Goal: Task Accomplishment & Management: Use online tool/utility

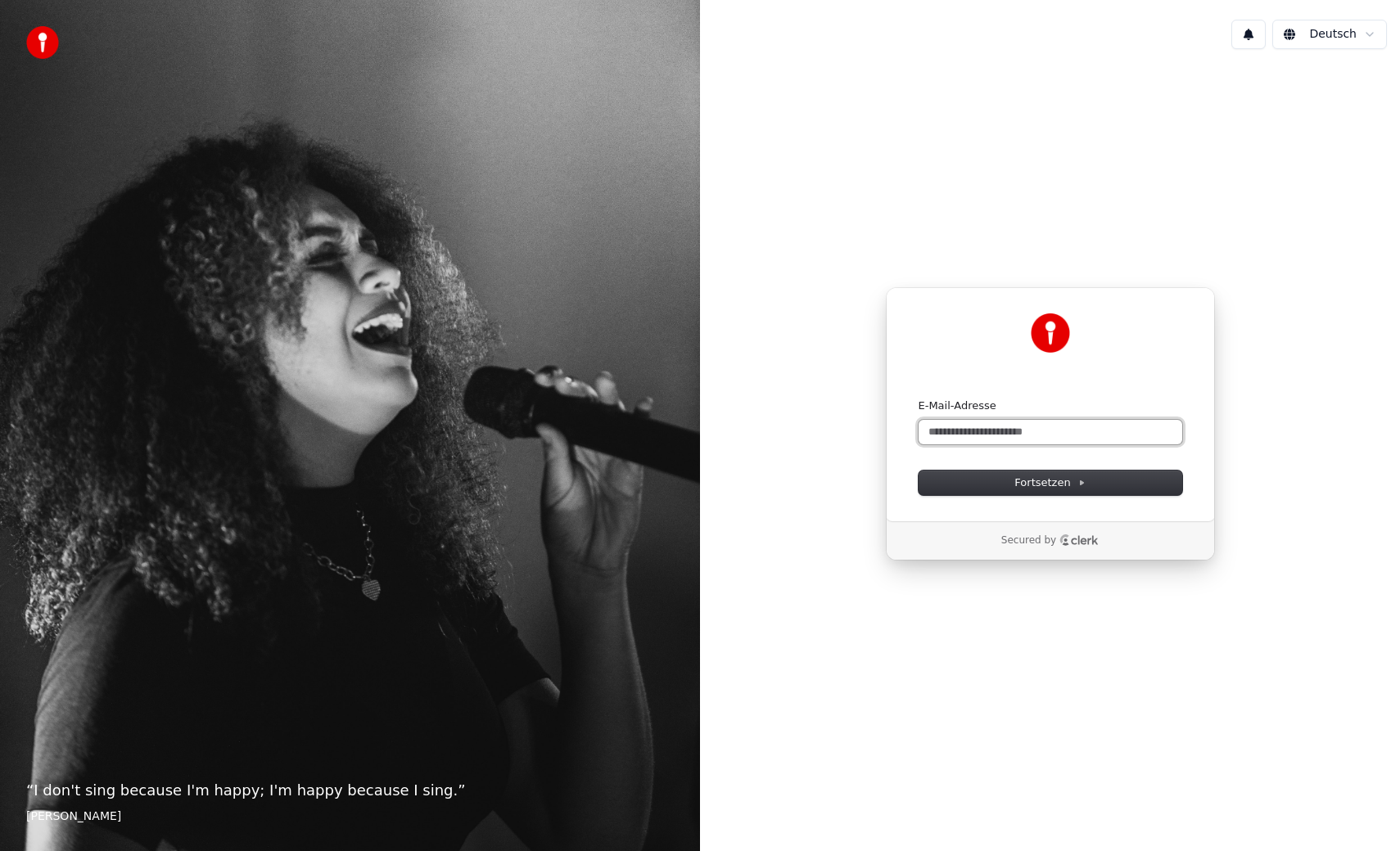
click at [956, 433] on input "E-Mail-Adresse" at bounding box center [1050, 433] width 264 height 25
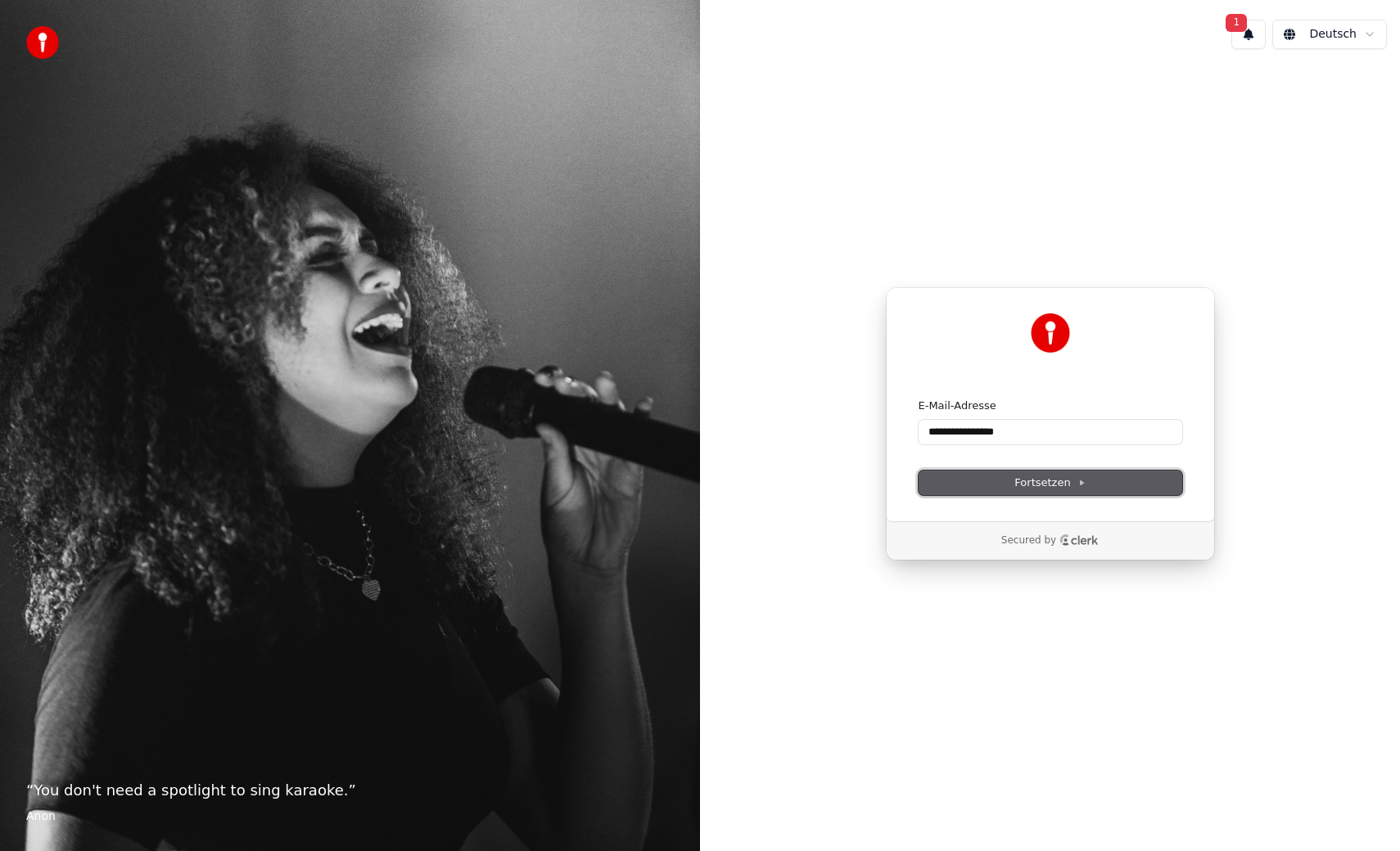
click at [1044, 490] on span "Fortsetzen" at bounding box center [1049, 482] width 71 height 14
type input "**********"
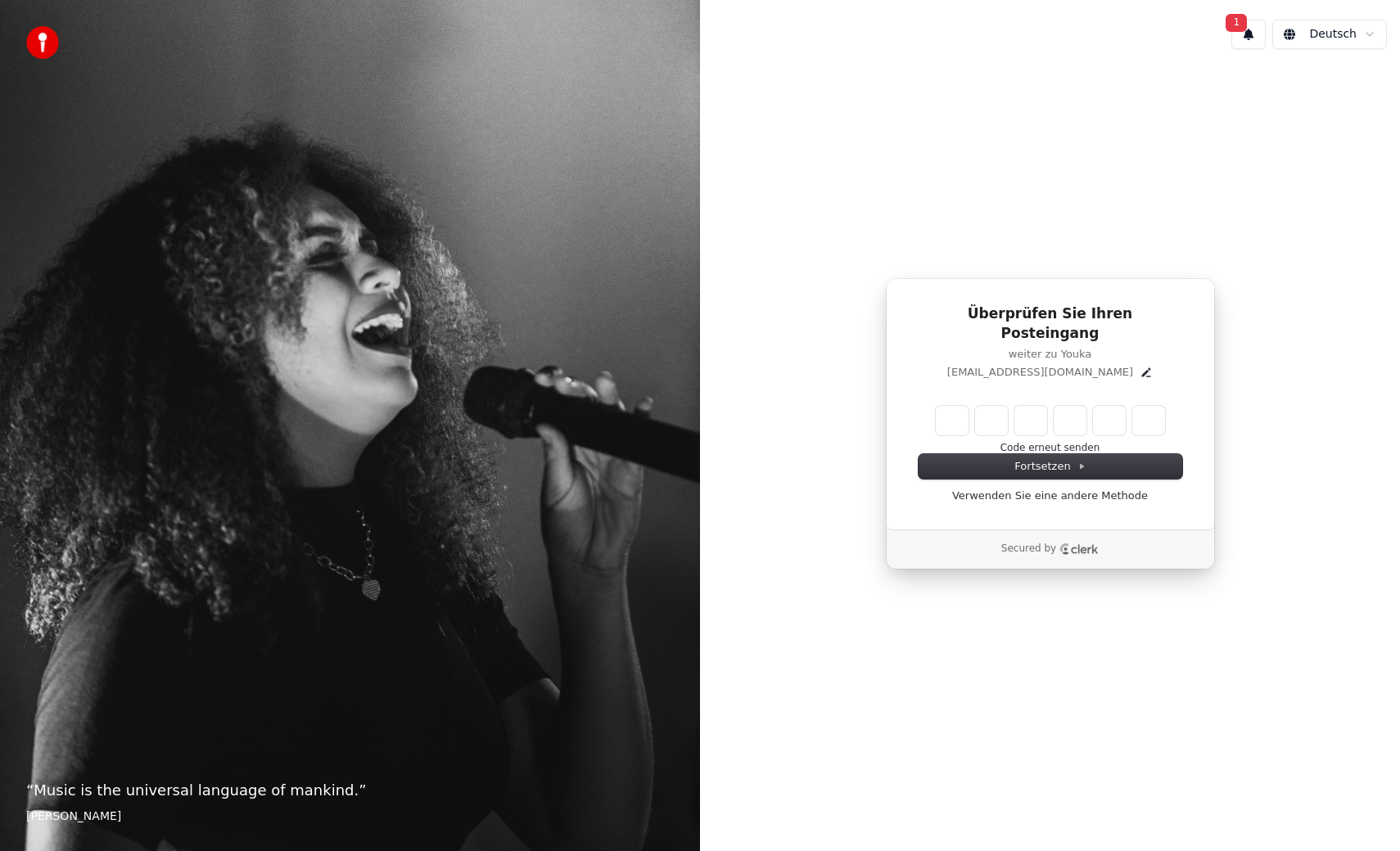
click at [946, 411] on input "Enter verification code" at bounding box center [1050, 420] width 230 height 30
paste input "******"
type input "******"
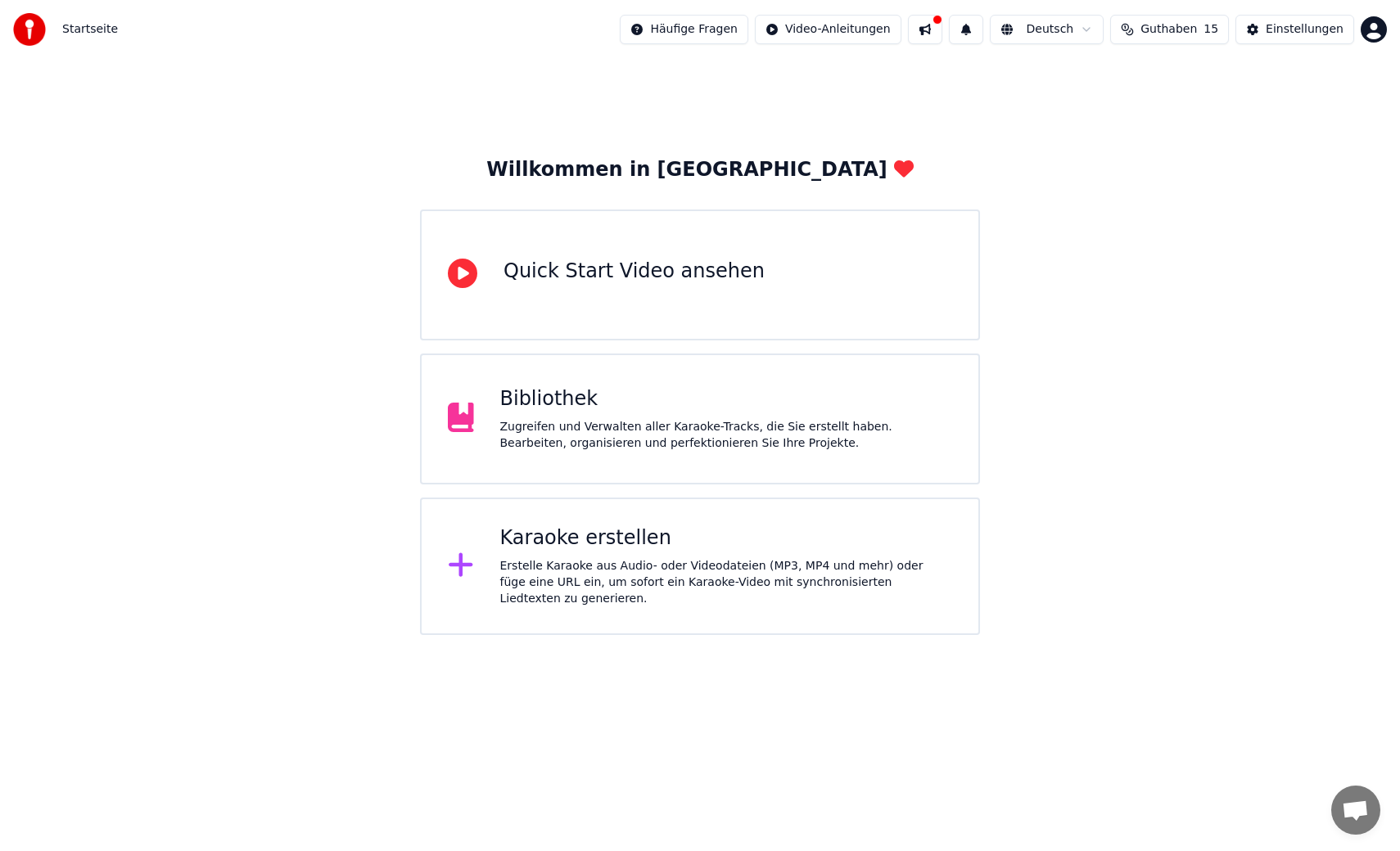
click at [550, 547] on div "Karaoke erstellen" at bounding box center [726, 538] width 453 height 26
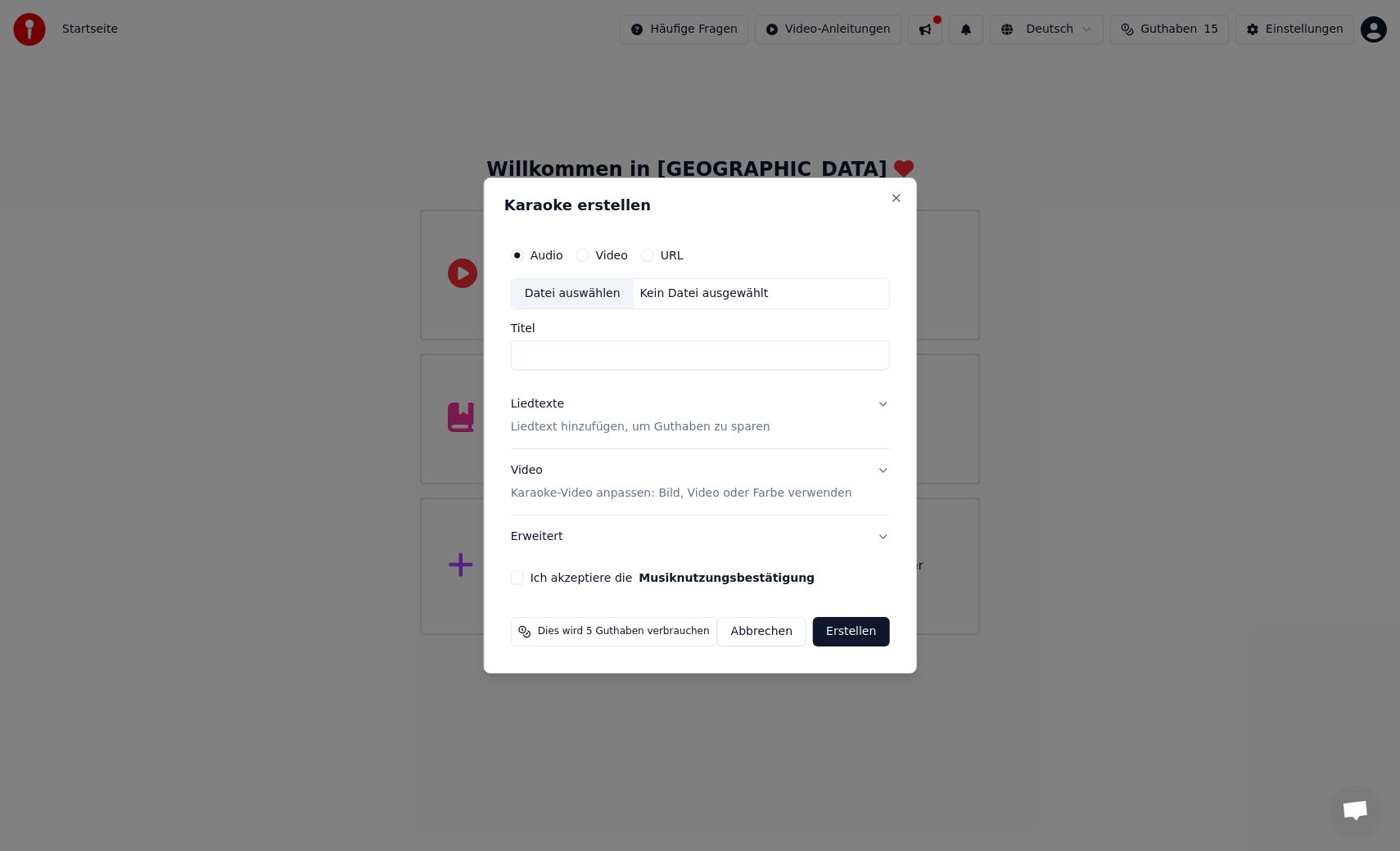
click at [763, 637] on button "Abbrechen" at bounding box center [762, 632] width 90 height 30
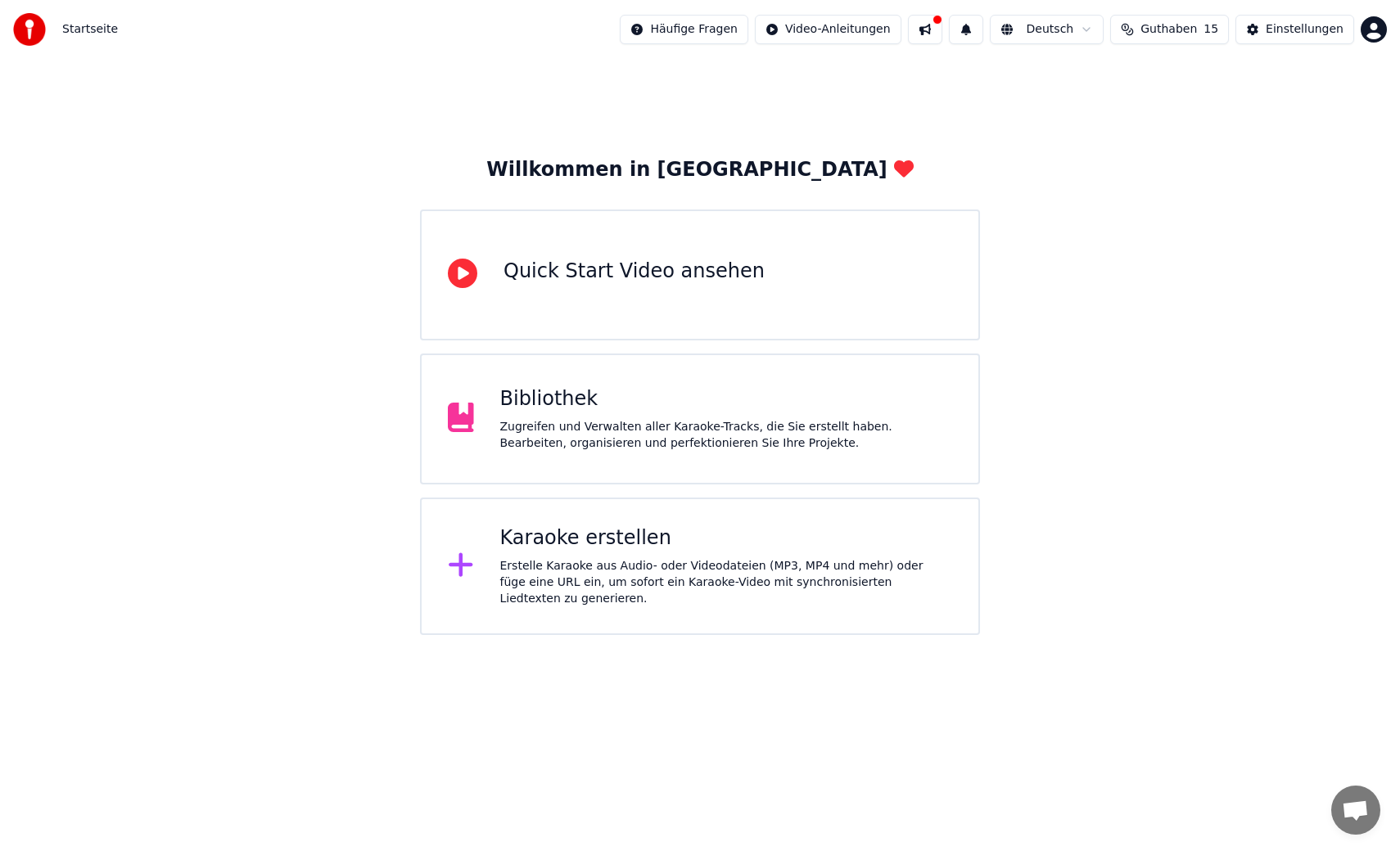
click at [1187, 29] on span "Guthaben" at bounding box center [1168, 29] width 56 height 16
click at [573, 550] on div "Karaoke erstellen" at bounding box center [726, 538] width 453 height 26
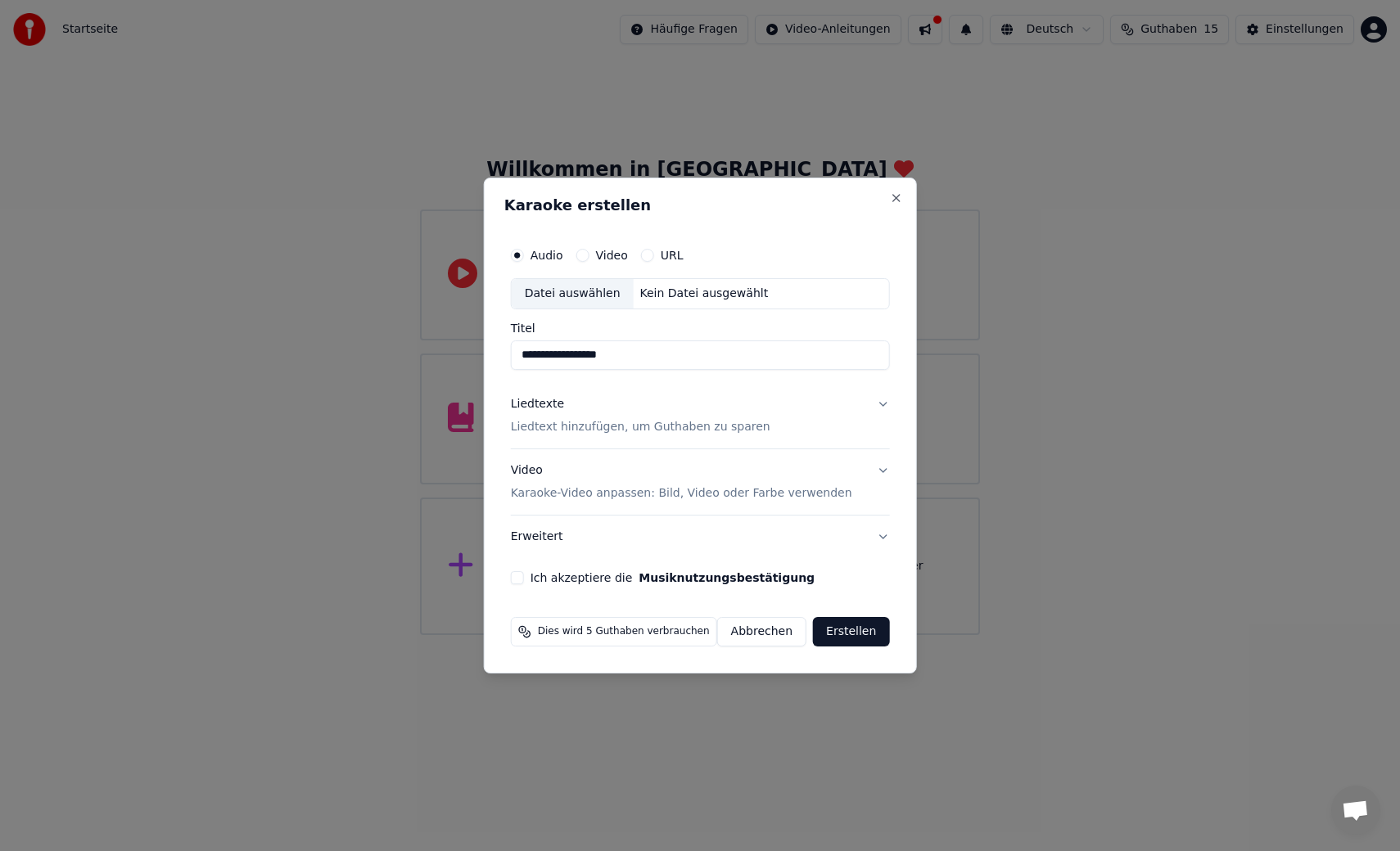
type input "**********"
click at [580, 428] on p "Liedtext hinzufügen, um Guthaben zu sparen" at bounding box center [640, 427] width 259 height 16
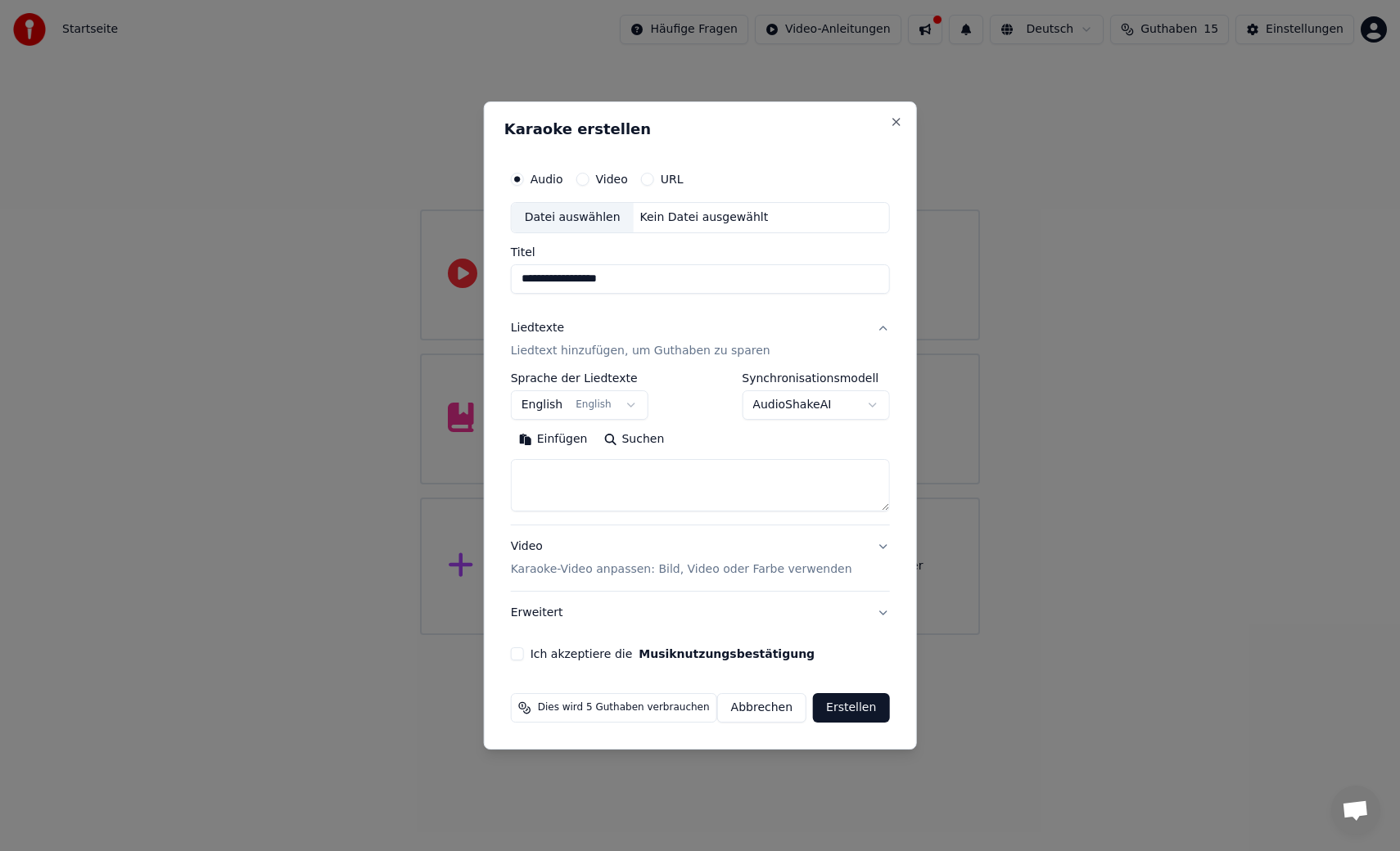
click at [545, 468] on textarea at bounding box center [700, 485] width 379 height 52
paste textarea "**********"
type textarea "**********"
click at [523, 654] on button "Ich akzeptiere die Musiknutzungsbestätigung" at bounding box center [517, 655] width 13 height 13
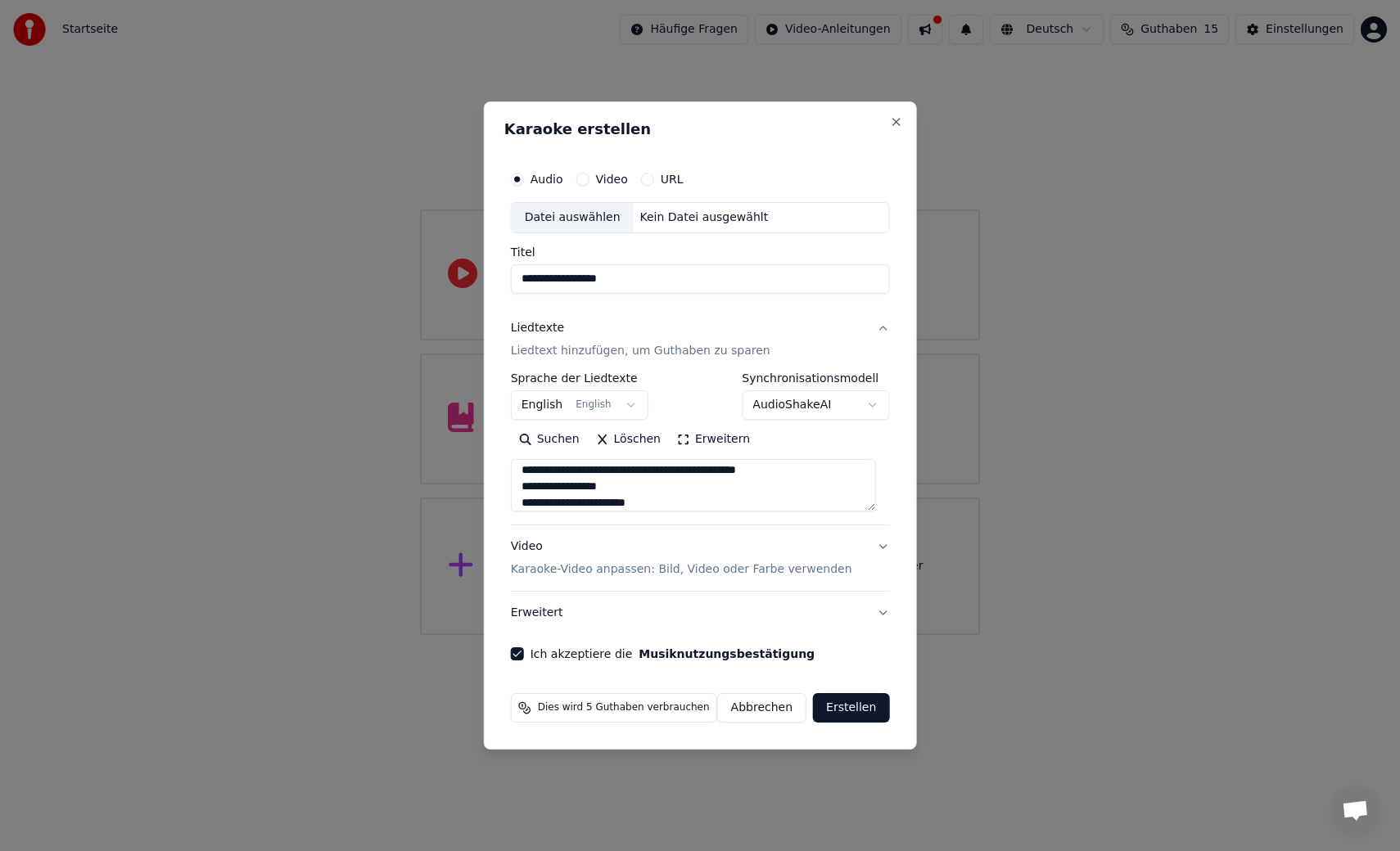
click at [565, 213] on div "Datei auswählen" at bounding box center [573, 217] width 122 height 30
click at [588, 177] on button "Video" at bounding box center [582, 179] width 13 height 13
click at [581, 216] on div "Datei auswählen" at bounding box center [573, 217] width 122 height 30
click at [543, 283] on input "Titel" at bounding box center [700, 279] width 379 height 30
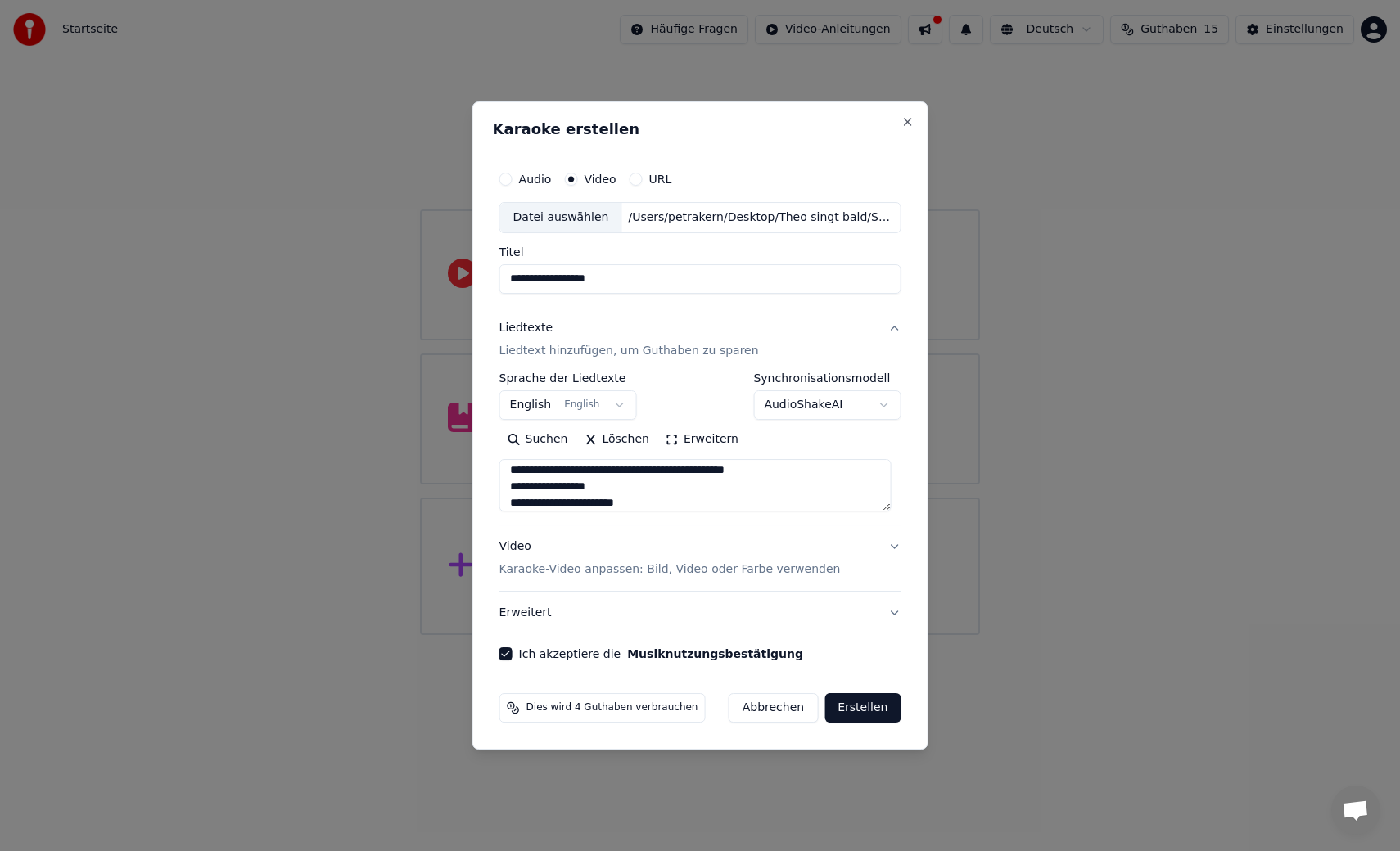
type input "**********"
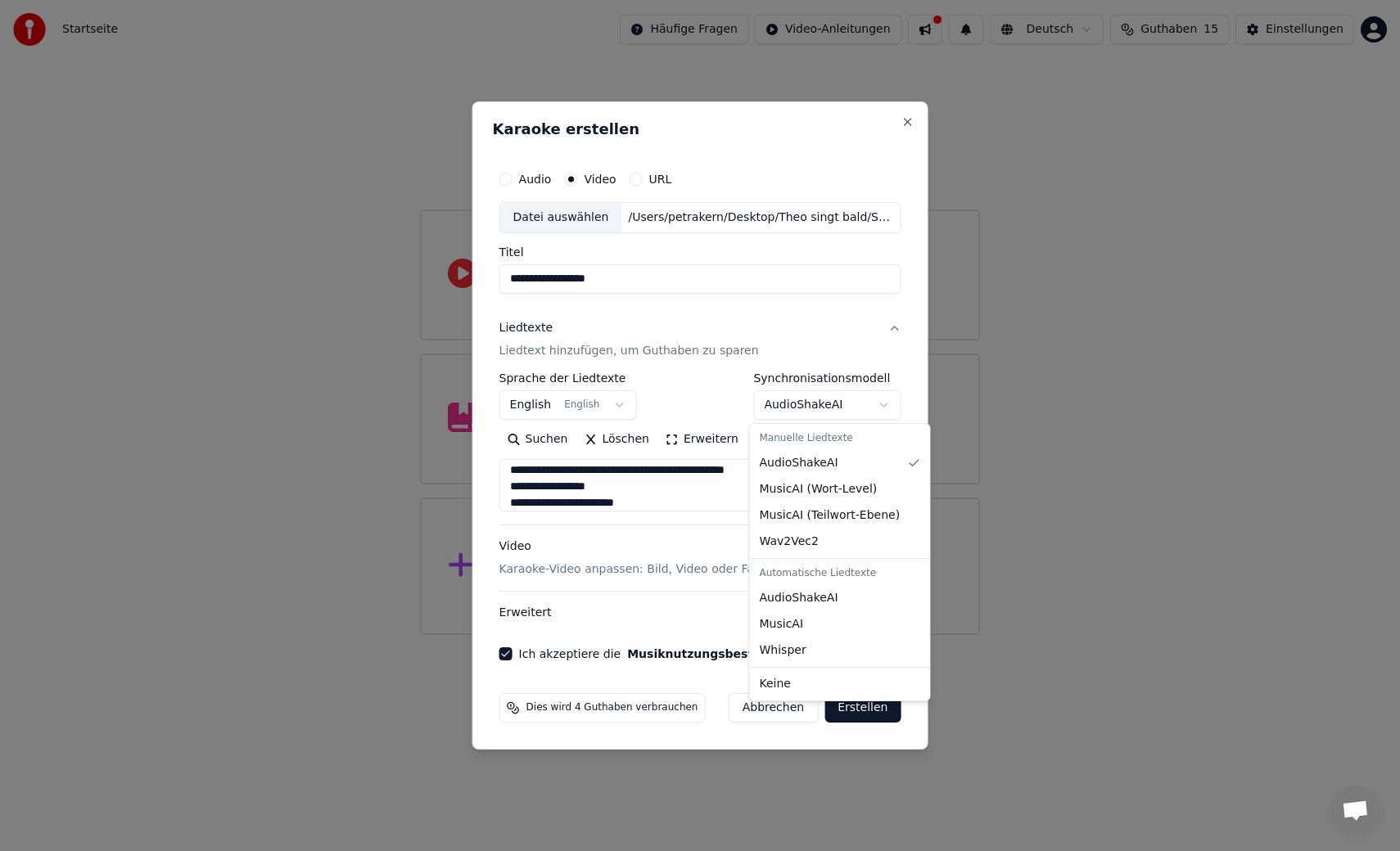
click at [875, 404] on body "**********" at bounding box center [700, 317] width 1400 height 636
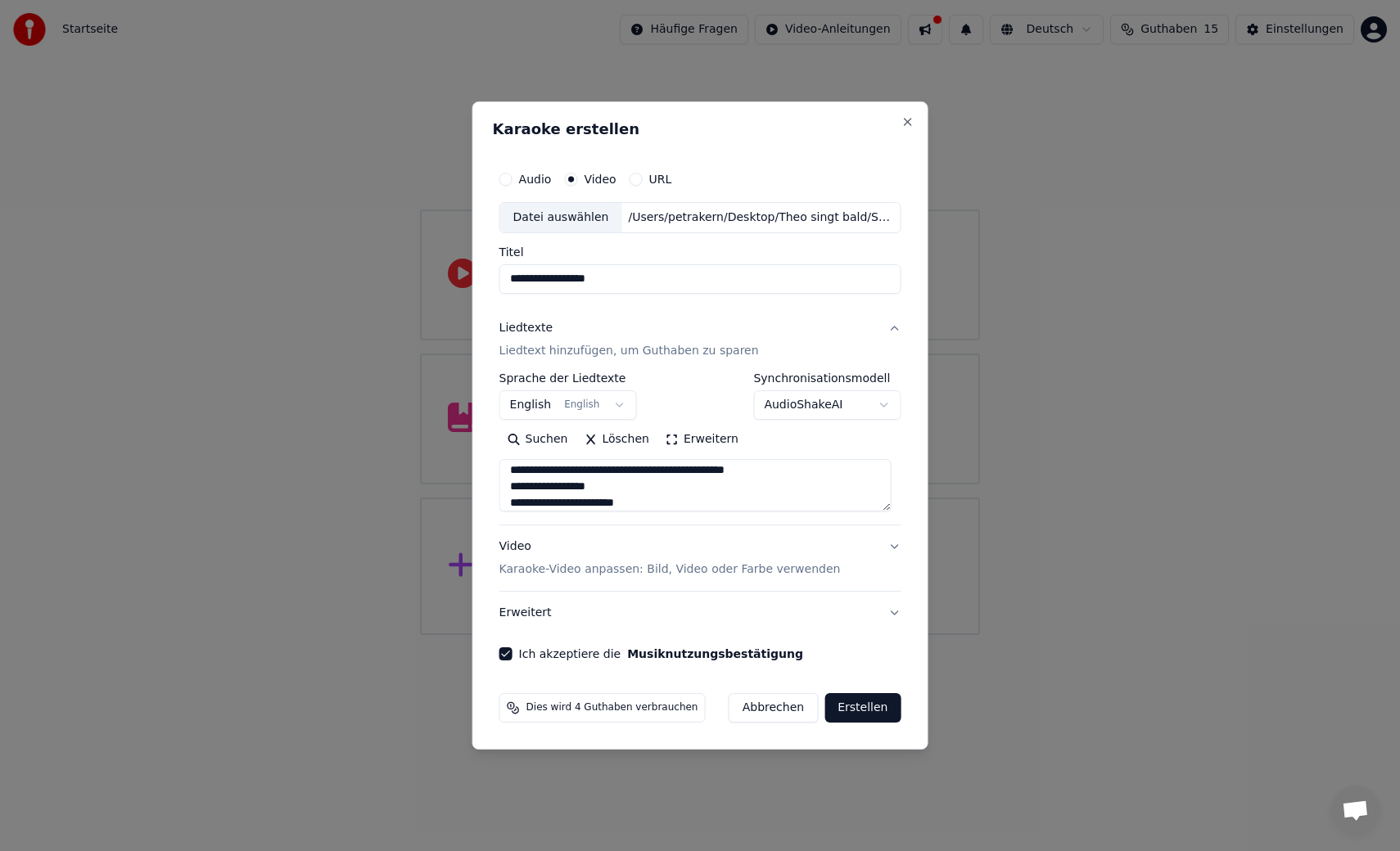
click at [875, 404] on body "**********" at bounding box center [700, 317] width 1400 height 636
click at [860, 708] on button "Erstellen" at bounding box center [862, 708] width 76 height 30
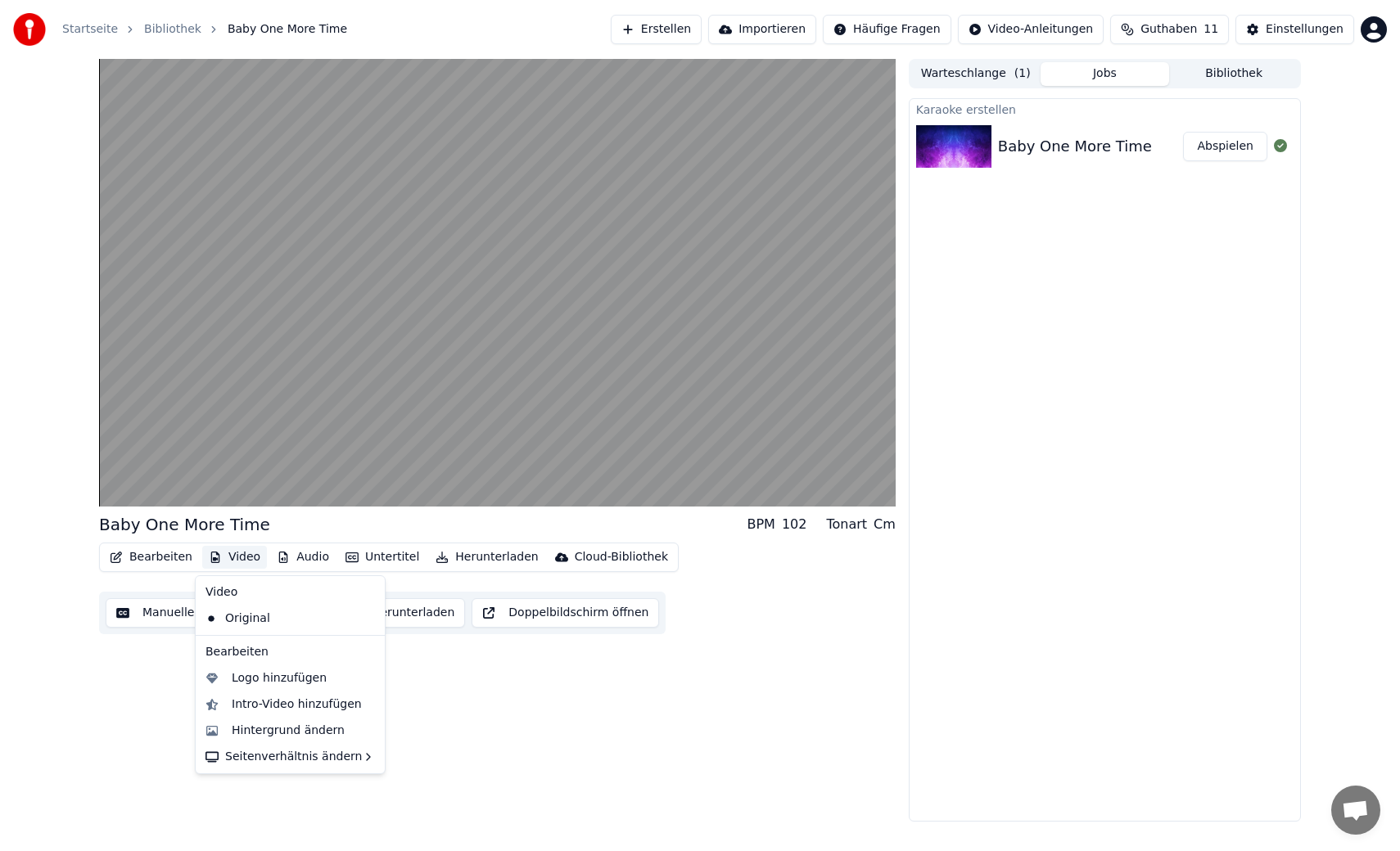
click at [222, 560] on button "Video" at bounding box center [234, 557] width 65 height 23
click at [263, 731] on div "Hintergrund ändern" at bounding box center [288, 731] width 113 height 16
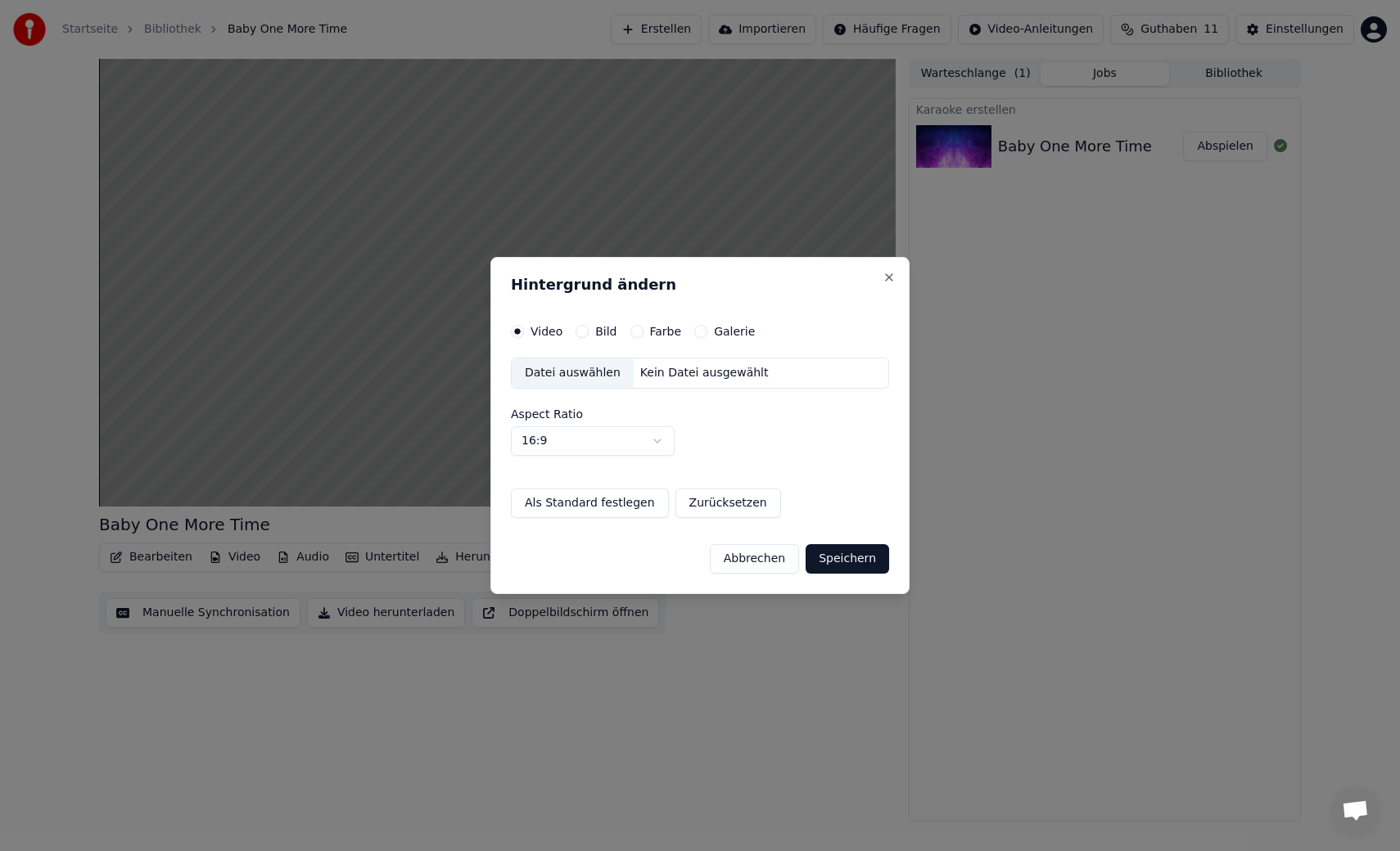
click at [757, 557] on button "Abbrechen" at bounding box center [755, 558] width 90 height 30
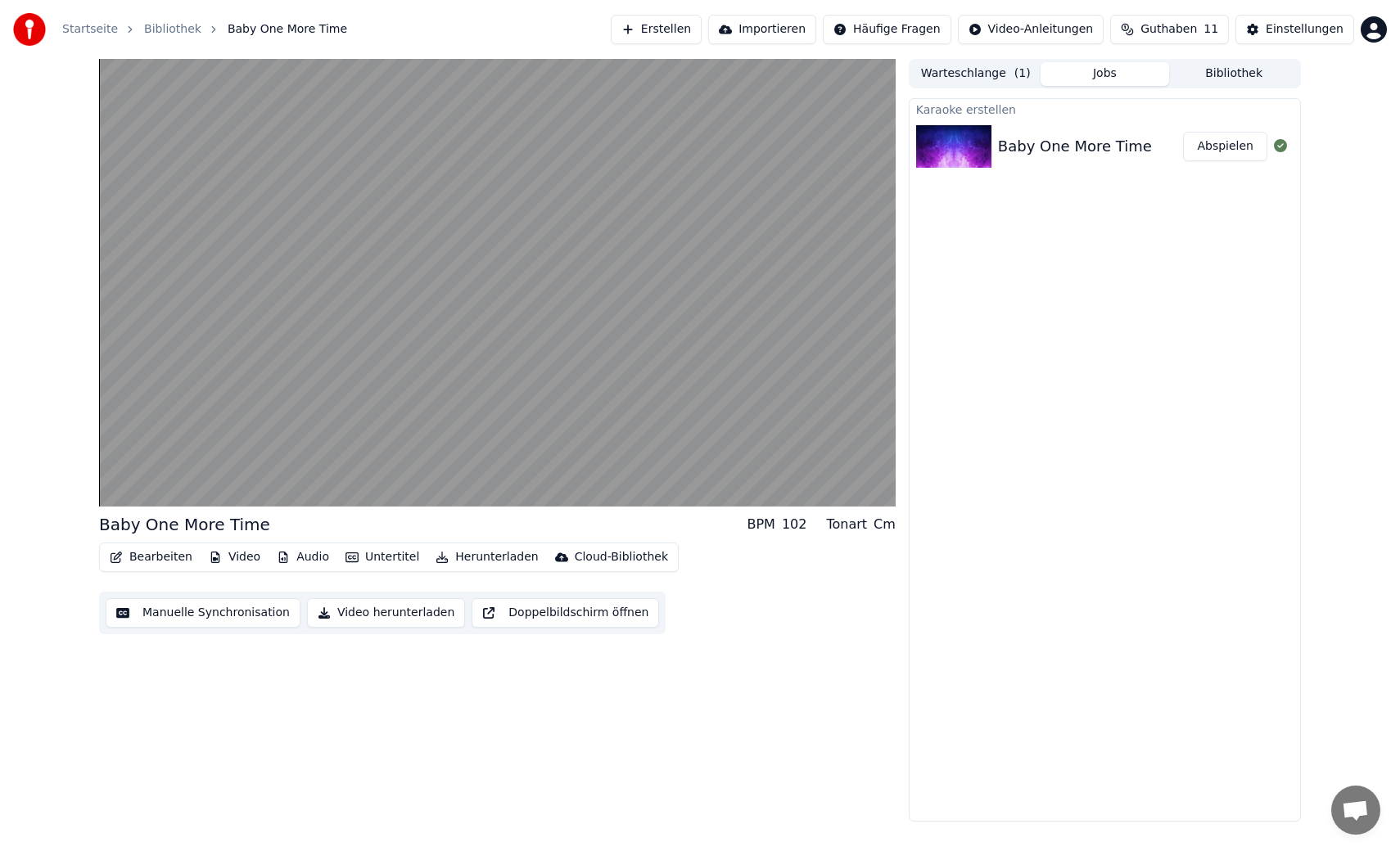
click at [152, 557] on button "Bearbeiten" at bounding box center [151, 557] width 96 height 23
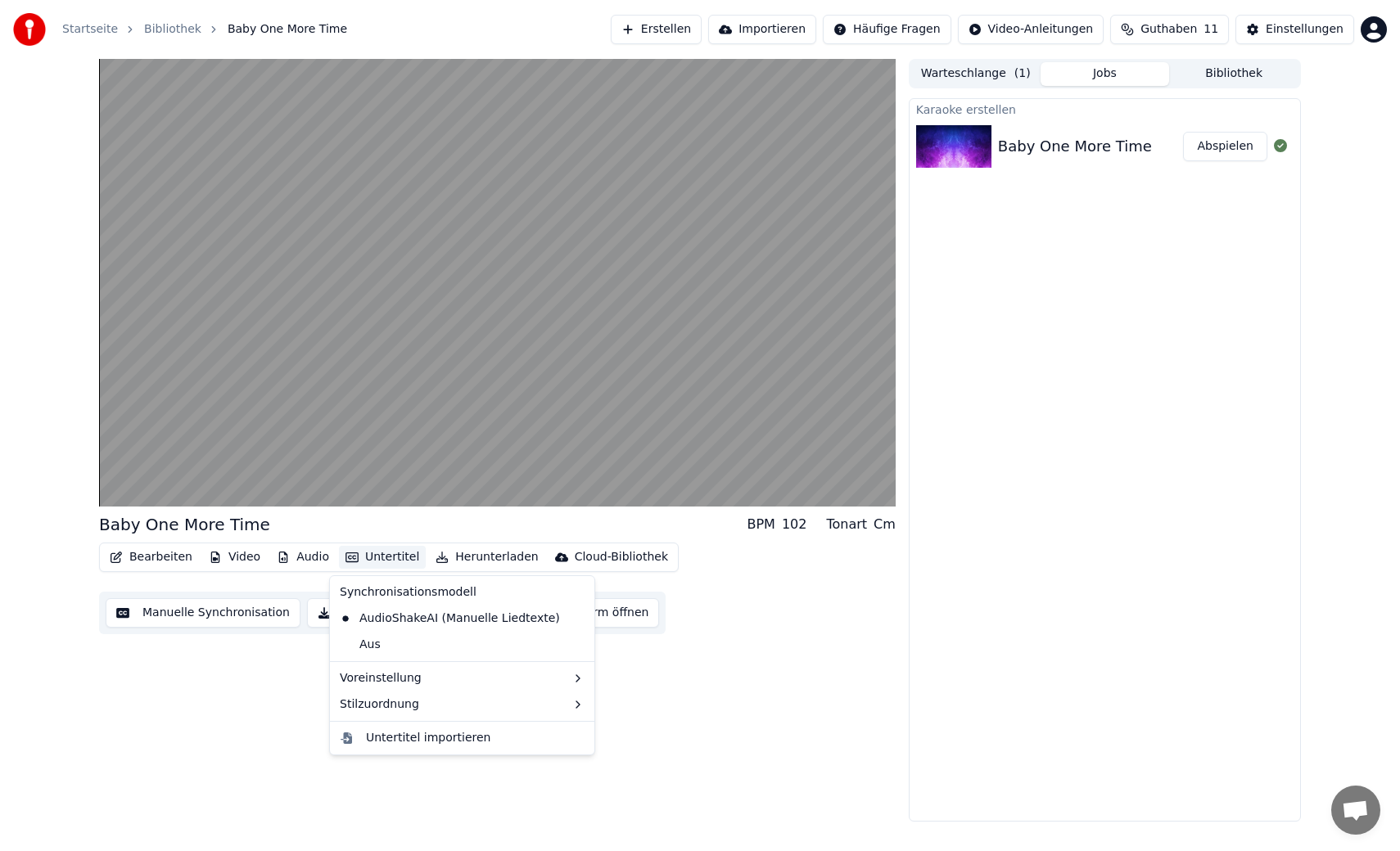
click at [368, 558] on button "Untertitel" at bounding box center [382, 557] width 87 height 23
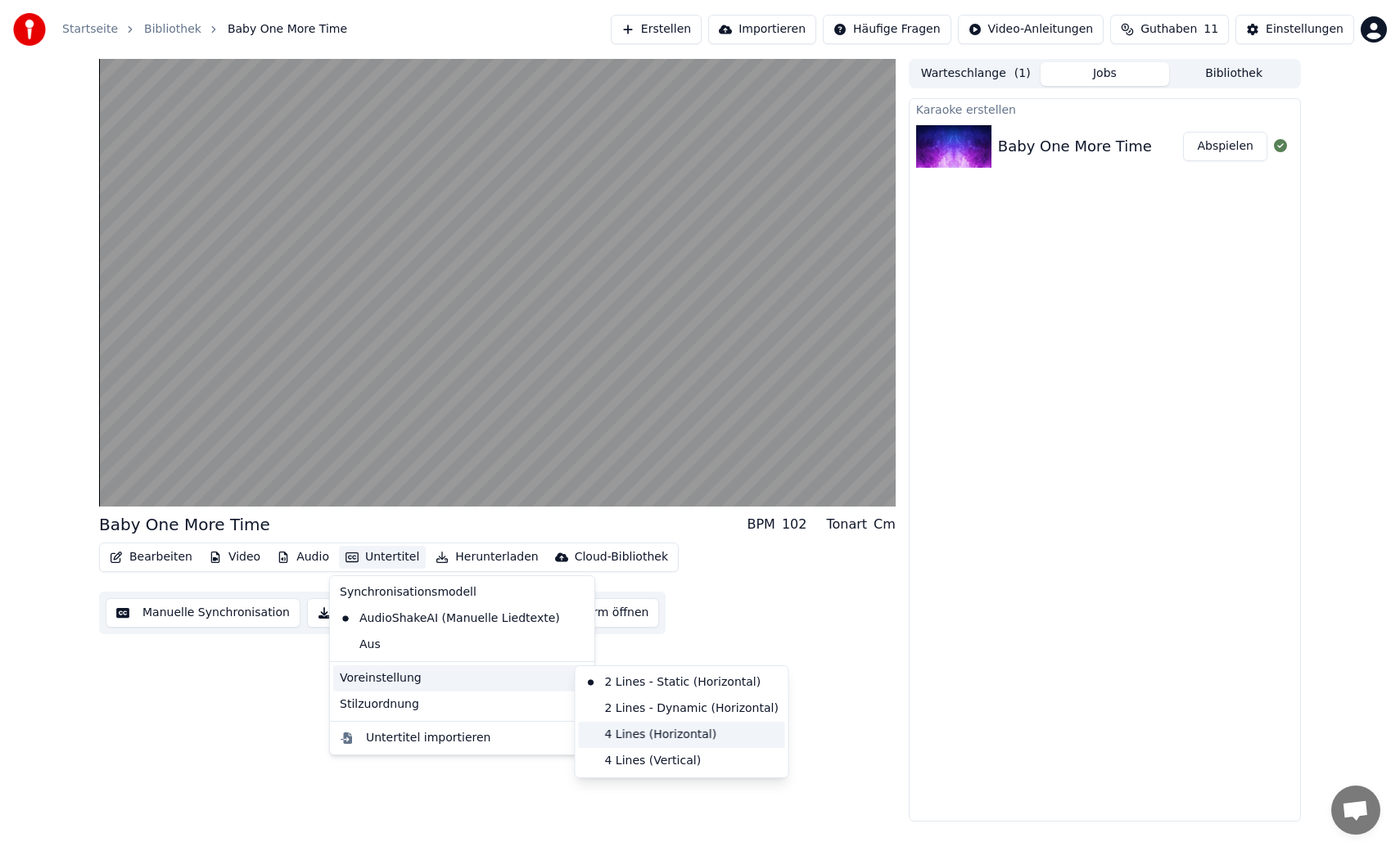
click at [624, 734] on div "4 Lines (Horizontal)" at bounding box center [681, 735] width 207 height 26
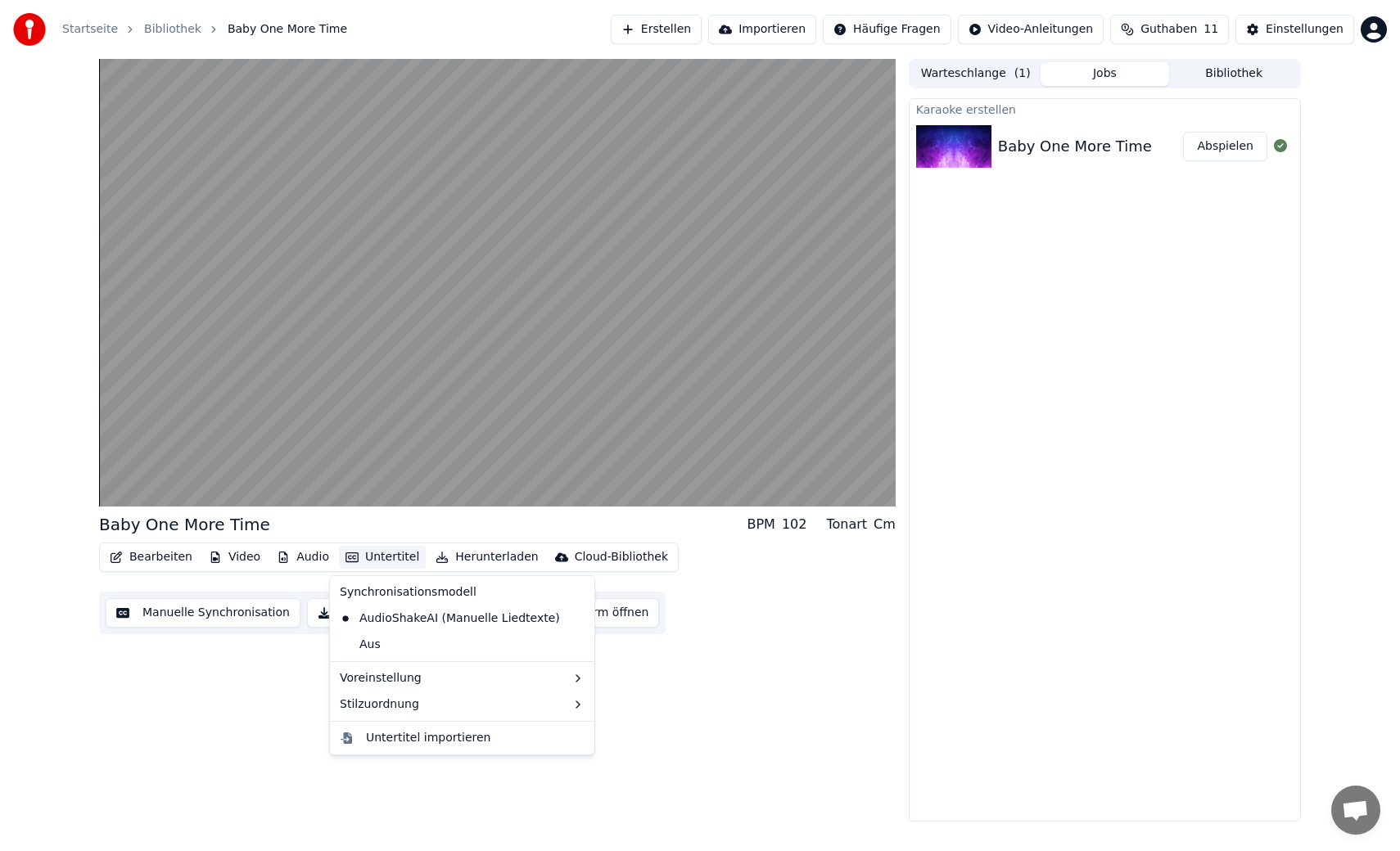
click at [376, 558] on button "Untertitel" at bounding box center [382, 557] width 87 height 23
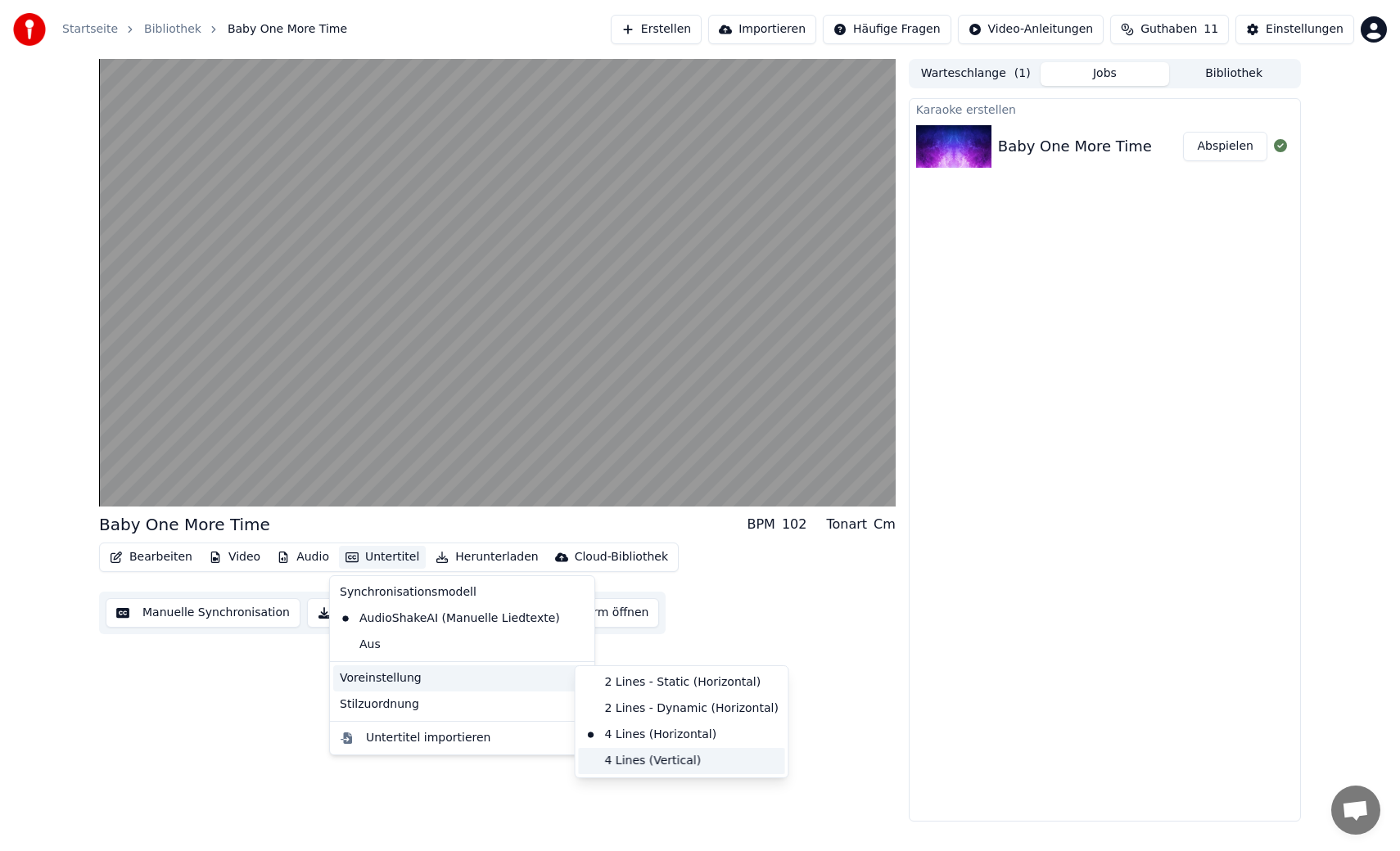
click at [638, 759] on div "4 Lines (Vertical)" at bounding box center [681, 760] width 207 height 26
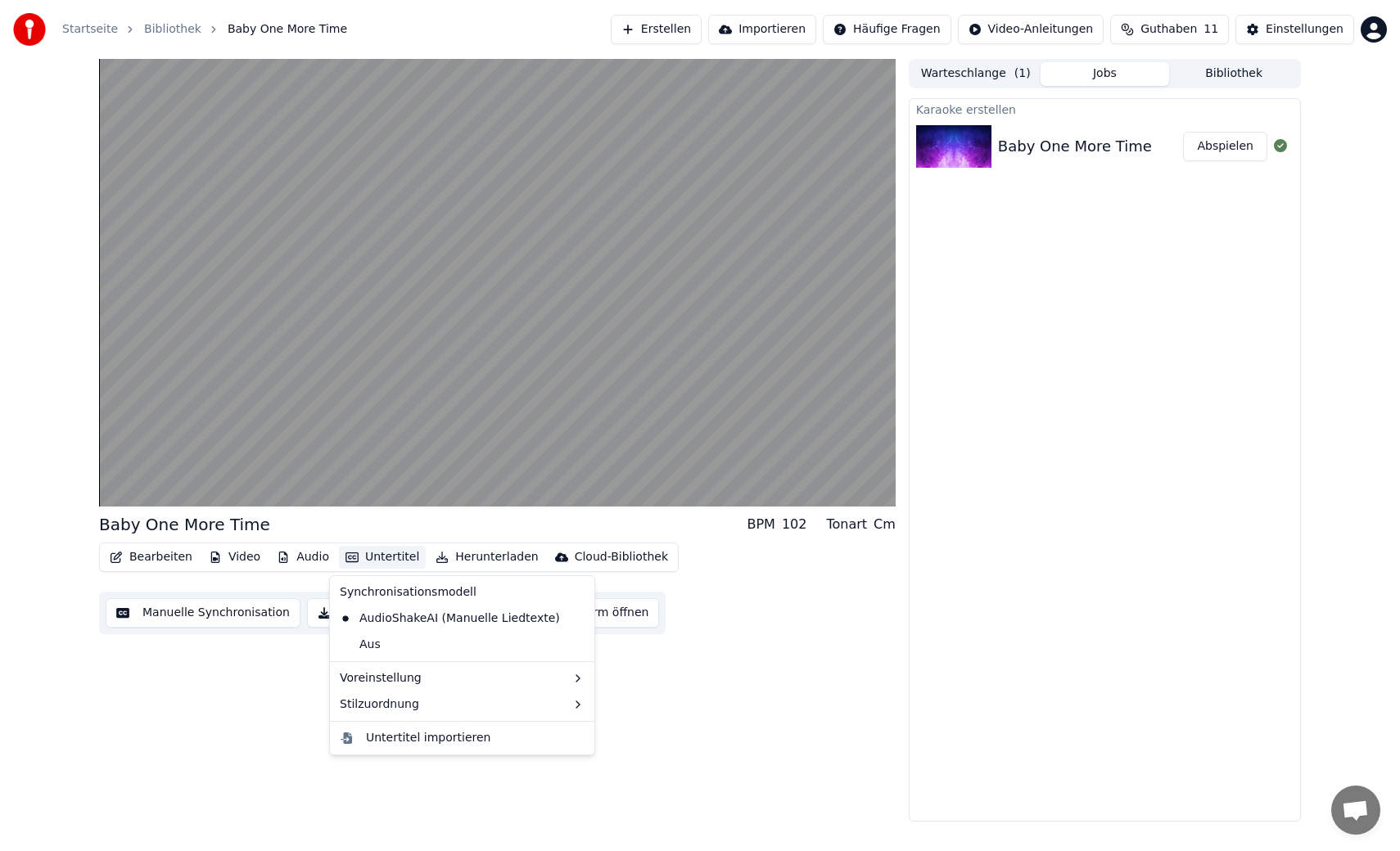
click at [384, 558] on button "Untertitel" at bounding box center [382, 557] width 87 height 23
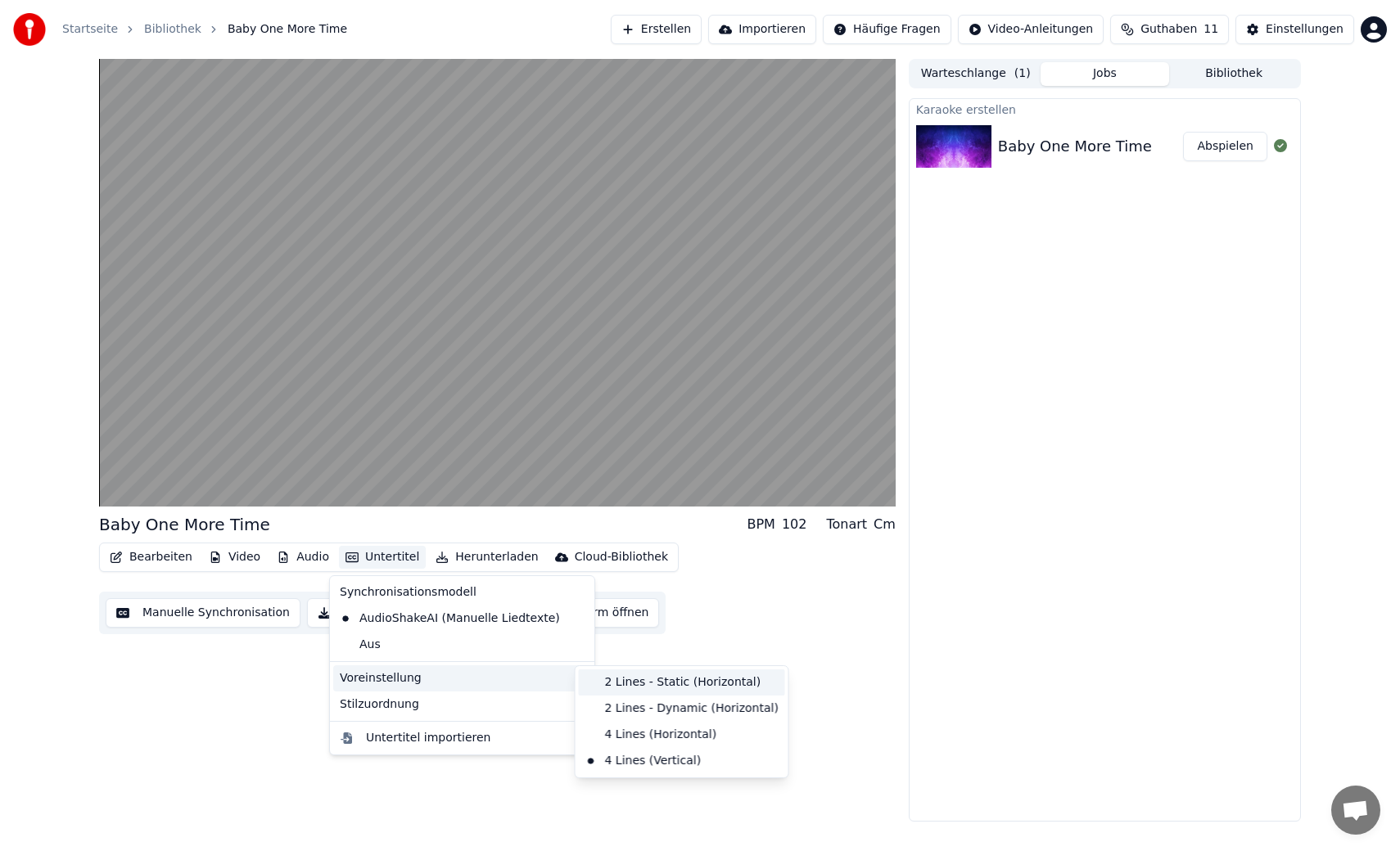
click at [631, 688] on div "2 Lines - Static (Horizontal)" at bounding box center [681, 682] width 207 height 26
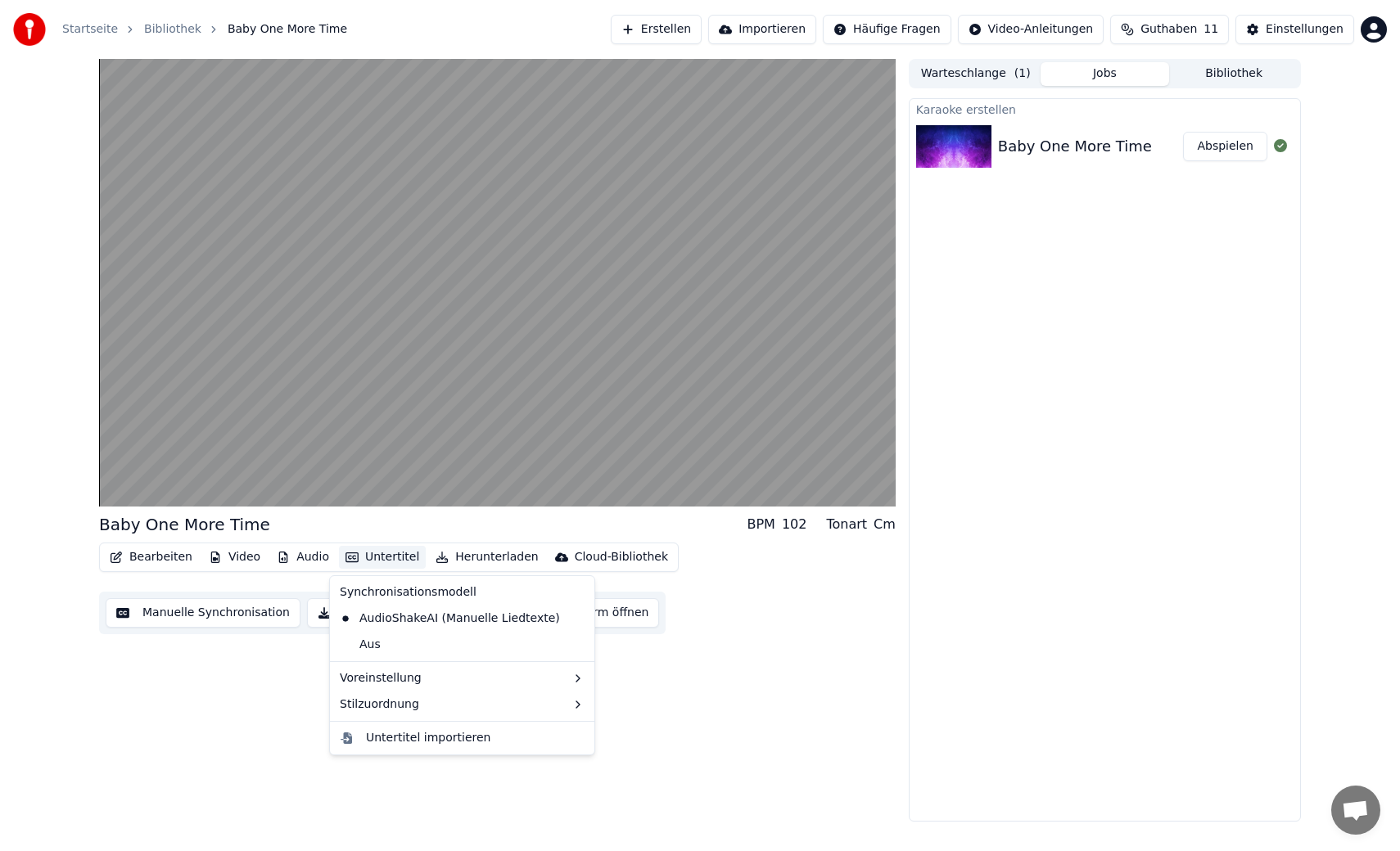
click at [374, 558] on button "Untertitel" at bounding box center [382, 557] width 87 height 23
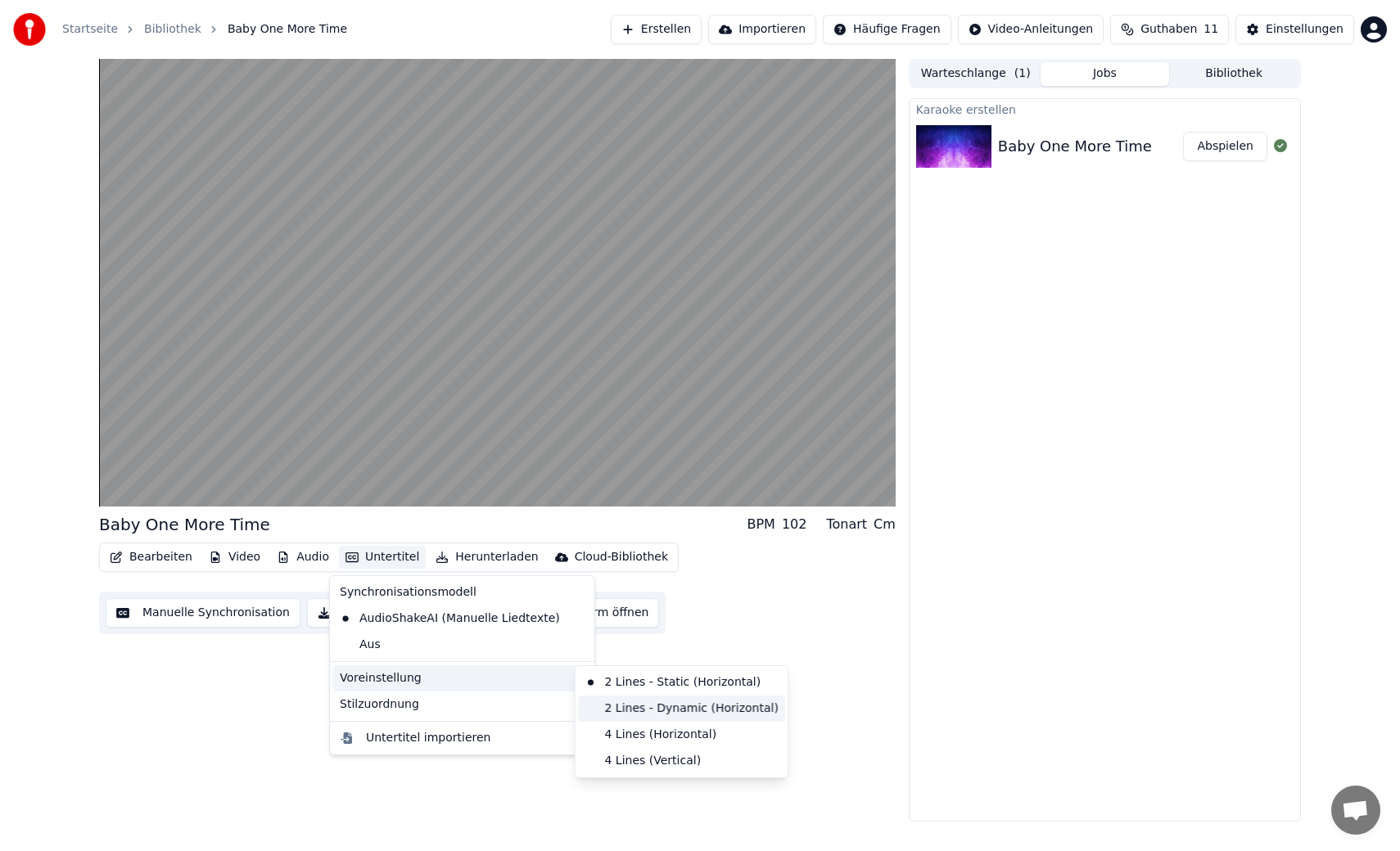
click at [629, 706] on div "2 Lines - Dynamic (Horizontal)" at bounding box center [681, 708] width 207 height 26
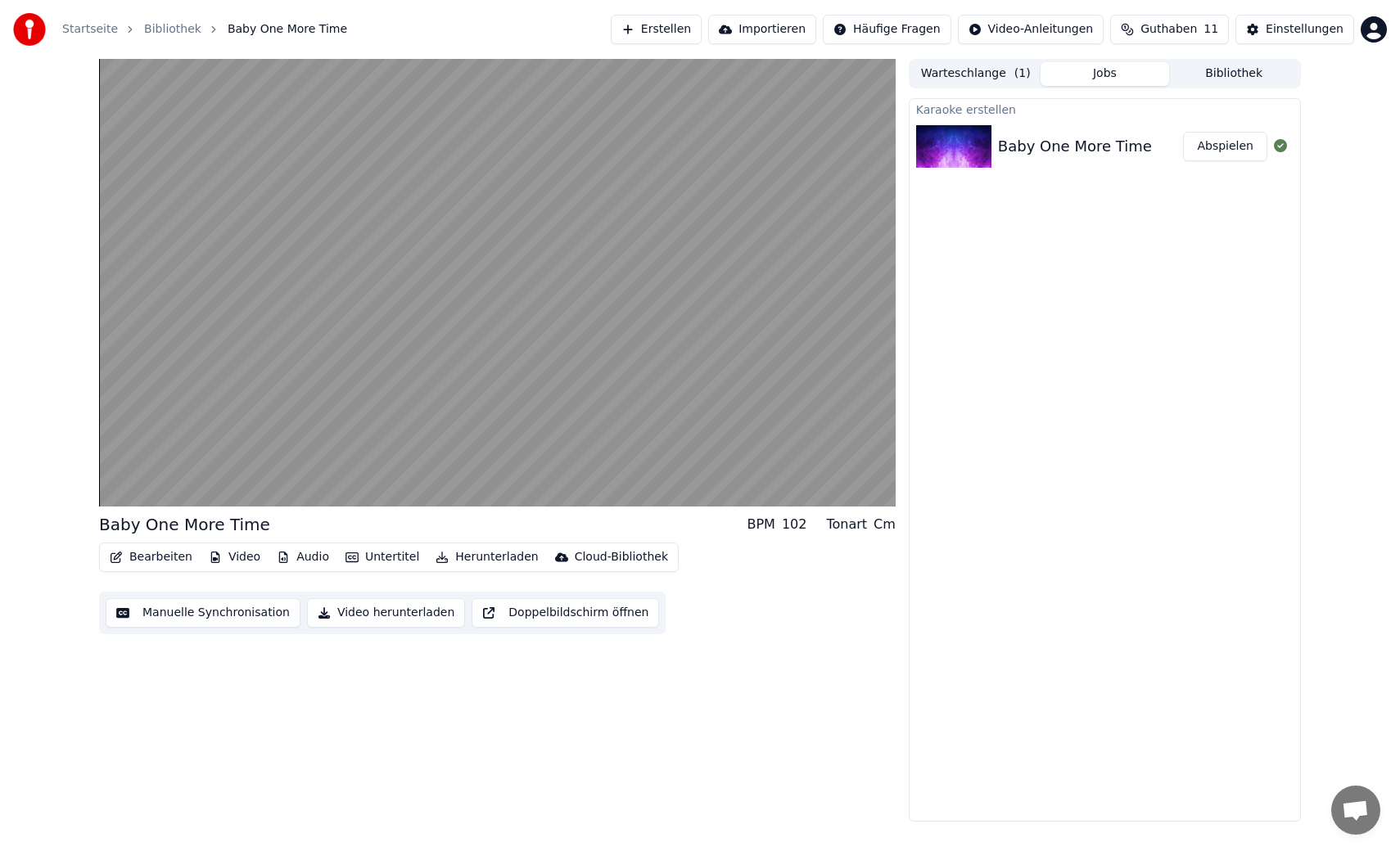
click at [388, 561] on button "Untertitel" at bounding box center [382, 557] width 87 height 23
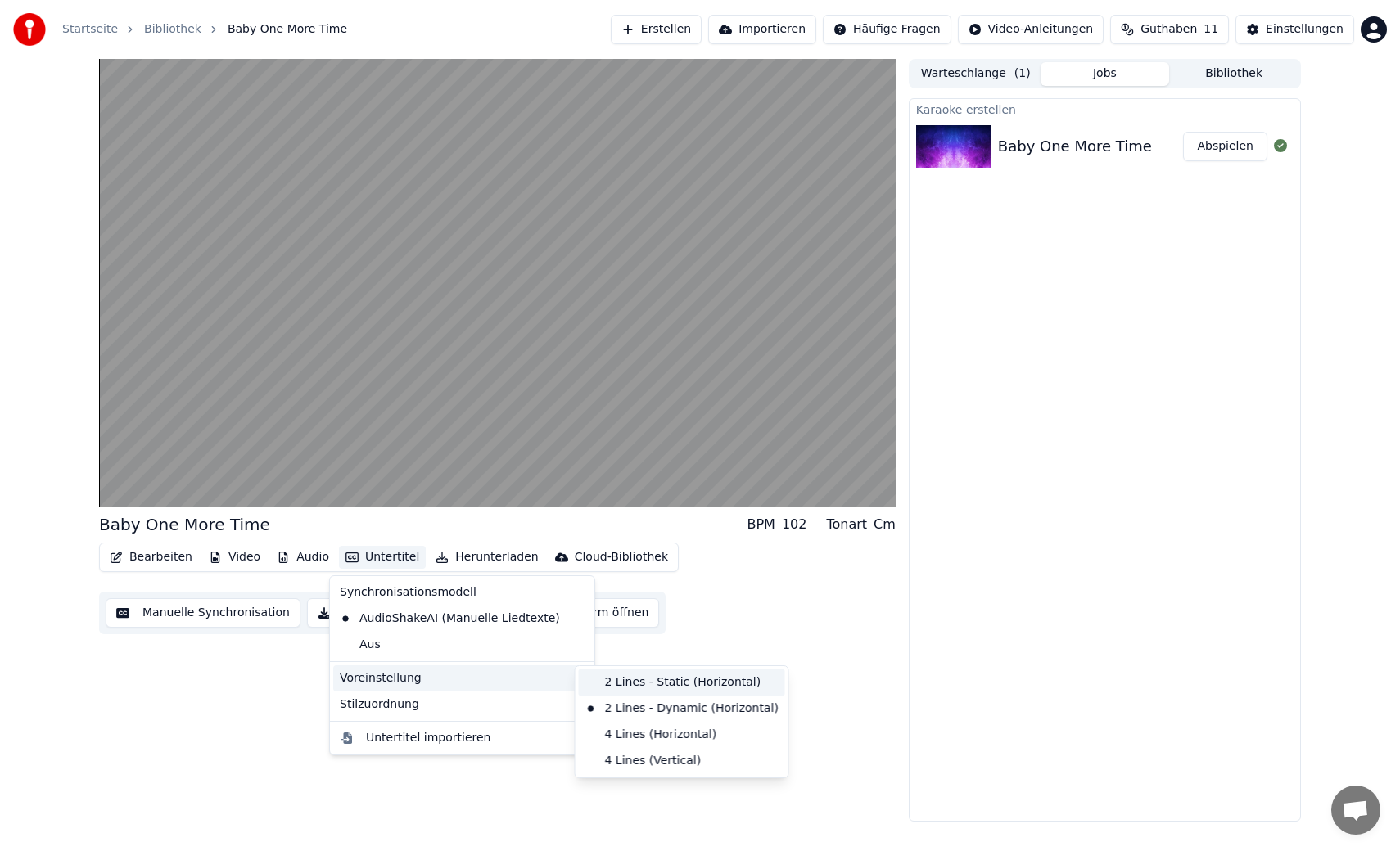
click at [622, 683] on div "2 Lines - Static (Horizontal)" at bounding box center [681, 682] width 207 height 26
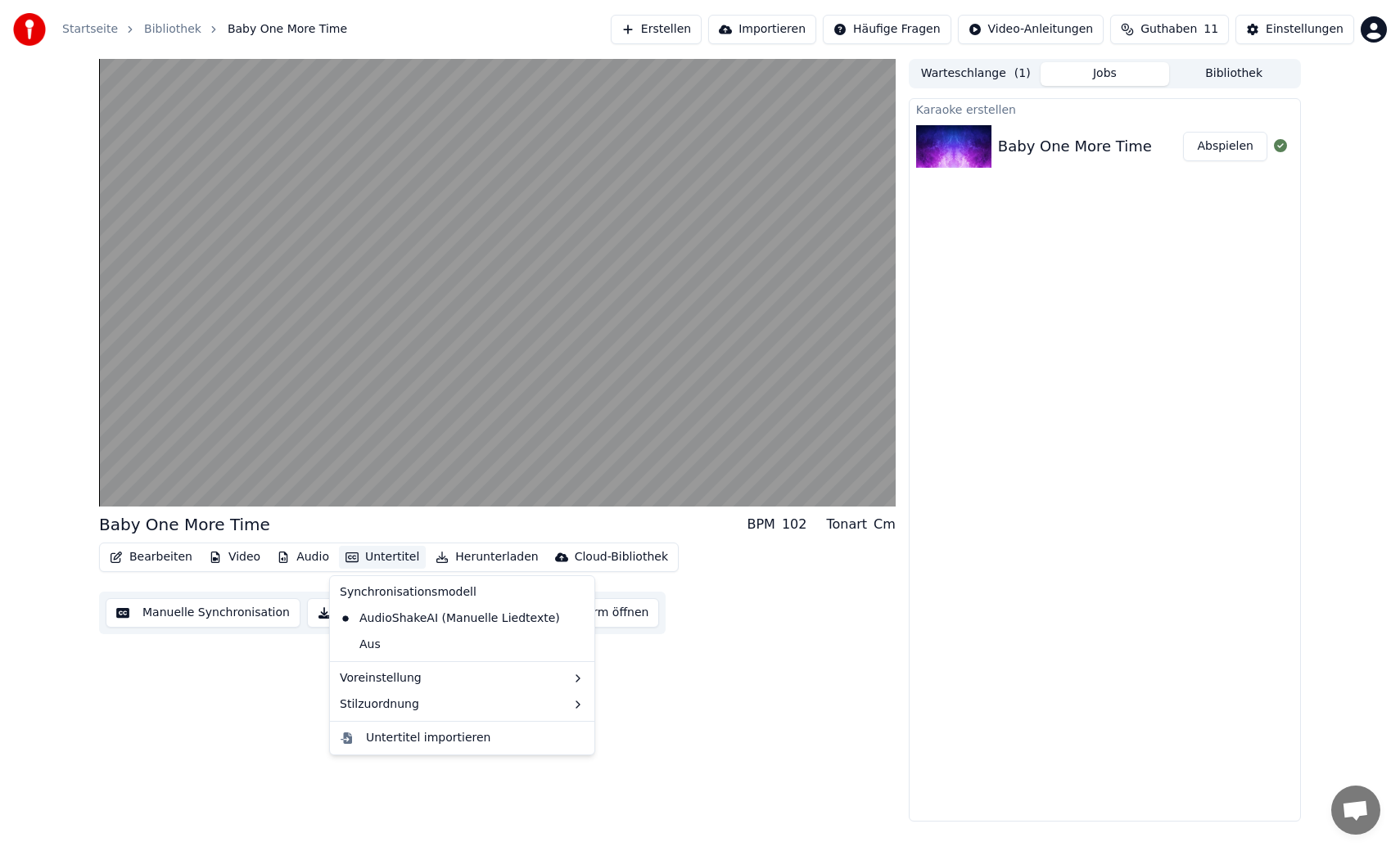
click at [375, 564] on button "Untertitel" at bounding box center [382, 557] width 87 height 23
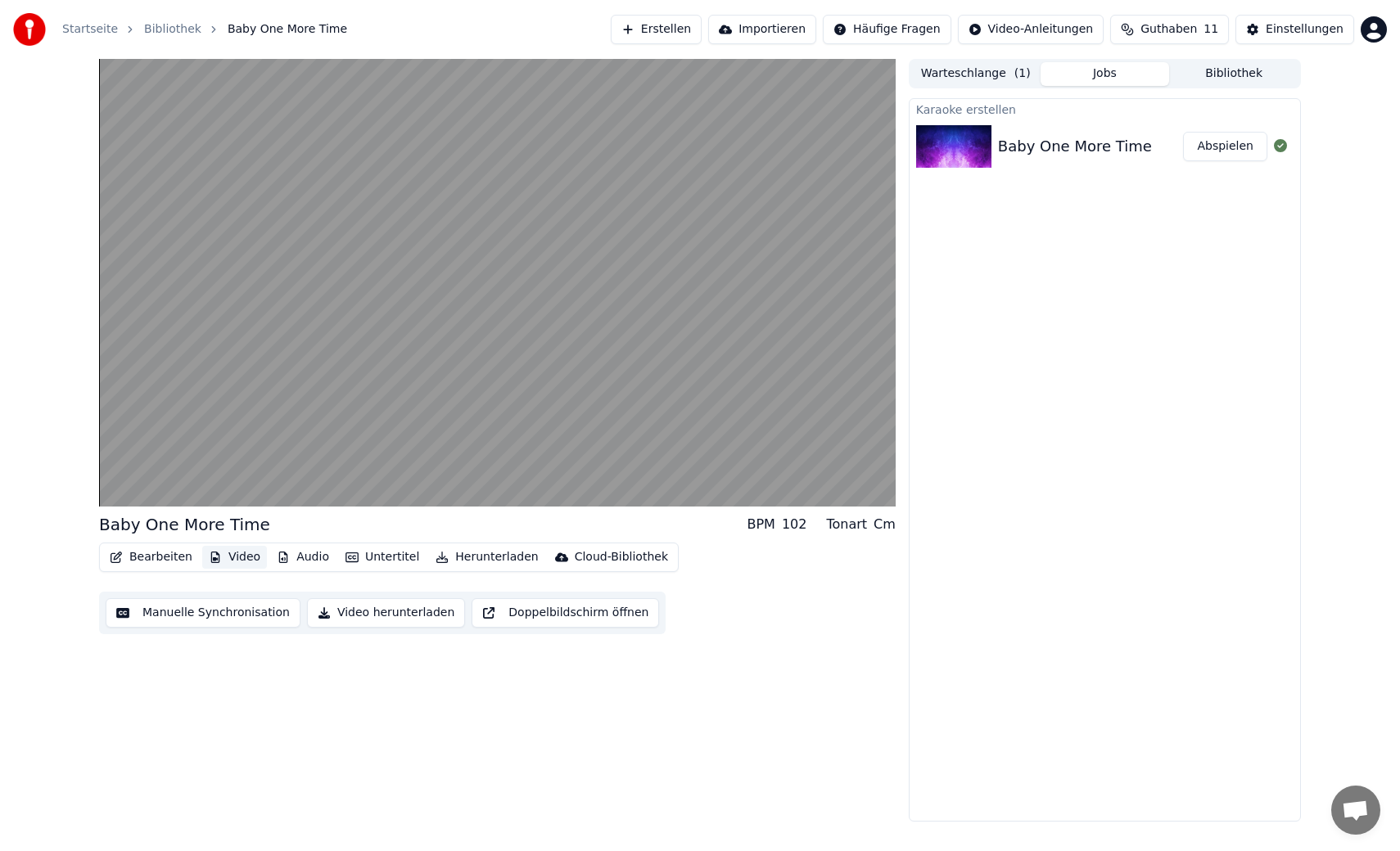
click at [228, 554] on button "Video" at bounding box center [234, 557] width 65 height 23
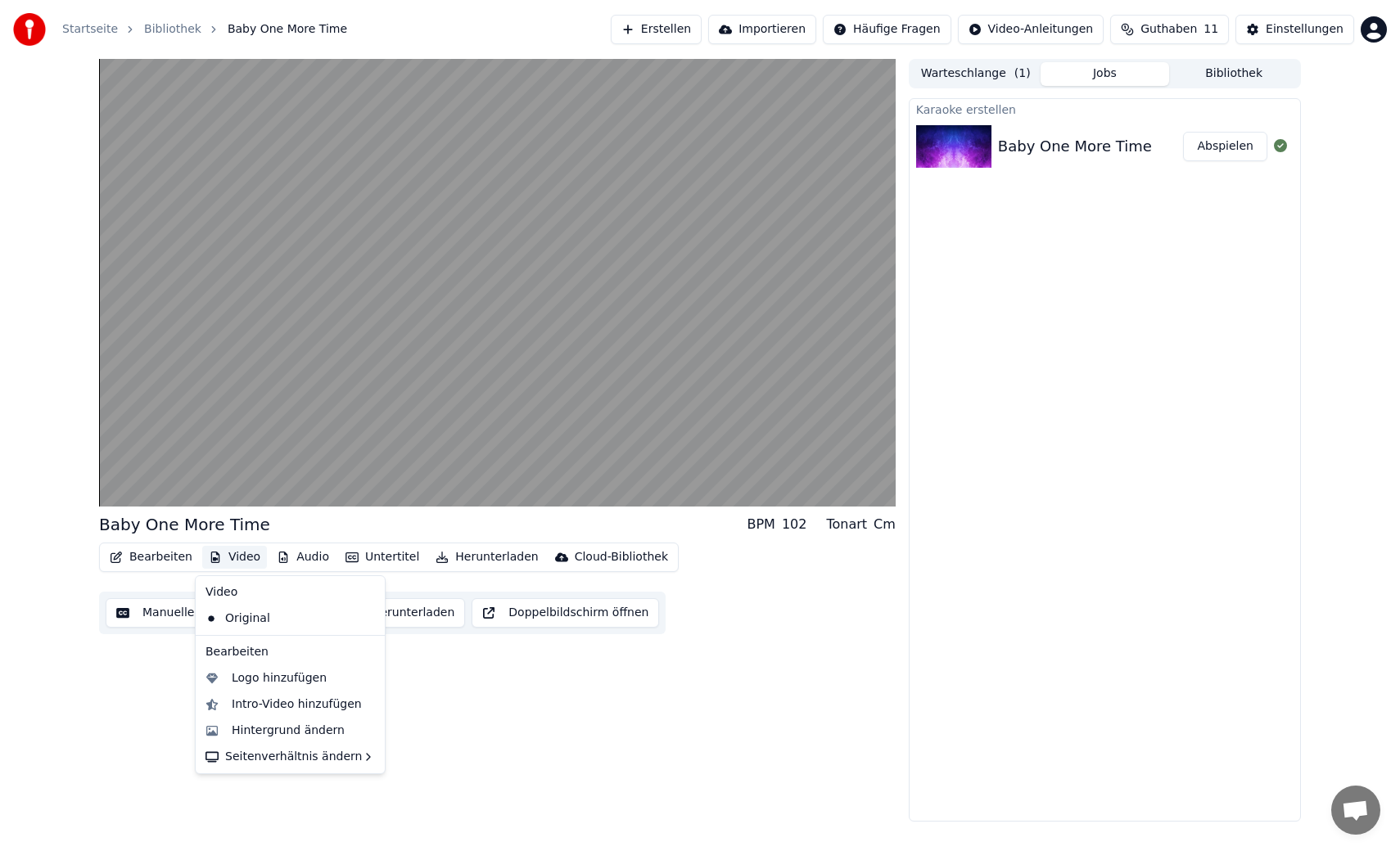
click at [230, 555] on button "Video" at bounding box center [234, 557] width 65 height 23
click at [263, 728] on div "Hintergrund ändern" at bounding box center [288, 731] width 113 height 16
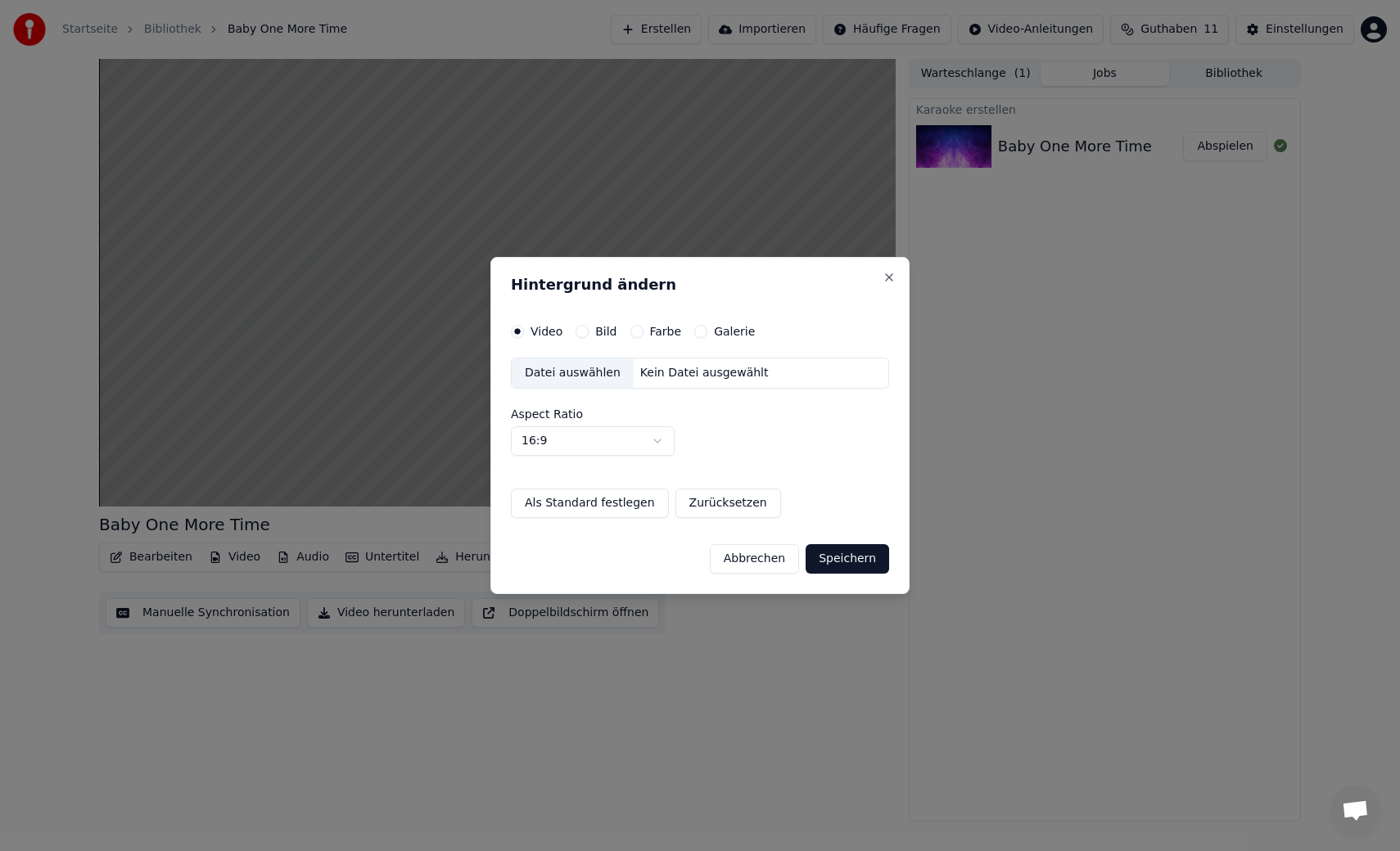
click at [583, 330] on button "Bild" at bounding box center [582, 332] width 13 height 13
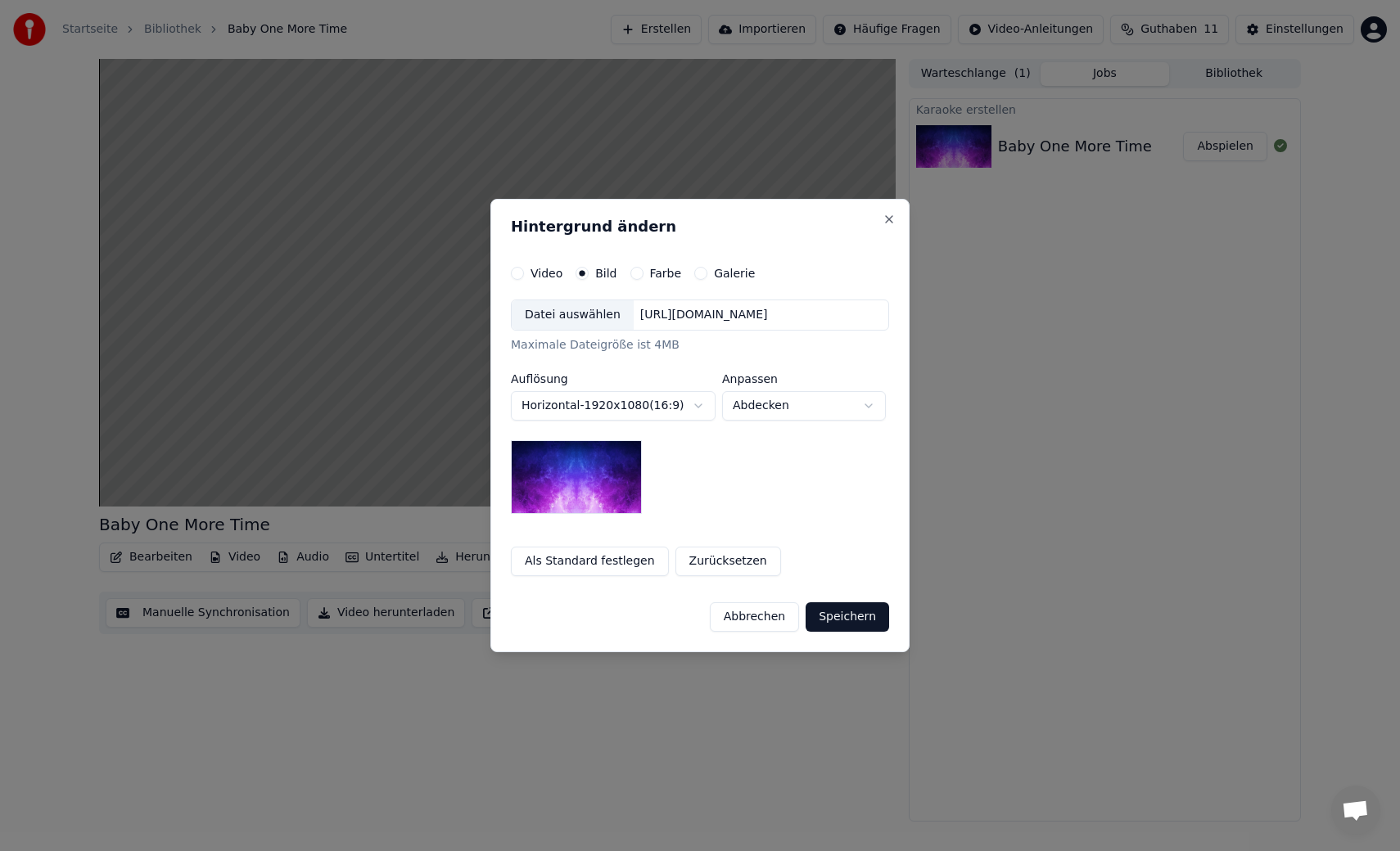
click at [631, 276] on button "Farbe" at bounding box center [638, 274] width 13 height 13
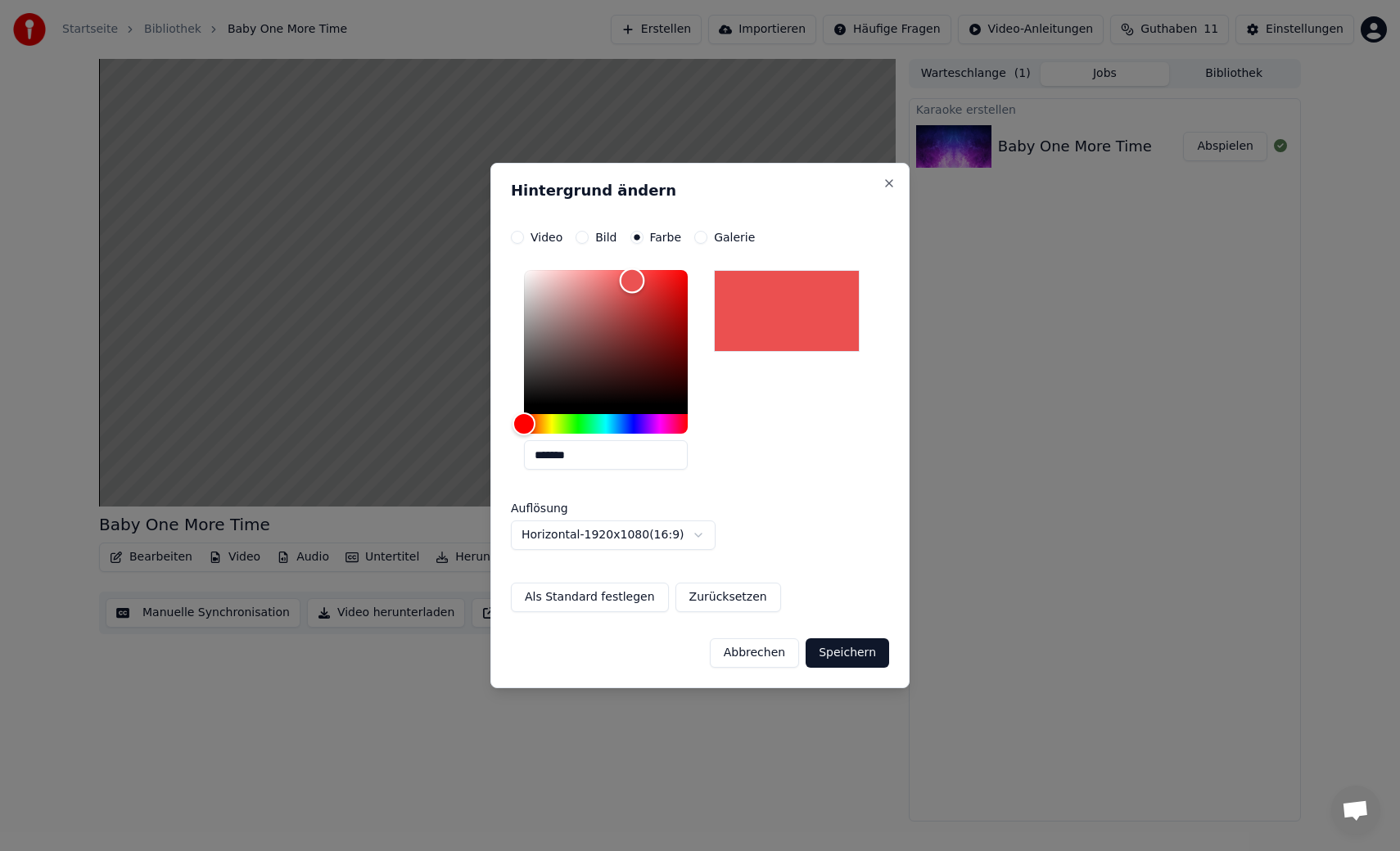
click at [632, 281] on div "Color" at bounding box center [606, 337] width 164 height 134
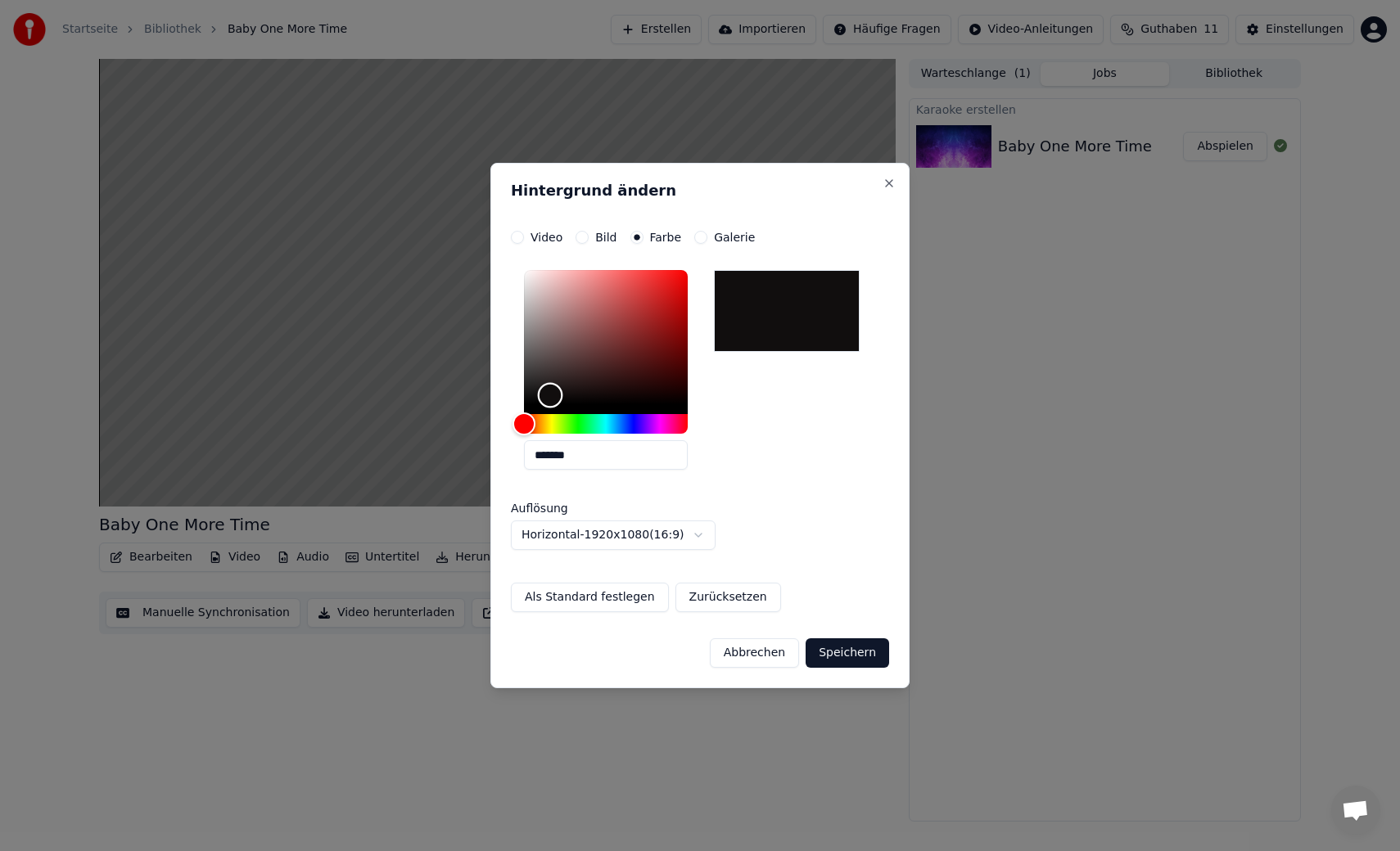
click at [550, 395] on div "Color" at bounding box center [606, 337] width 164 height 134
click at [527, 405] on div at bounding box center [606, 342] width 164 height 144
type input "*******"
drag, startPoint x: 549, startPoint y: 398, endPoint x: 532, endPoint y: 404, distance: 18.0
click at [532, 404] on div "Color" at bounding box center [532, 405] width 26 height 26
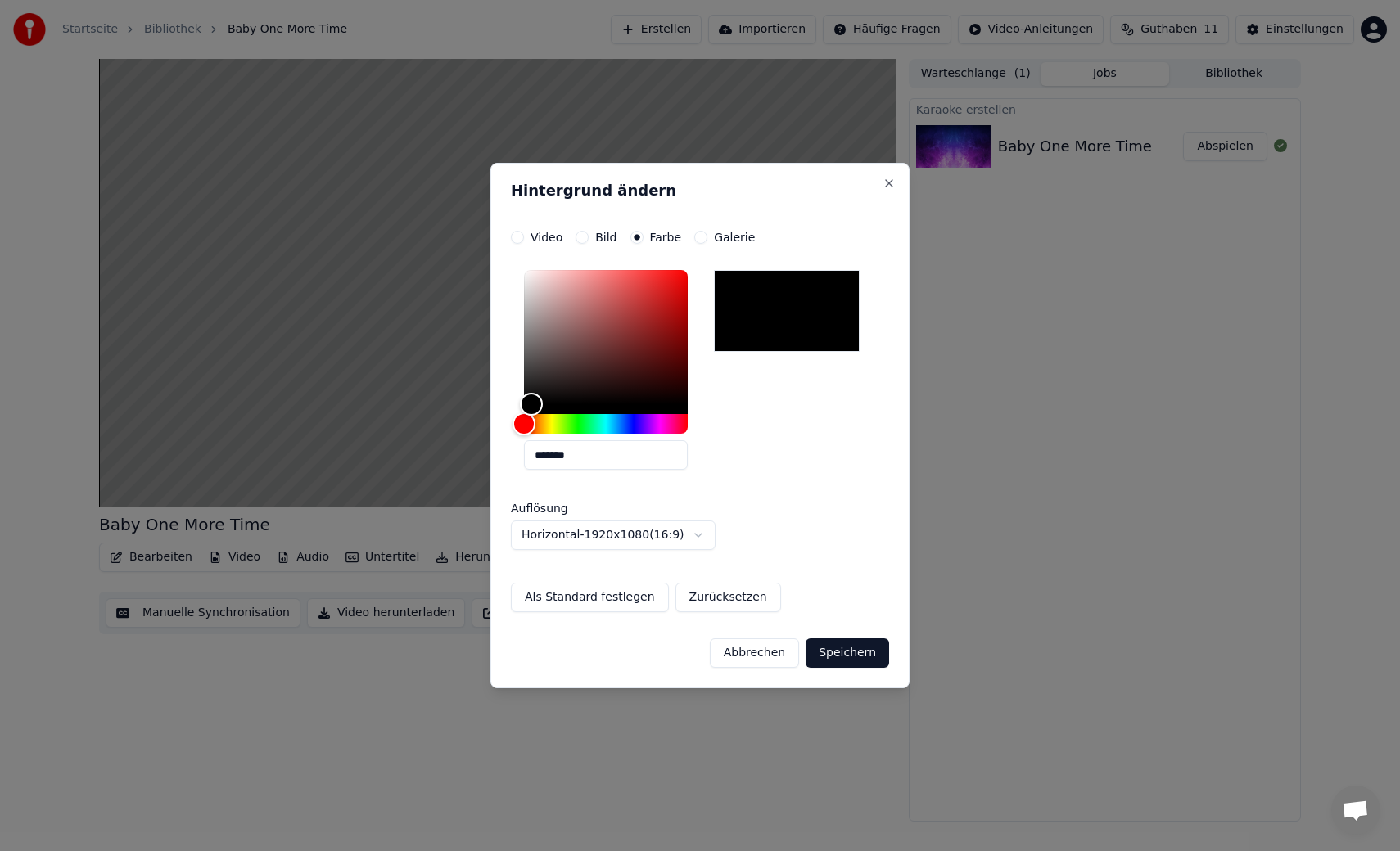
click at [853, 659] on button "Speichern" at bounding box center [847, 653] width 84 height 30
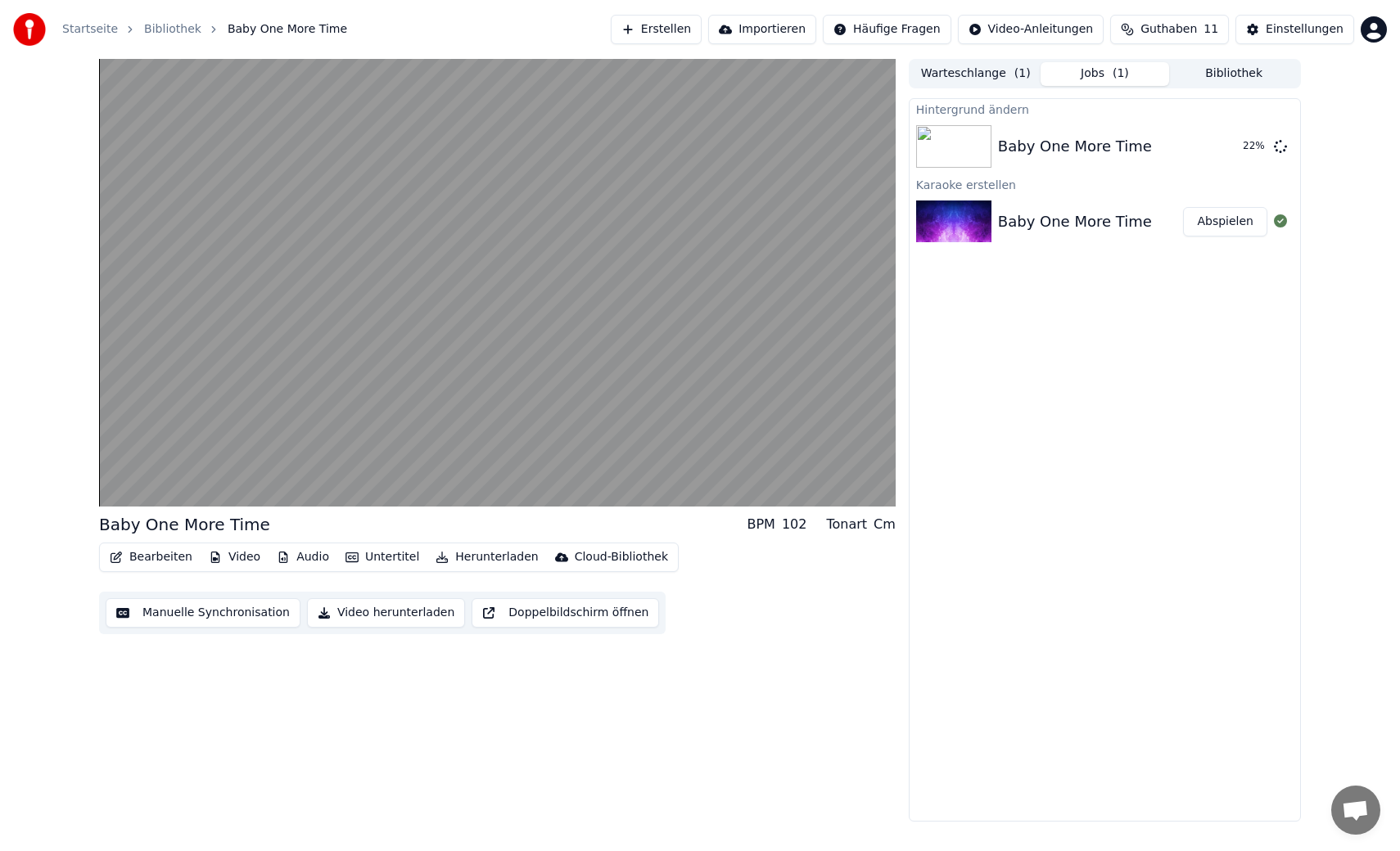
click at [237, 559] on button "Video" at bounding box center [234, 557] width 65 height 23
click at [474, 710] on div "Baby One More Time BPM 102 Tonart Cm Bearbeiten Video Audio Untertitel Herunter…" at bounding box center [497, 440] width 797 height 763
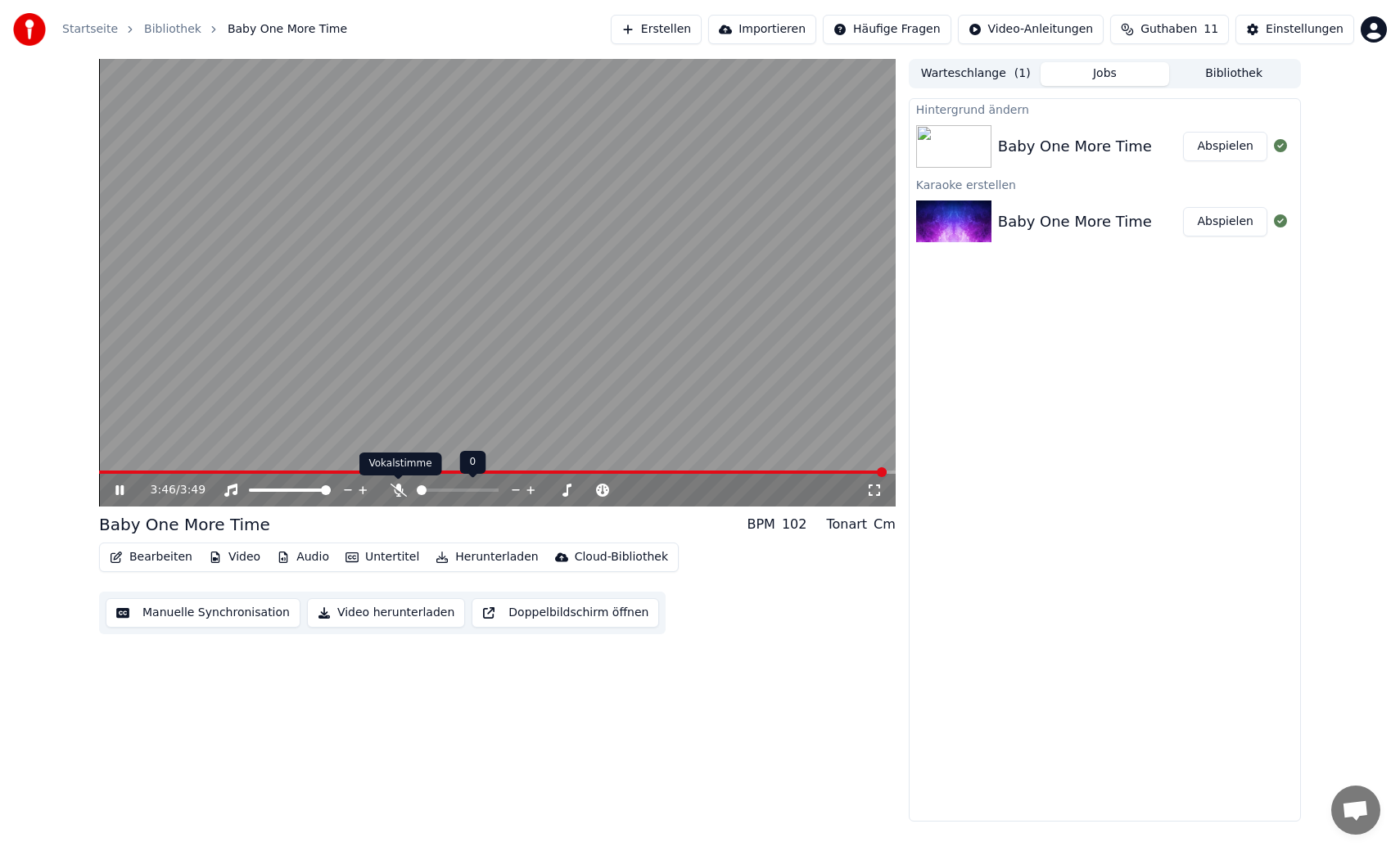
click at [397, 494] on icon at bounding box center [398, 491] width 16 height 13
click at [397, 494] on icon at bounding box center [397, 491] width 9 height 13
click at [115, 485] on icon at bounding box center [119, 491] width 10 height 11
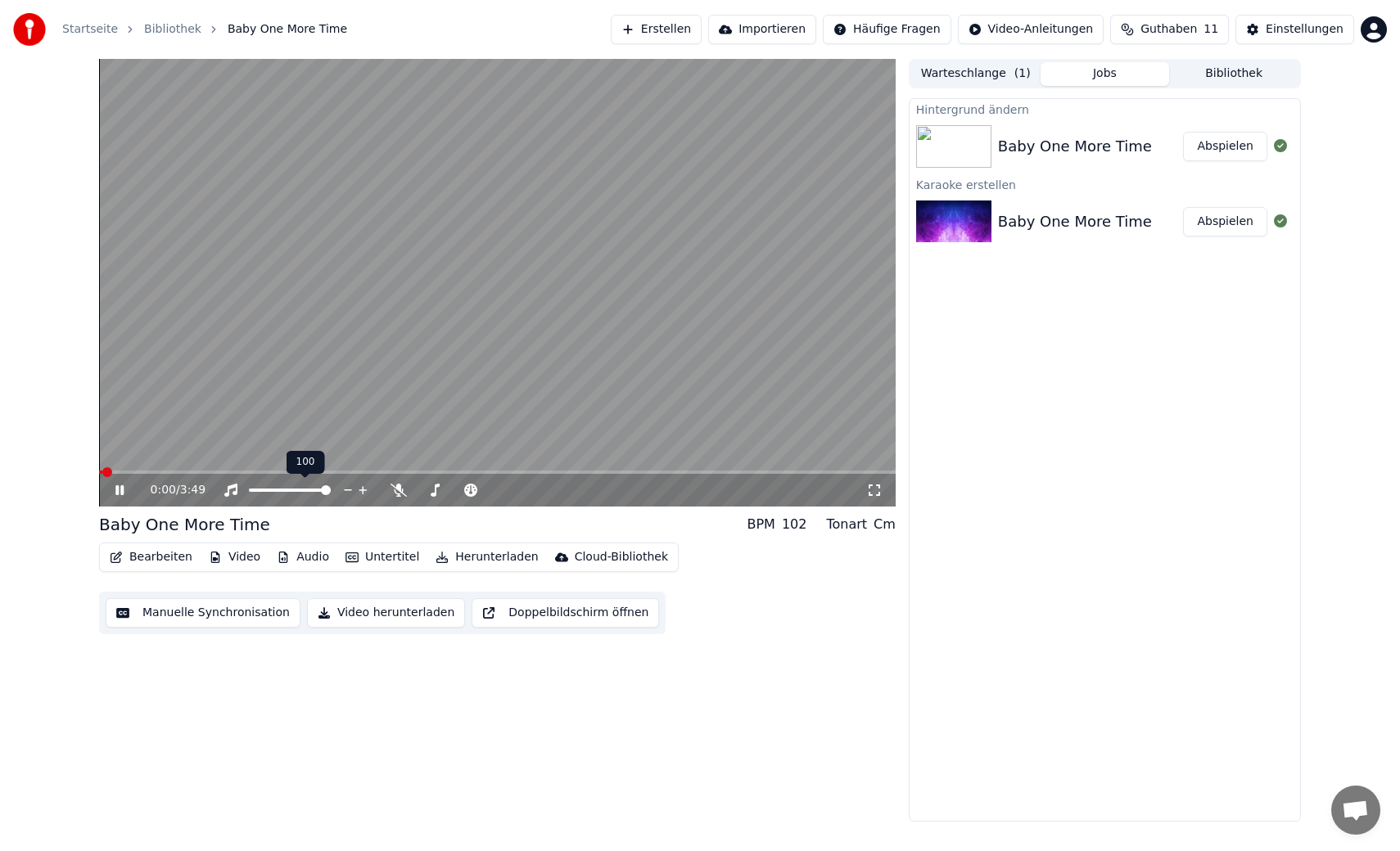
click at [294, 470] on div "100 100" at bounding box center [306, 462] width 38 height 23
click at [290, 474] on div "100 100" at bounding box center [306, 462] width 38 height 23
click at [396, 493] on icon at bounding box center [398, 491] width 16 height 13
click at [364, 613] on button "Video herunterladen" at bounding box center [386, 613] width 158 height 30
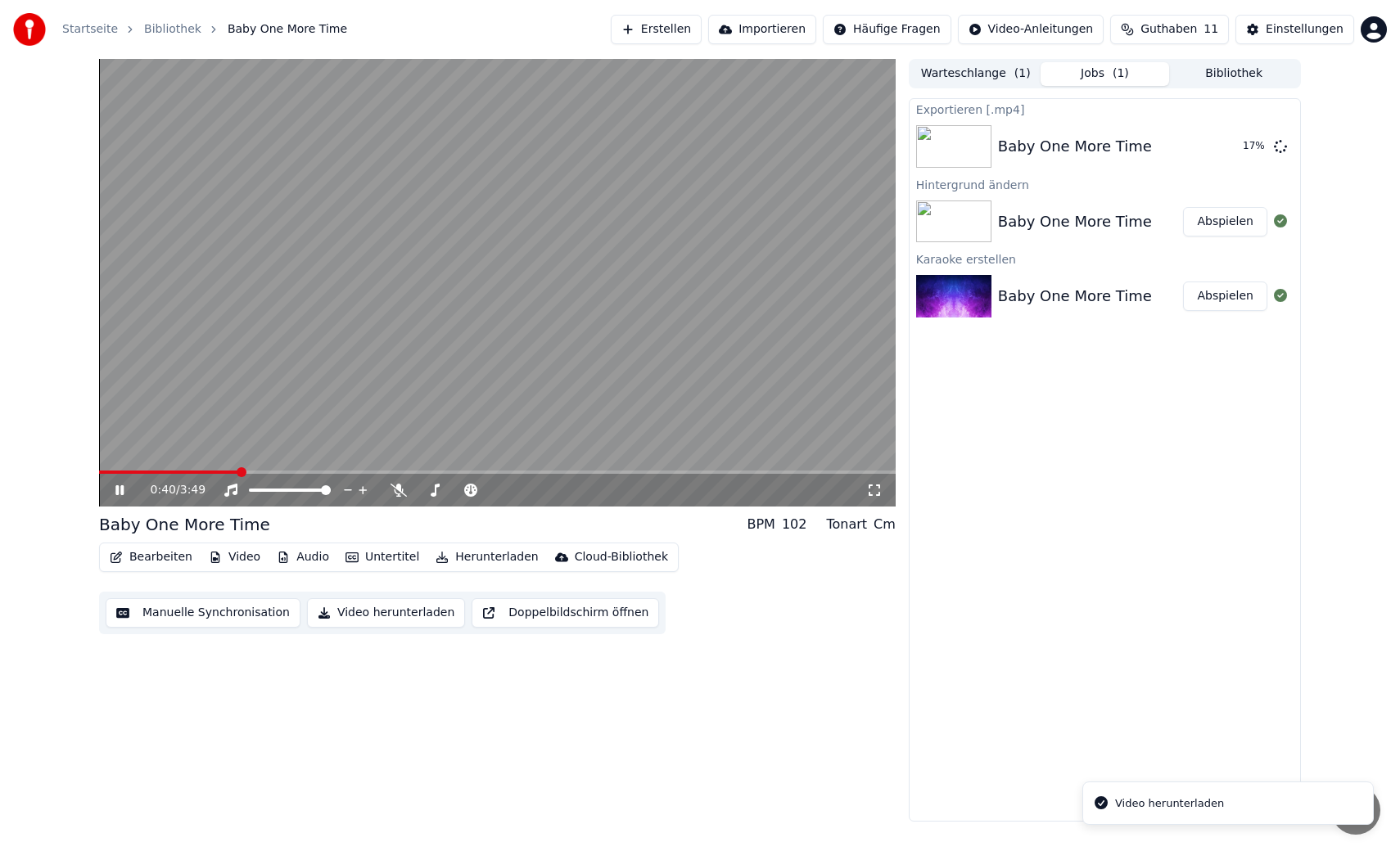
click at [119, 495] on icon at bounding box center [132, 491] width 38 height 13
click at [1220, 147] on button "Anzeigen" at bounding box center [1227, 146] width 81 height 30
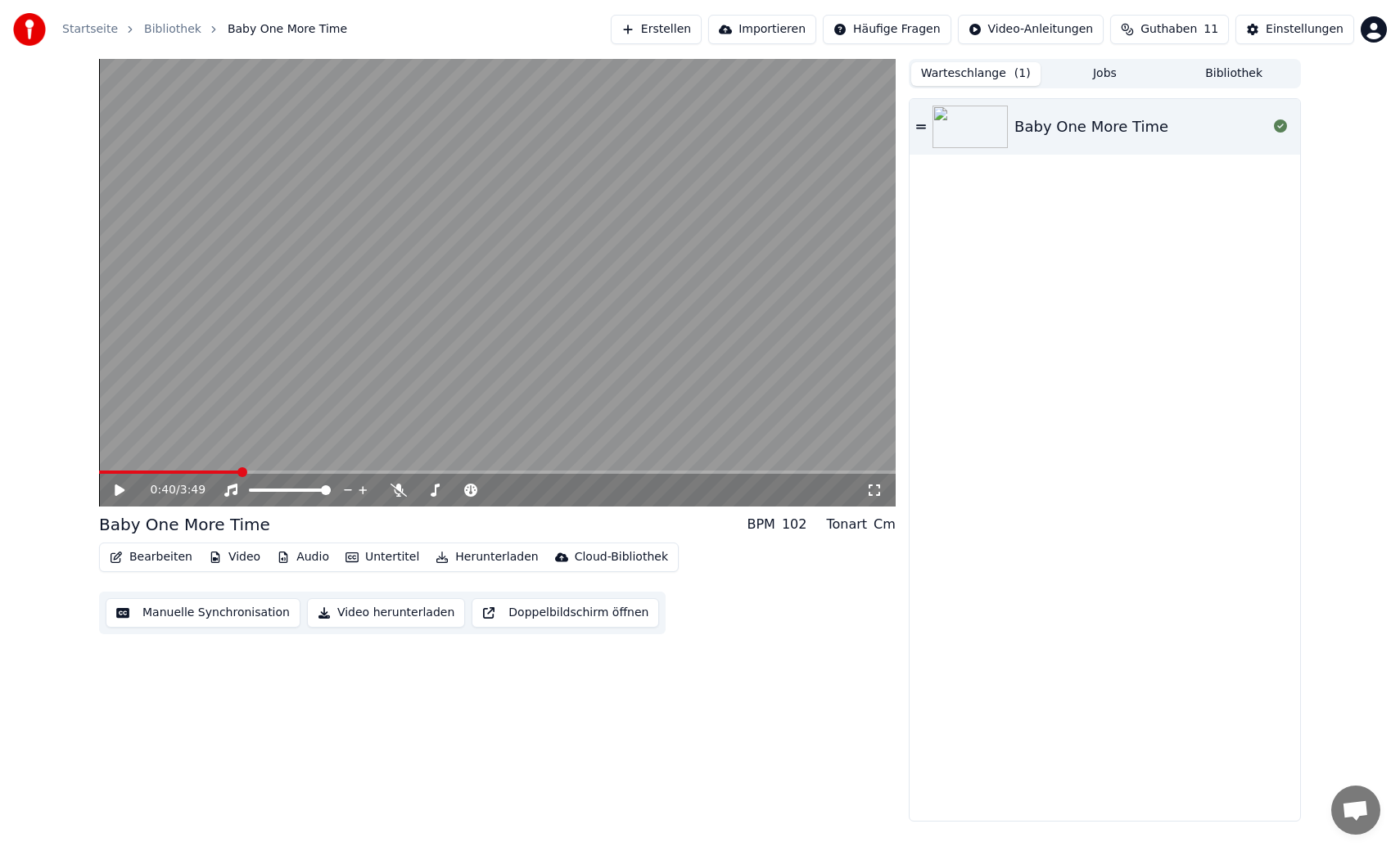
click at [972, 78] on button "Warteschlange ( 1 )" at bounding box center [976, 73] width 130 height 24
click at [1106, 72] on button "Jobs" at bounding box center [1106, 73] width 130 height 24
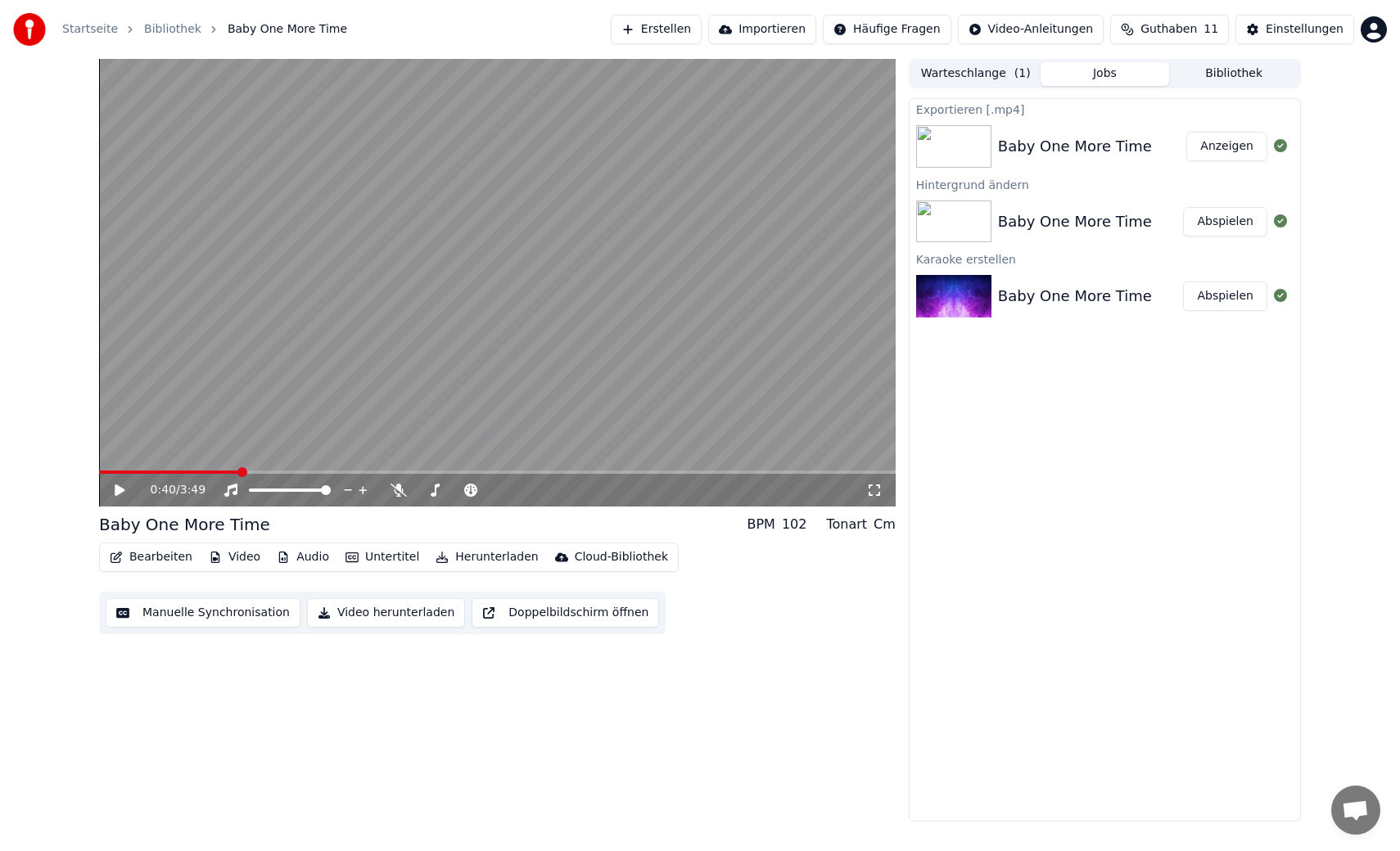
click at [886, 26] on html "Startseite Bibliothek Baby One More Time Erstellen Importieren Häufige Fragen V…" at bounding box center [700, 425] width 1400 height 851
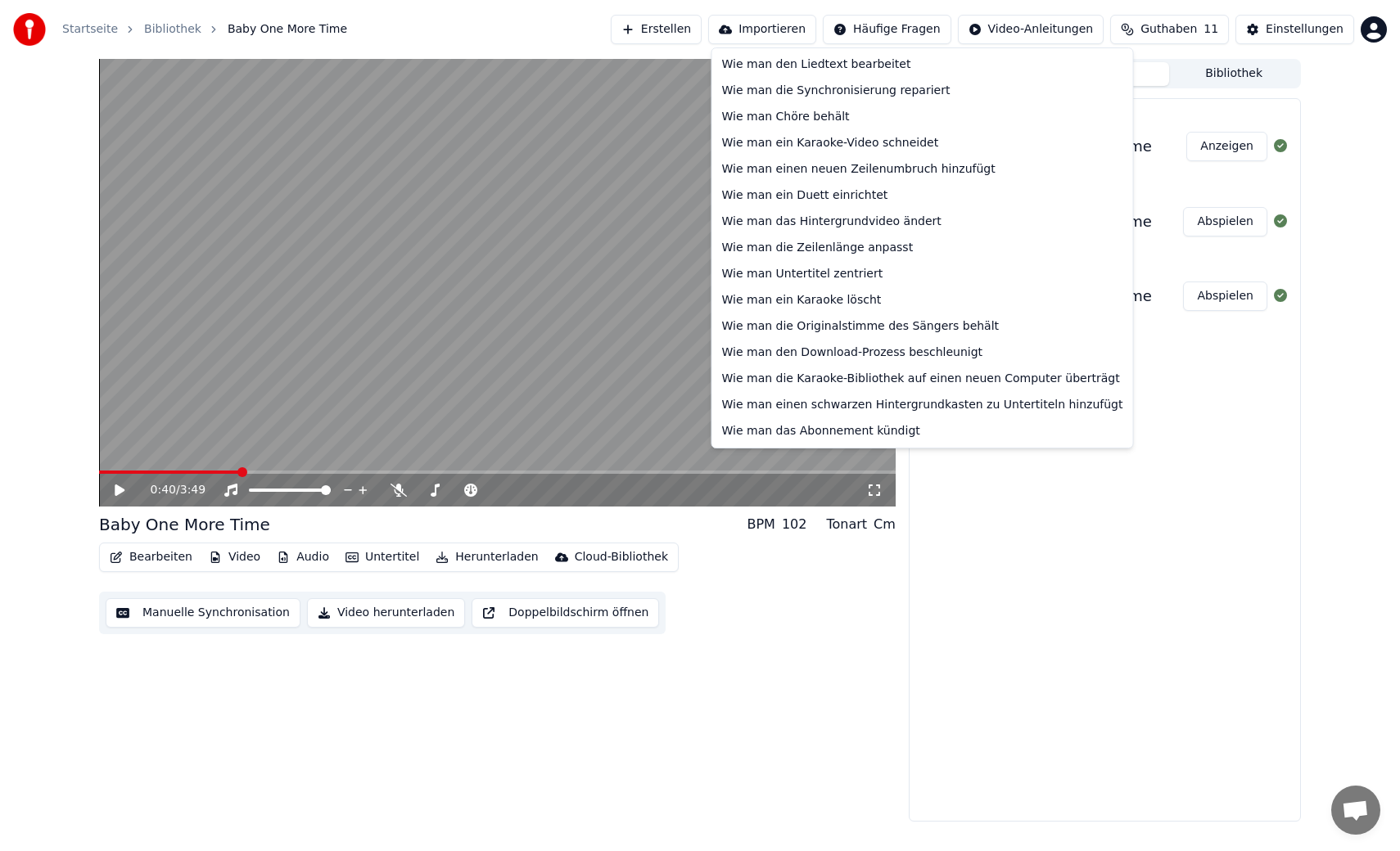
click at [373, 38] on html "Startseite Bibliothek Baby One More Time Erstellen Importieren Häufige Fragen V…" at bounding box center [700, 425] width 1400 height 851
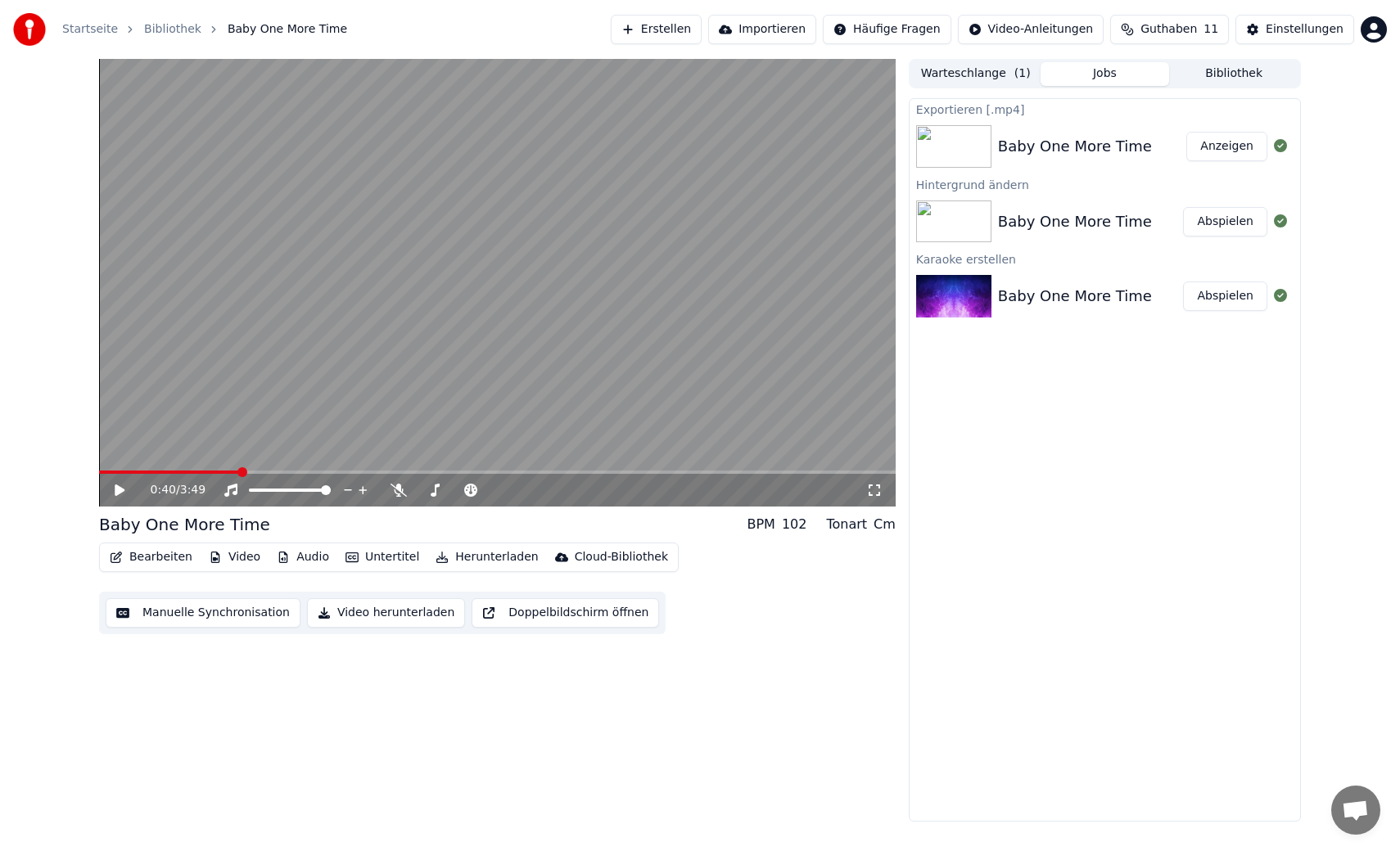
click at [90, 32] on link "Startseite" at bounding box center [90, 29] width 55 height 16
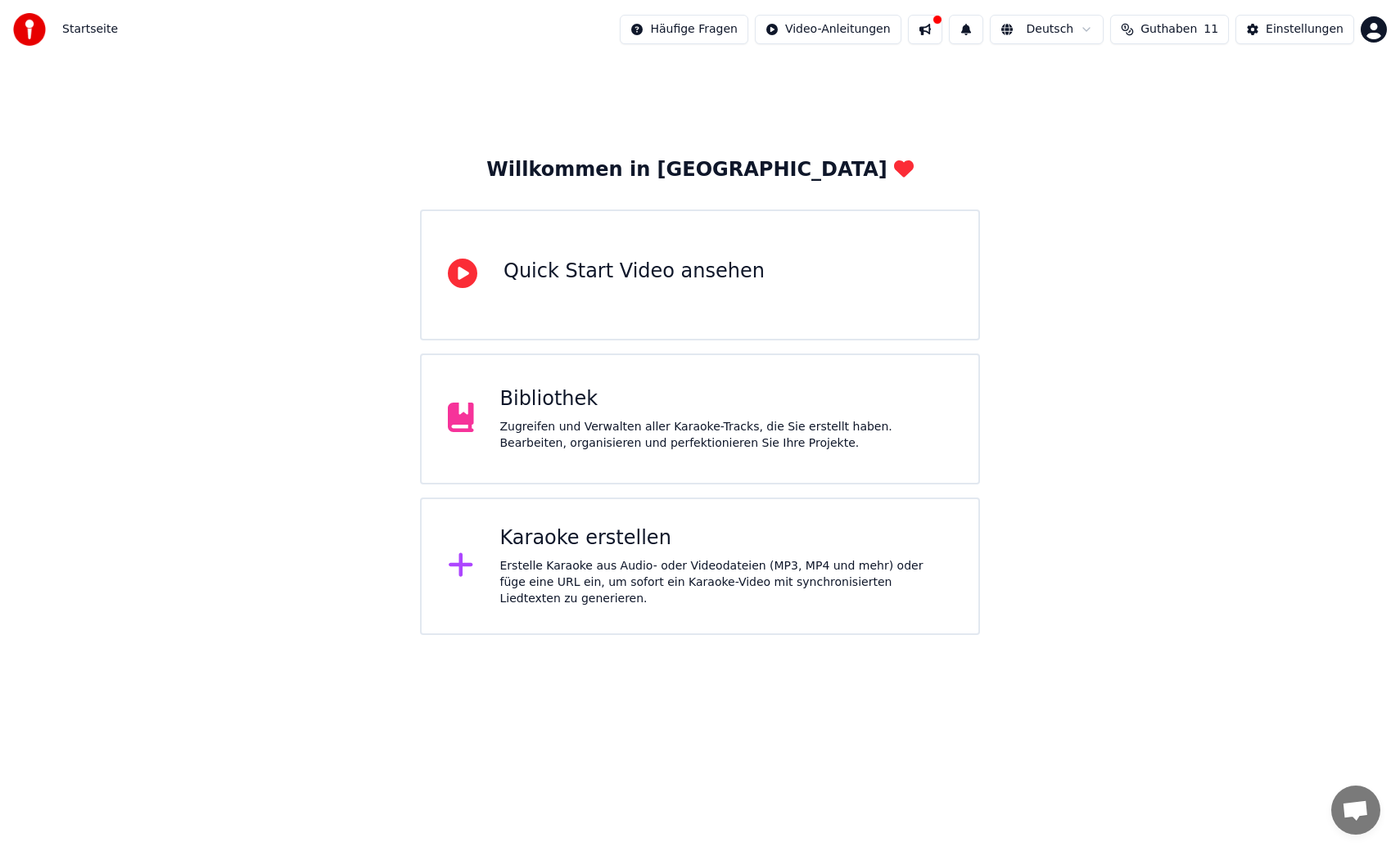
click at [549, 410] on div "Bibliothek" at bounding box center [726, 399] width 453 height 26
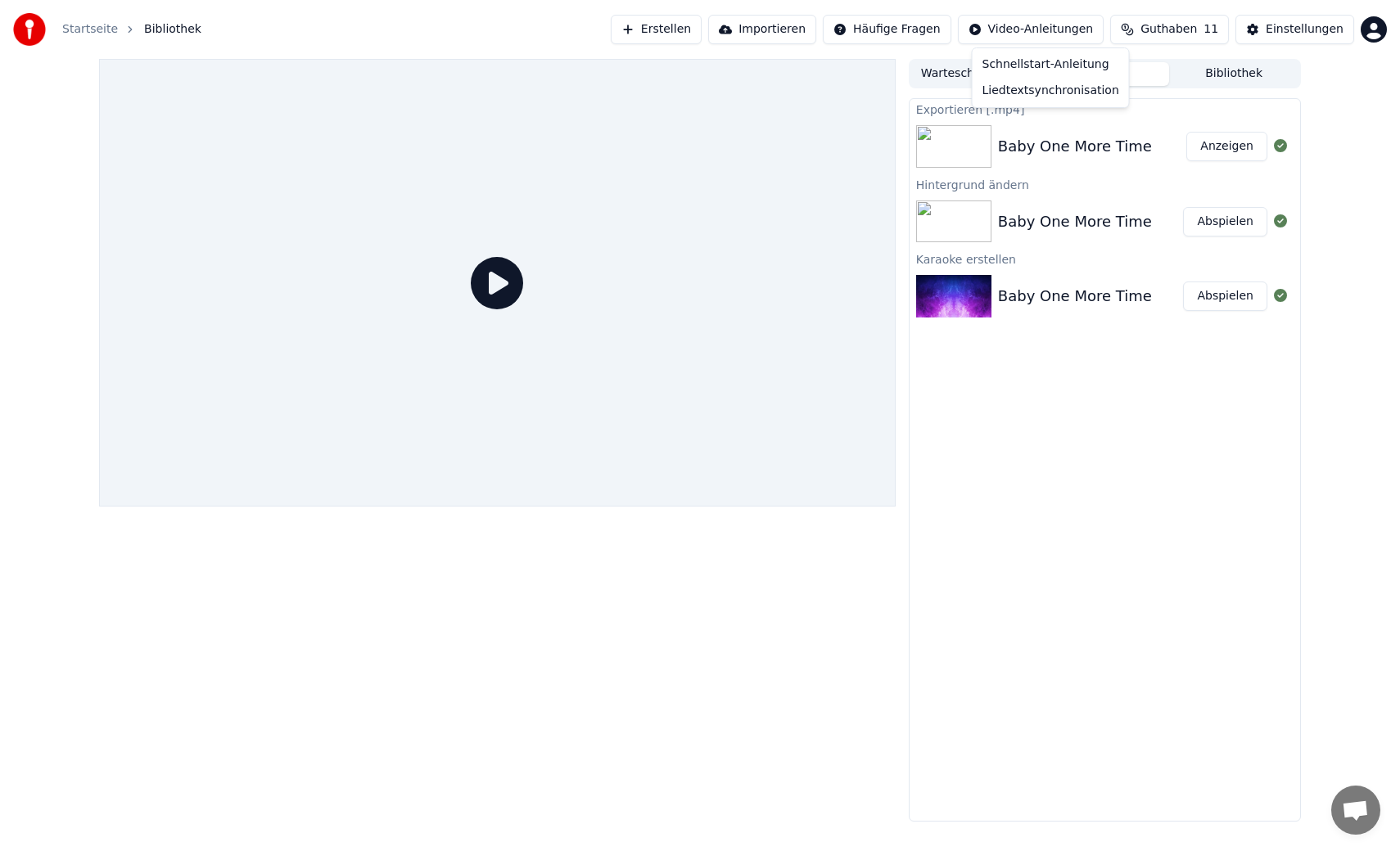
click at [1039, 31] on html "Startseite Bibliothek Erstellen Importieren Häufige Fragen Video-Anleitungen Gu…" at bounding box center [700, 425] width 1400 height 851
click at [1004, 66] on div "Schnellstart-Anleitung" at bounding box center [1050, 64] width 150 height 26
click at [677, 30] on button "Erstellen" at bounding box center [656, 29] width 91 height 30
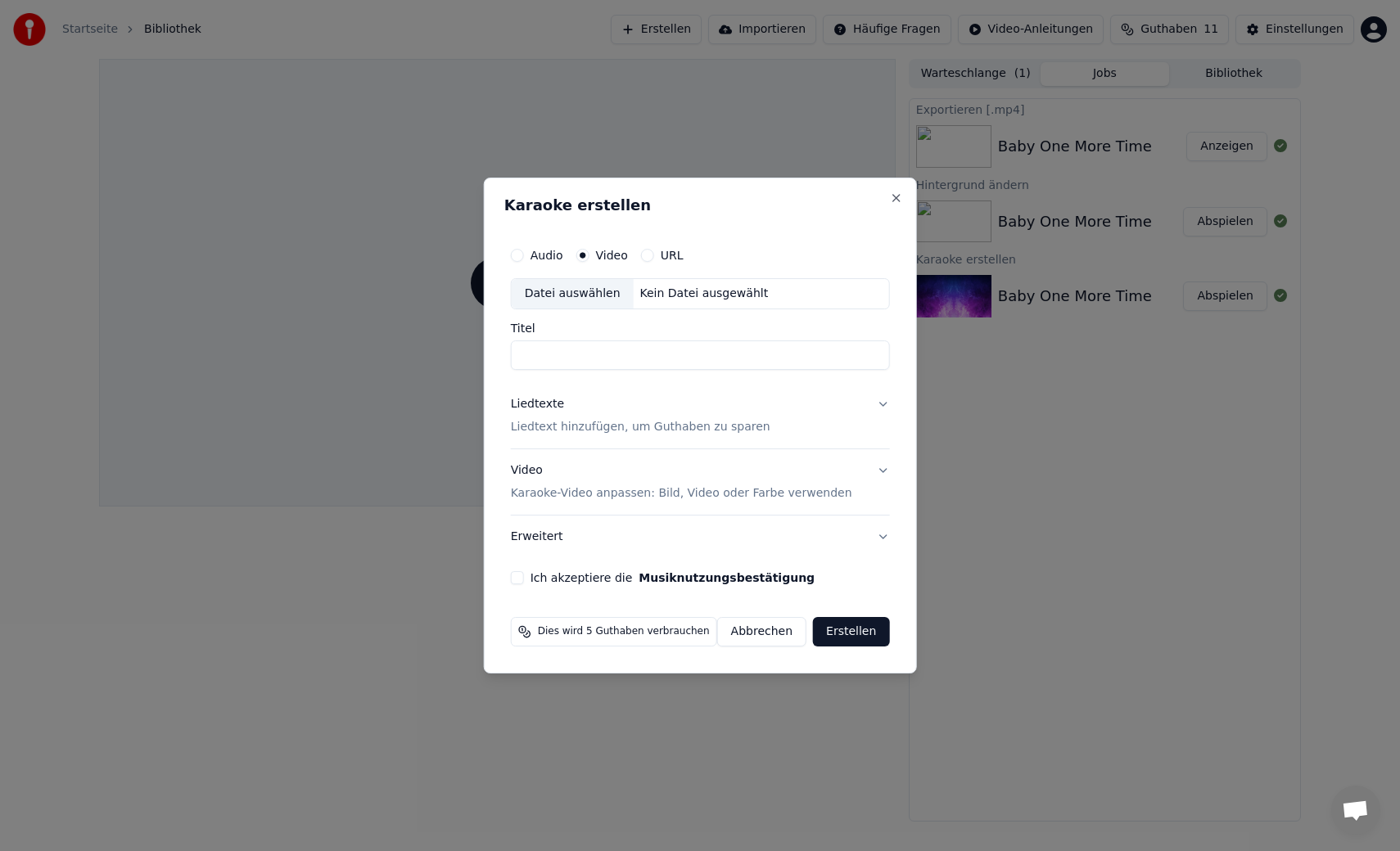
click at [524, 256] on button "Audio" at bounding box center [517, 255] width 13 height 13
click at [538, 355] on input "Titel" at bounding box center [700, 355] width 379 height 30
click at [559, 295] on div "Datei auswählen" at bounding box center [573, 294] width 122 height 30
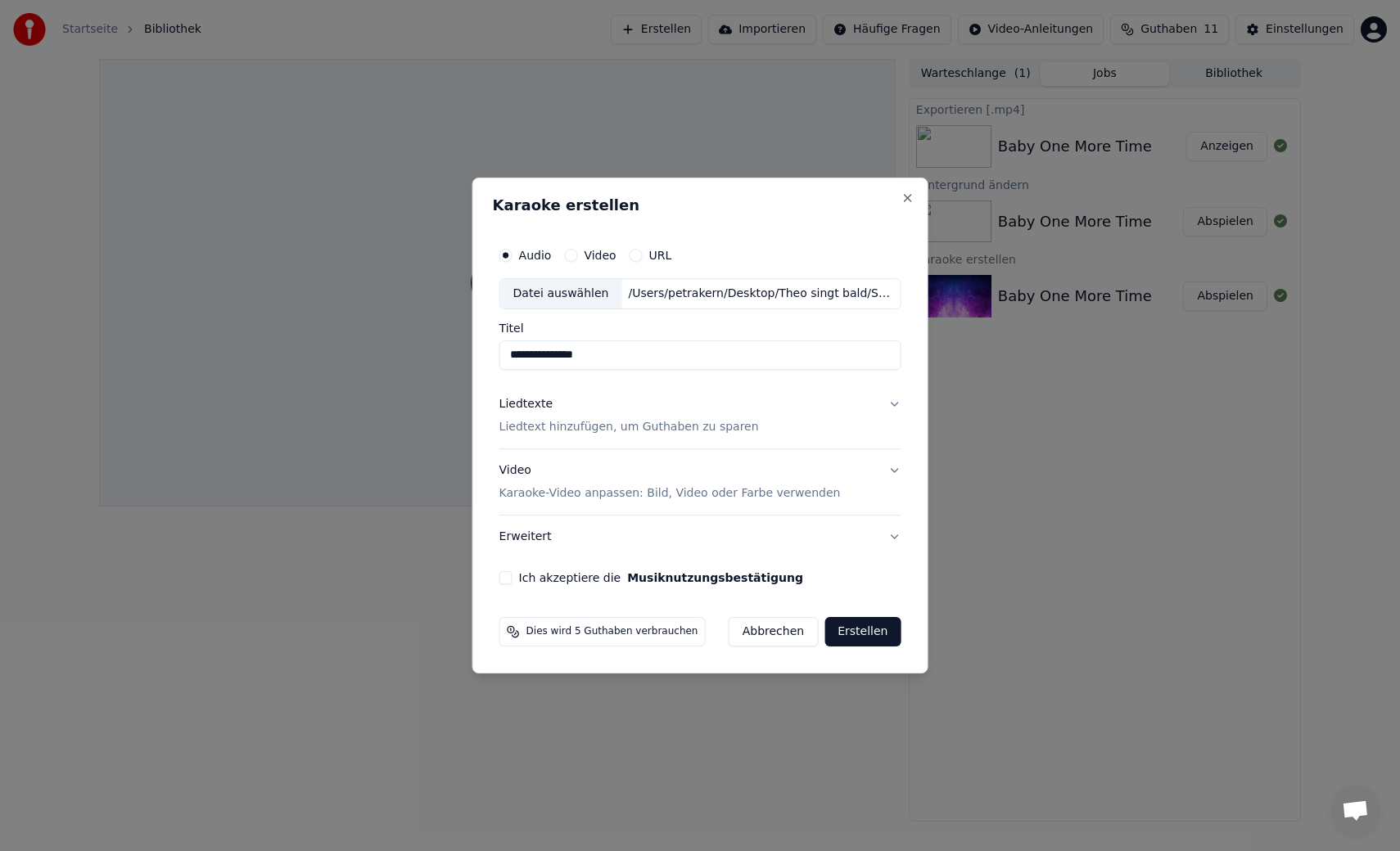
click at [584, 359] on input "**********" at bounding box center [700, 355] width 402 height 30
click at [554, 355] on input "*********" at bounding box center [700, 355] width 402 height 30
type input "*********"
click at [536, 431] on p "Liedtext hinzufügen, um Guthaben zu sparen" at bounding box center [629, 427] width 259 height 16
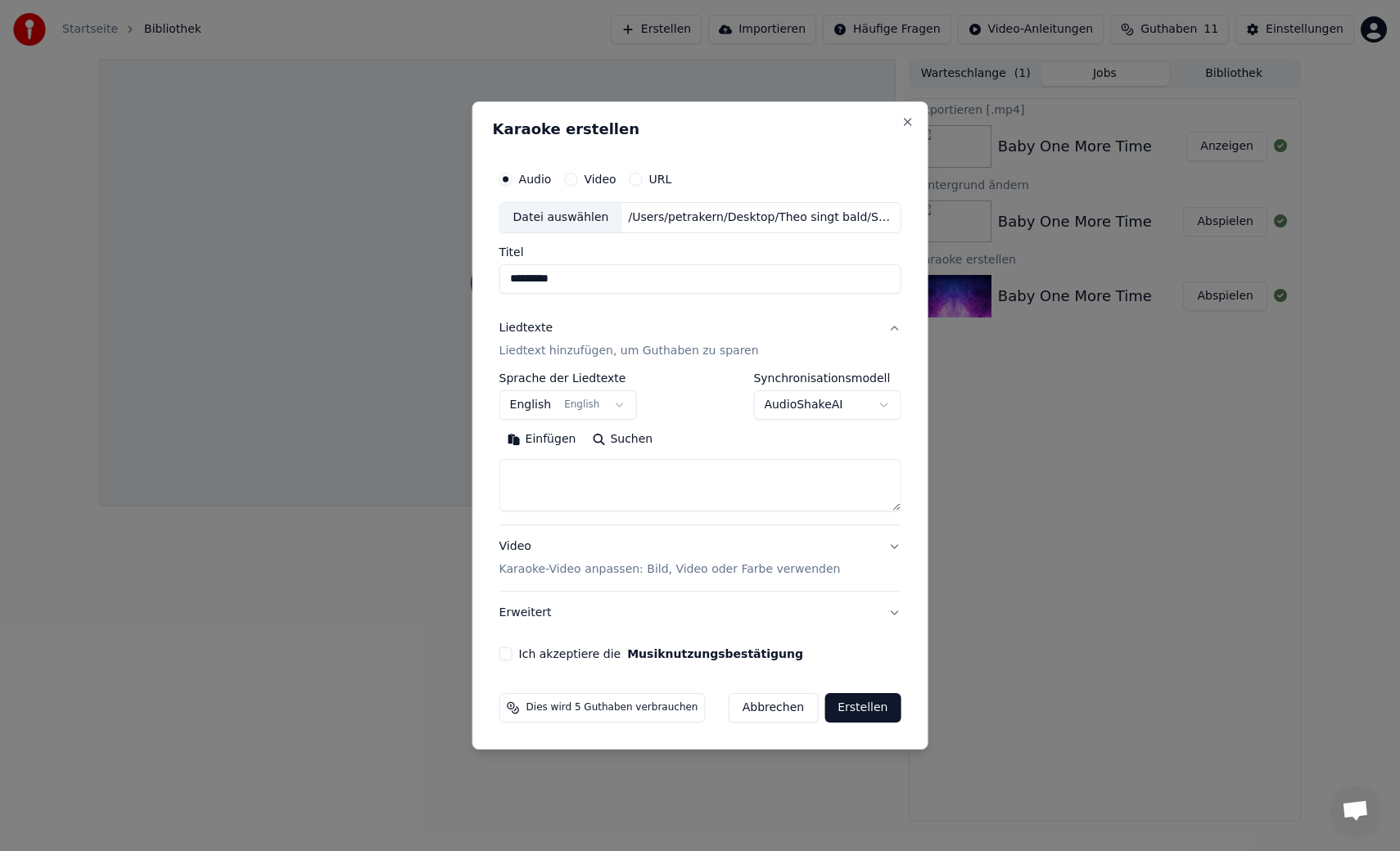
click at [539, 479] on textarea at bounding box center [700, 485] width 402 height 52
paste textarea "**********"
drag, startPoint x: 555, startPoint y: 496, endPoint x: 504, endPoint y: 496, distance: 51.0
click at [504, 496] on textarea at bounding box center [696, 485] width 393 height 52
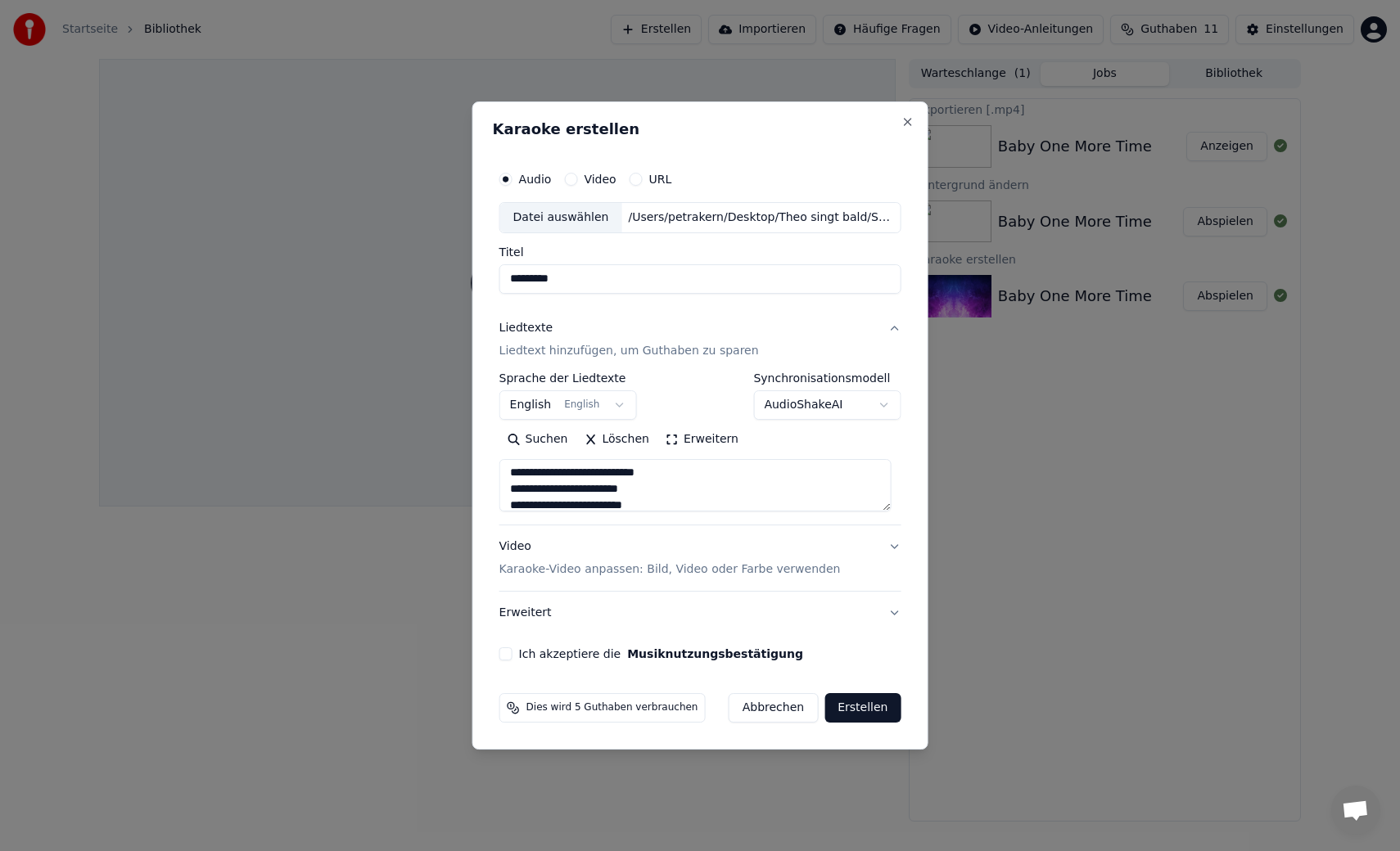
scroll to position [253, 0]
click at [659, 466] on textarea at bounding box center [696, 485] width 393 height 52
drag, startPoint x: 552, startPoint y: 479, endPoint x: 486, endPoint y: 479, distance: 66.0
click at [486, 479] on div "**********" at bounding box center [700, 426] width 457 height 648
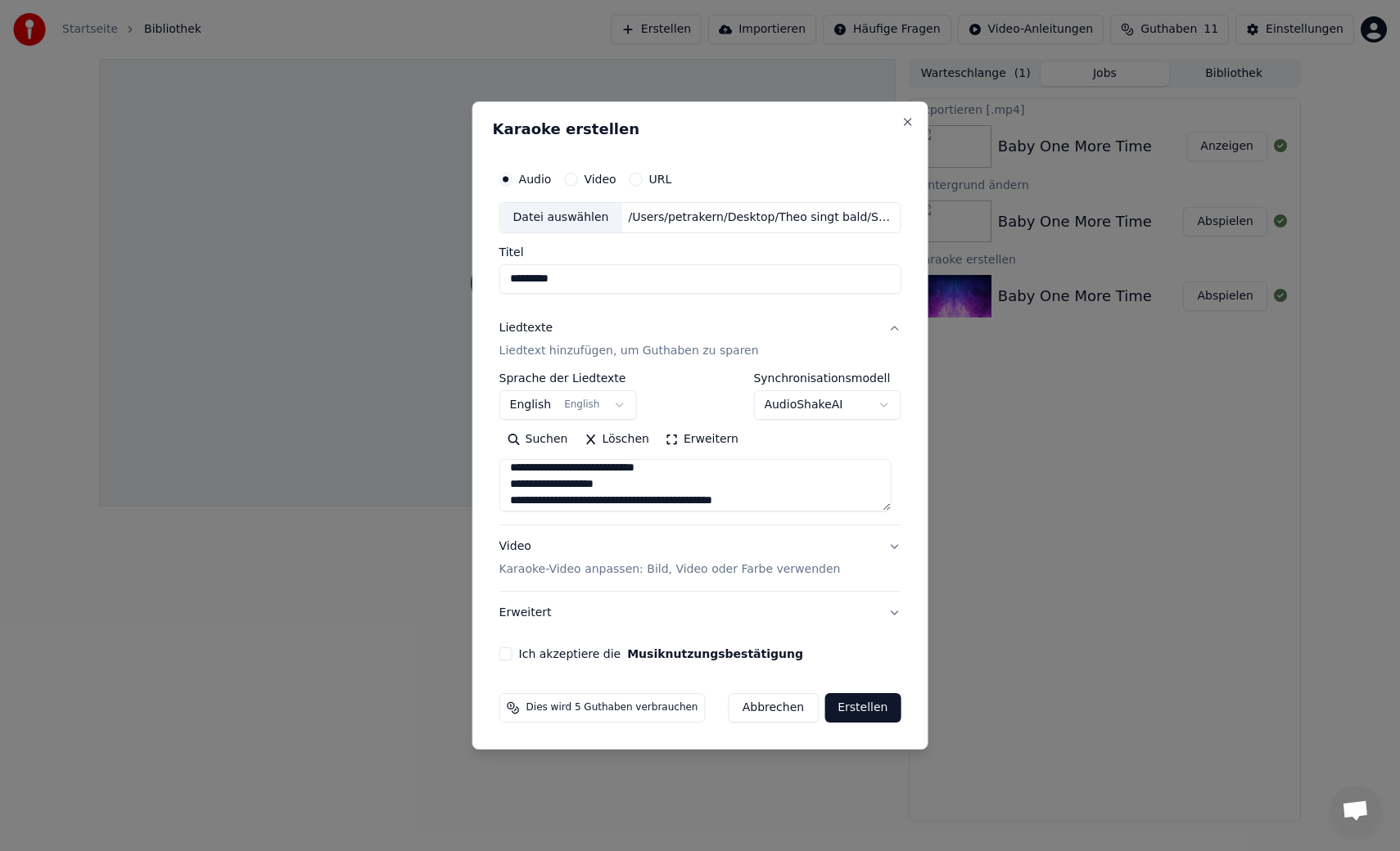
scroll to position [517, 0]
click at [664, 470] on textarea at bounding box center [696, 485] width 393 height 52
click at [632, 485] on textarea at bounding box center [696, 485] width 393 height 52
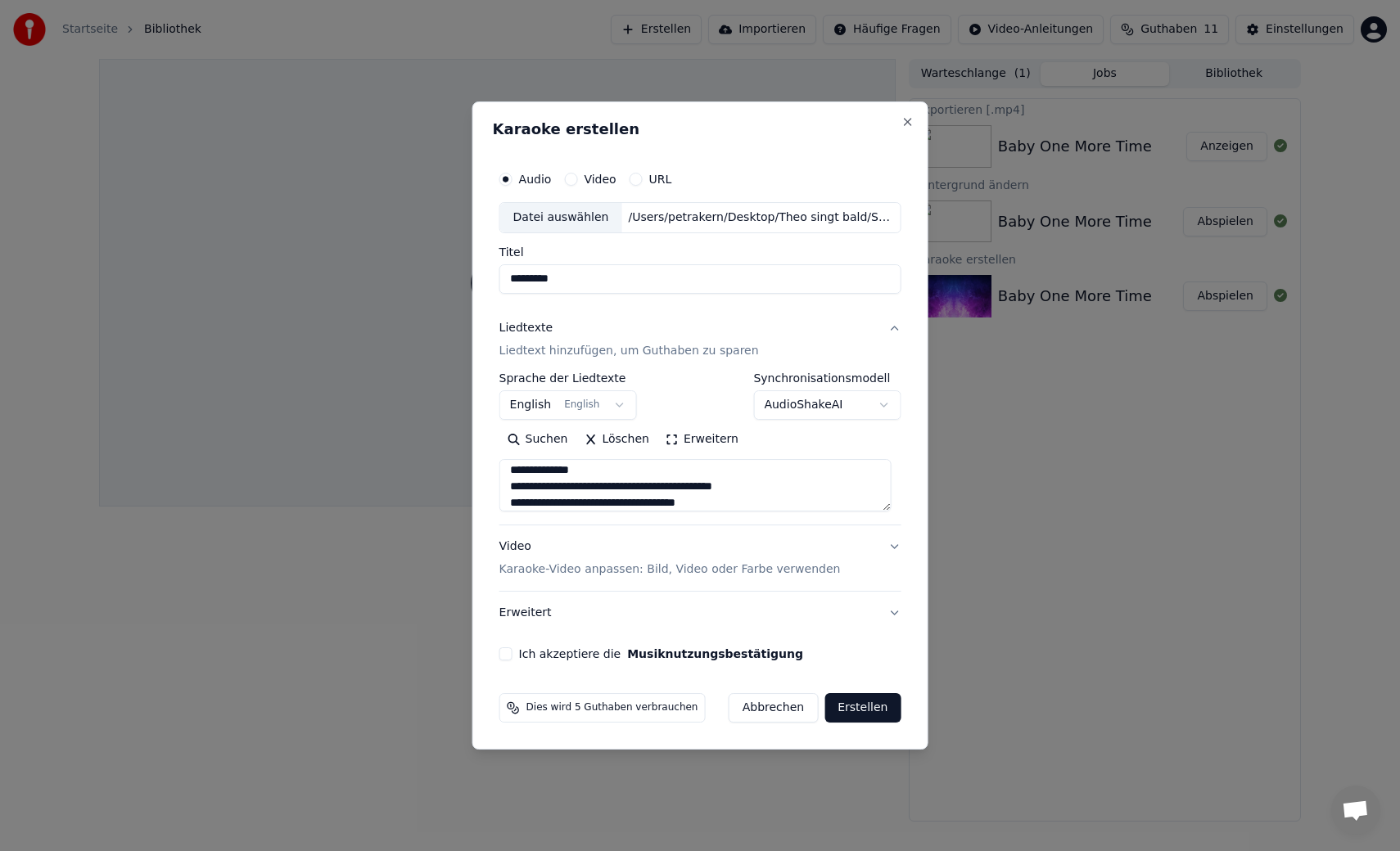
scroll to position [528, 0]
drag, startPoint x: 557, startPoint y: 485, endPoint x: 513, endPoint y: 485, distance: 44.0
click at [513, 485] on textarea at bounding box center [696, 485] width 393 height 52
drag, startPoint x: 512, startPoint y: 486, endPoint x: 663, endPoint y: 499, distance: 151.6
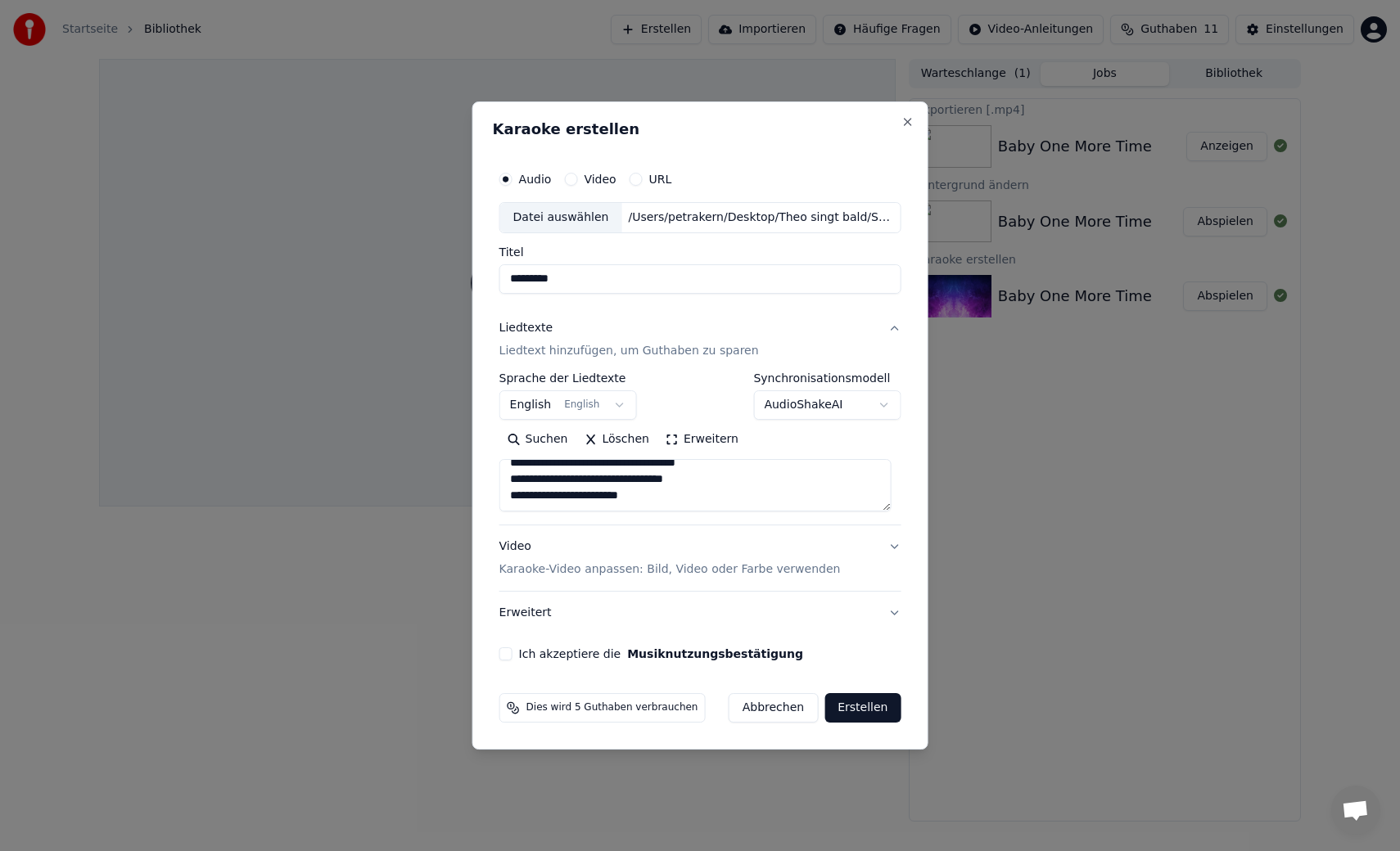
click at [663, 499] on textarea at bounding box center [696, 485] width 393 height 52
click at [670, 499] on textarea at bounding box center [696, 485] width 393 height 52
paste textarea "**********"
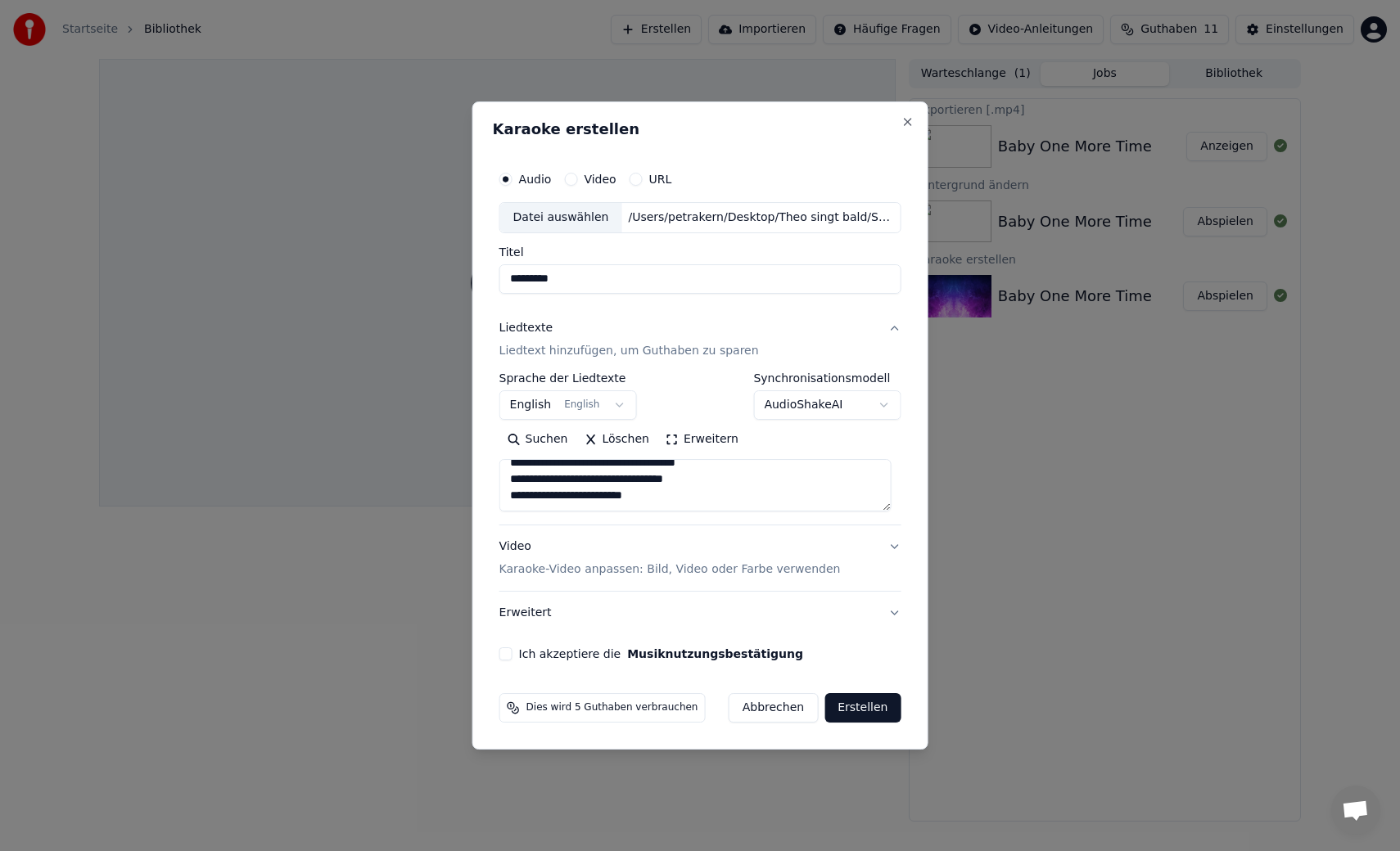
paste textarea "**********"
type textarea "**********"
click at [596, 570] on p "Karaoke-Video anpassen: Bild, Video oder Farbe verwenden" at bounding box center [670, 569] width 341 height 16
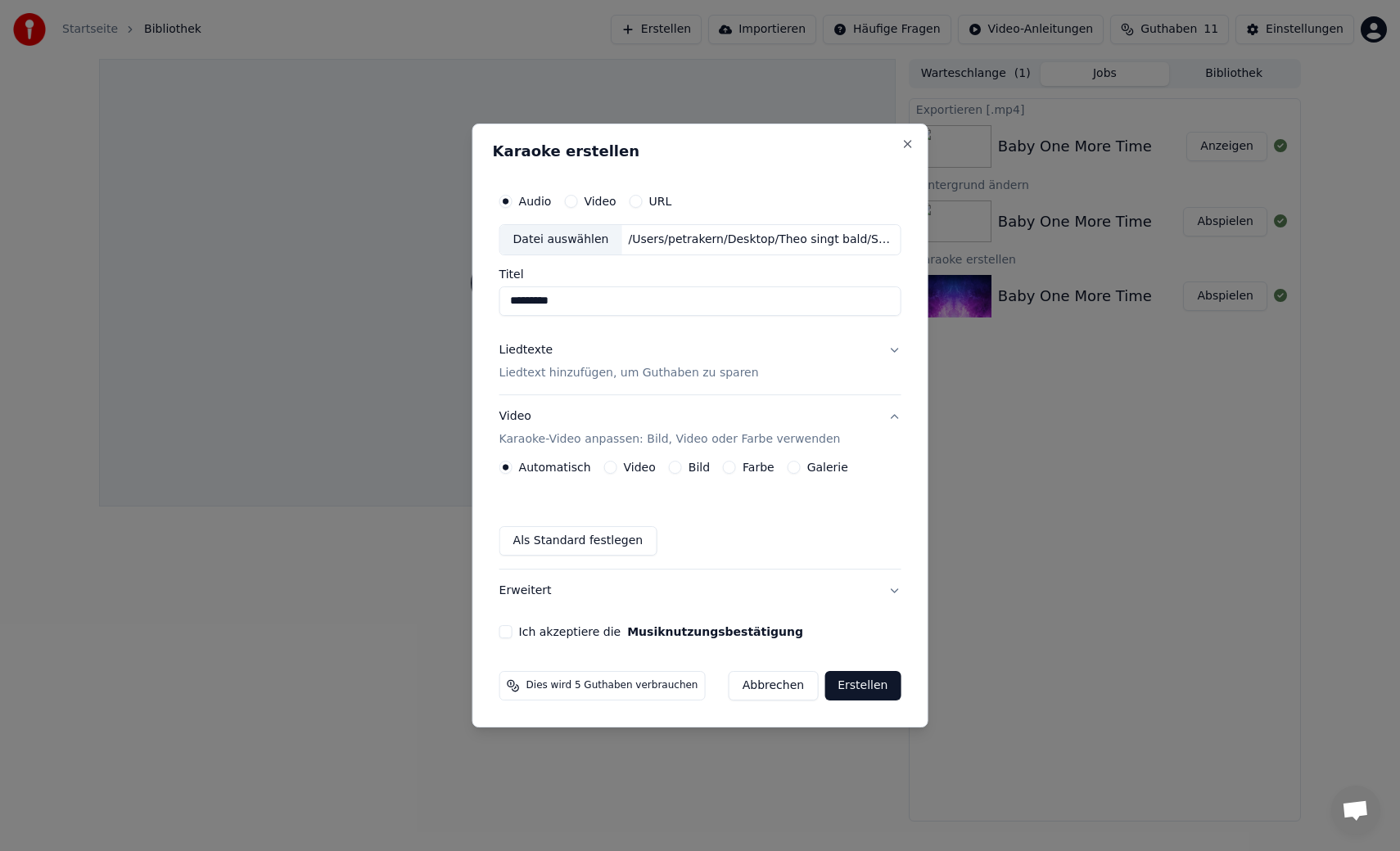
click at [677, 468] on button "Bild" at bounding box center [676, 468] width 13 height 13
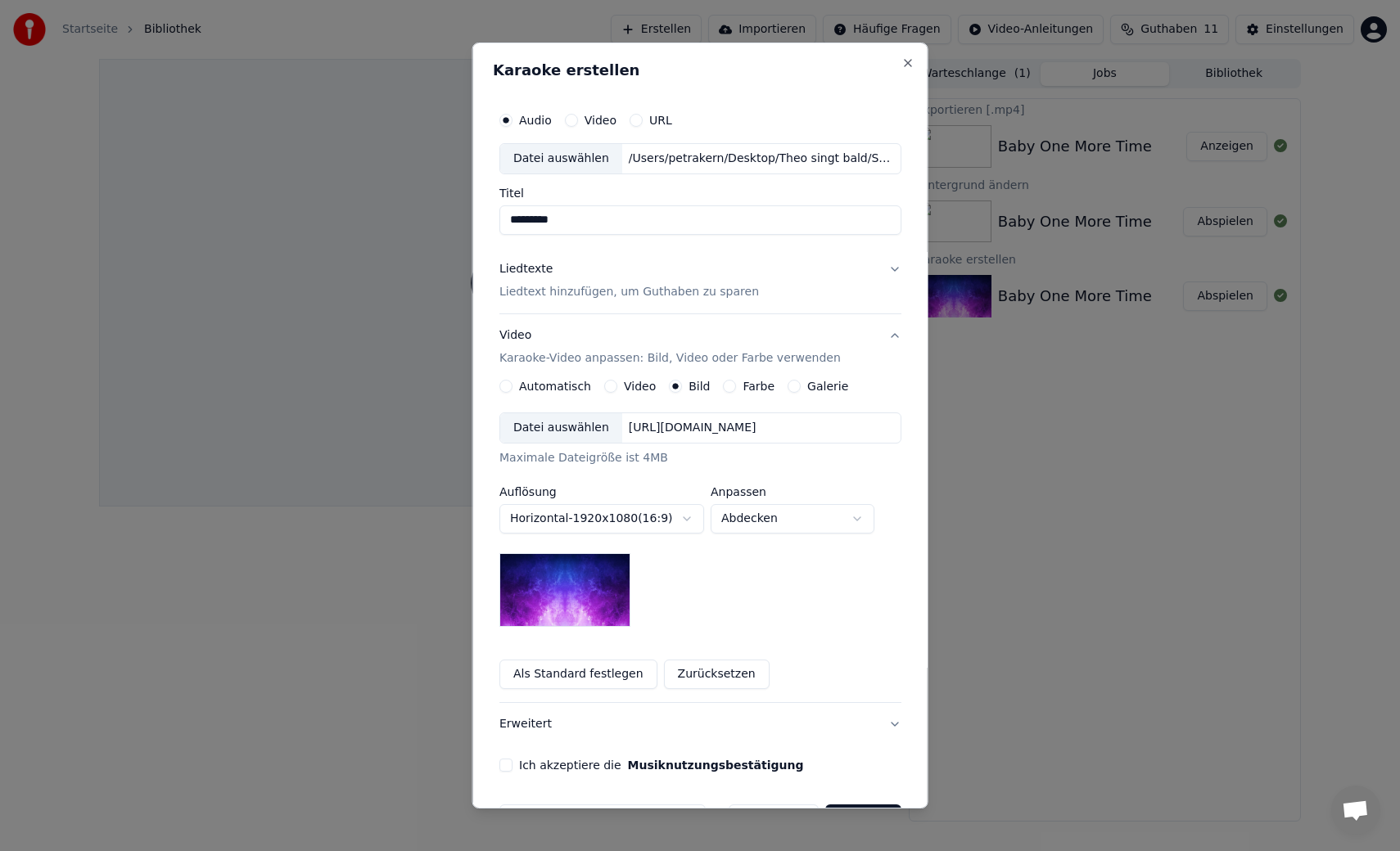
click at [731, 384] on button "Farbe" at bounding box center [730, 387] width 13 height 13
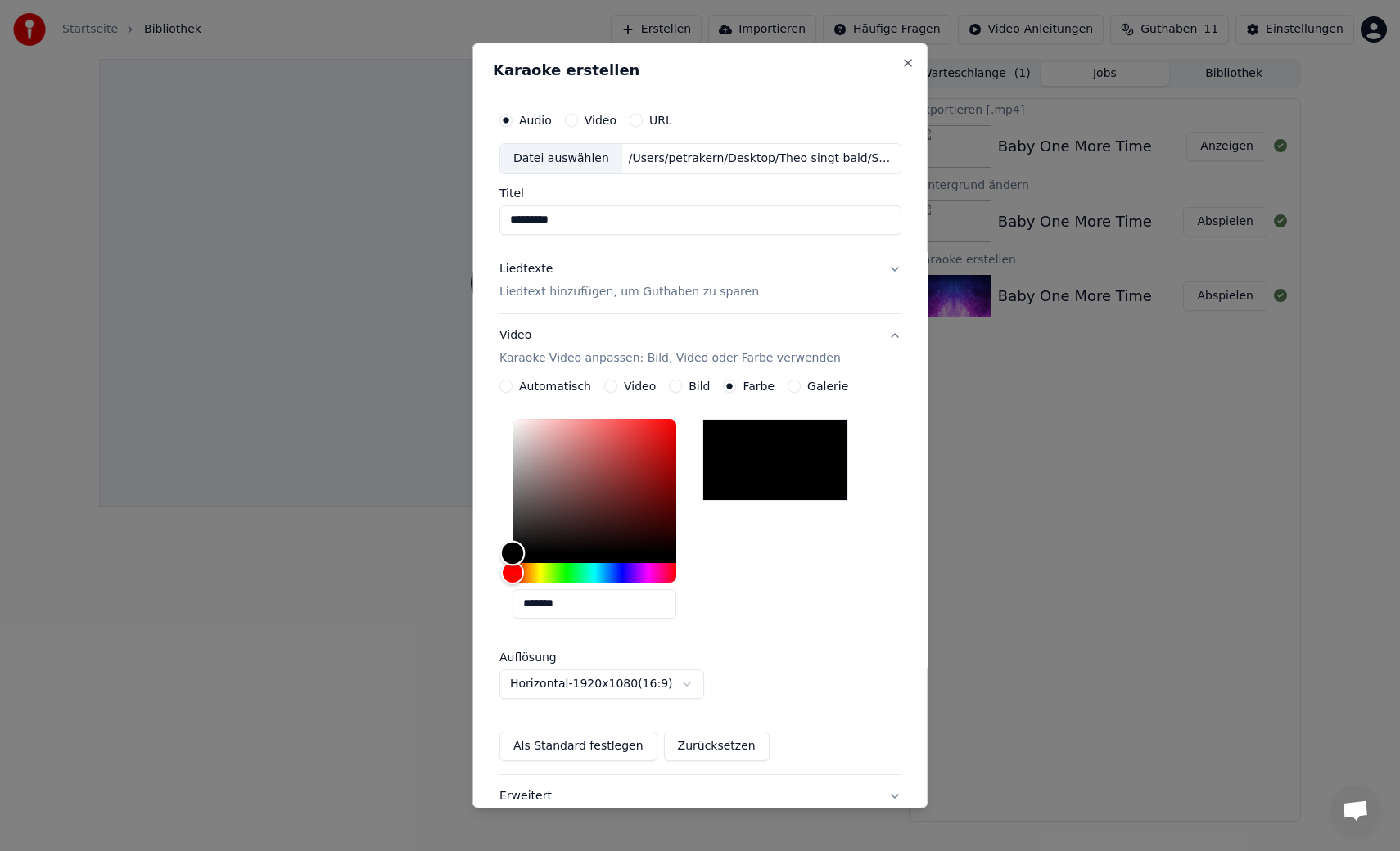
click at [520, 422] on div "Color" at bounding box center [595, 486] width 164 height 134
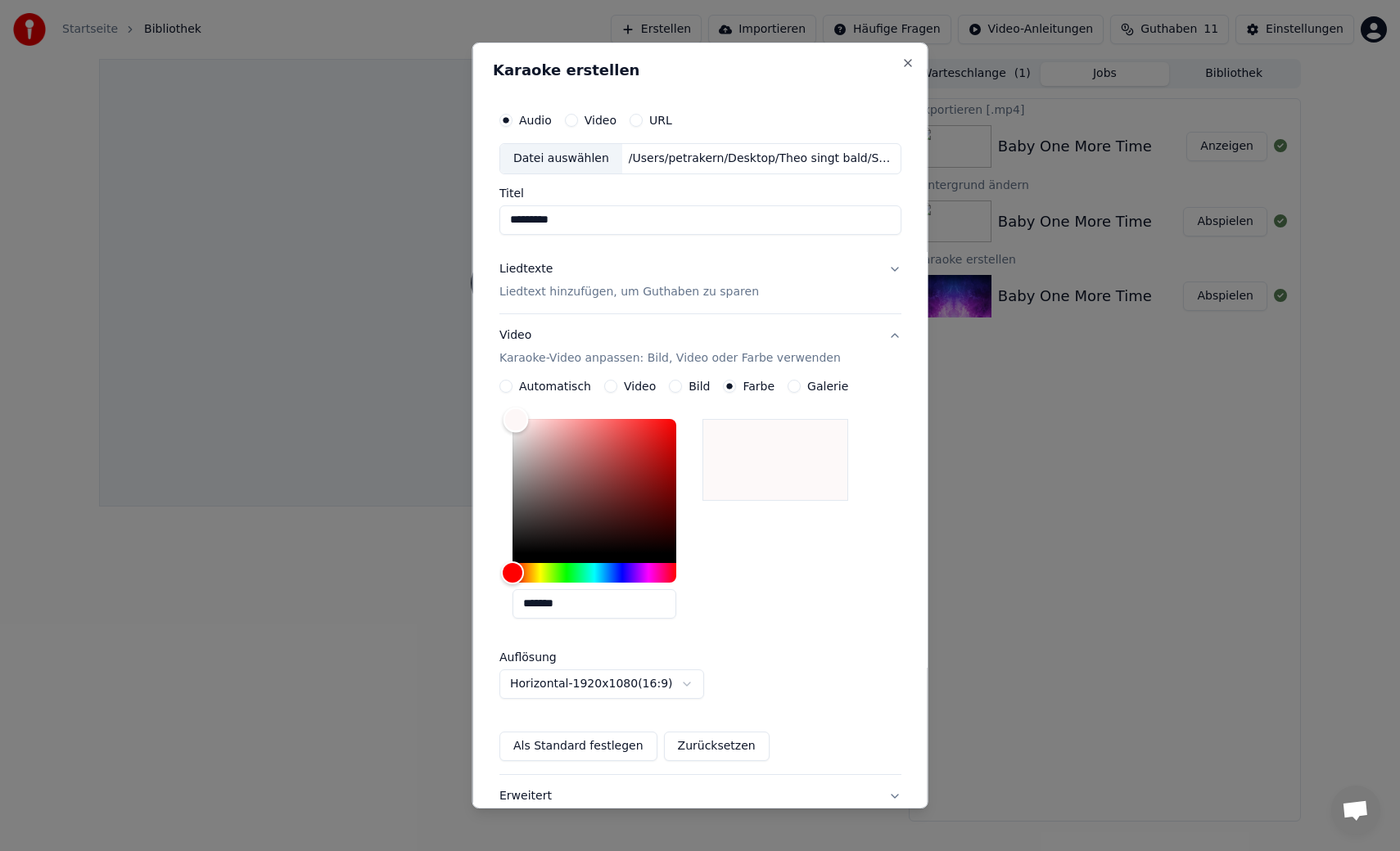
click at [520, 420] on div "Color" at bounding box center [516, 420] width 26 height 26
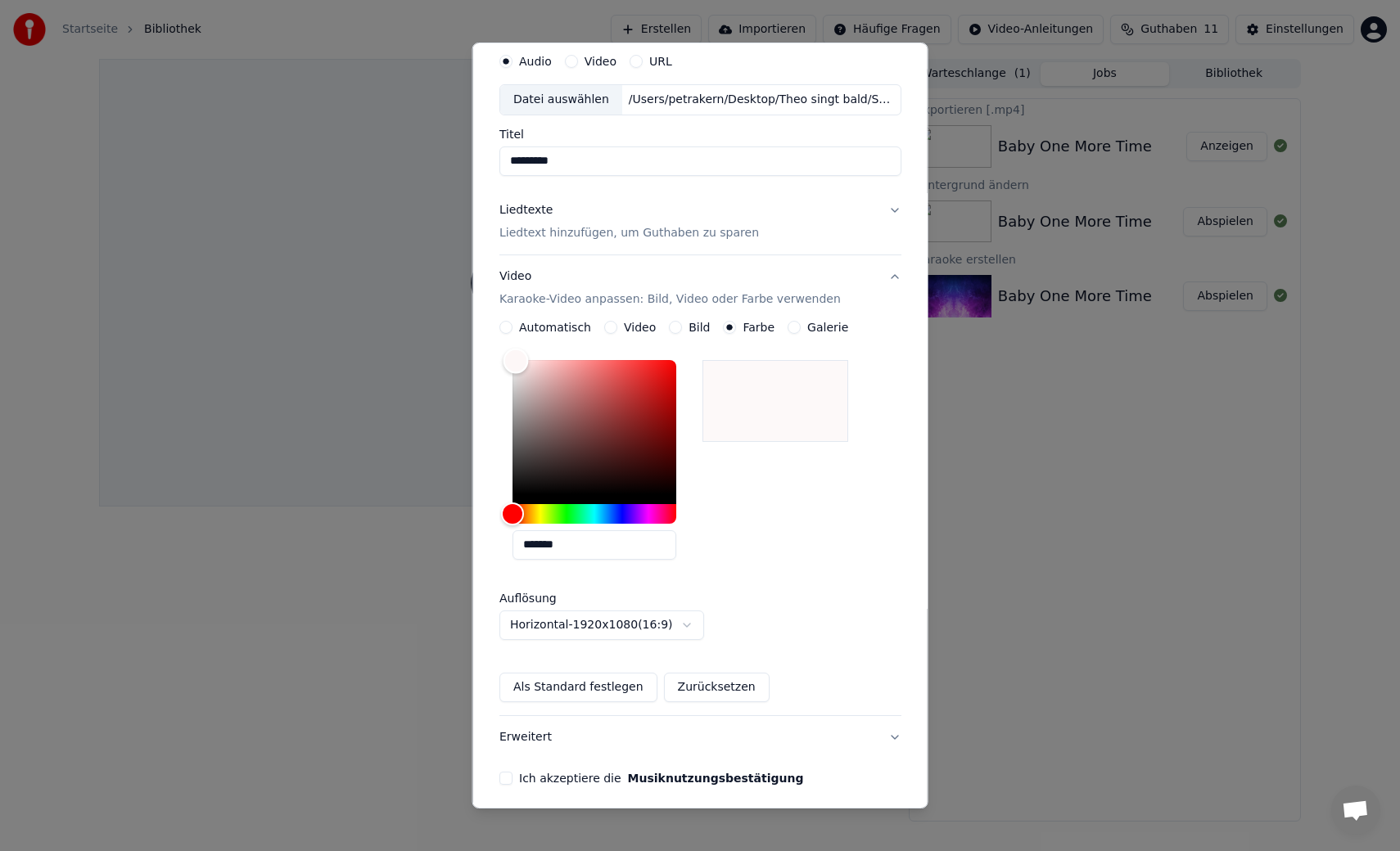
scroll to position [61, 0]
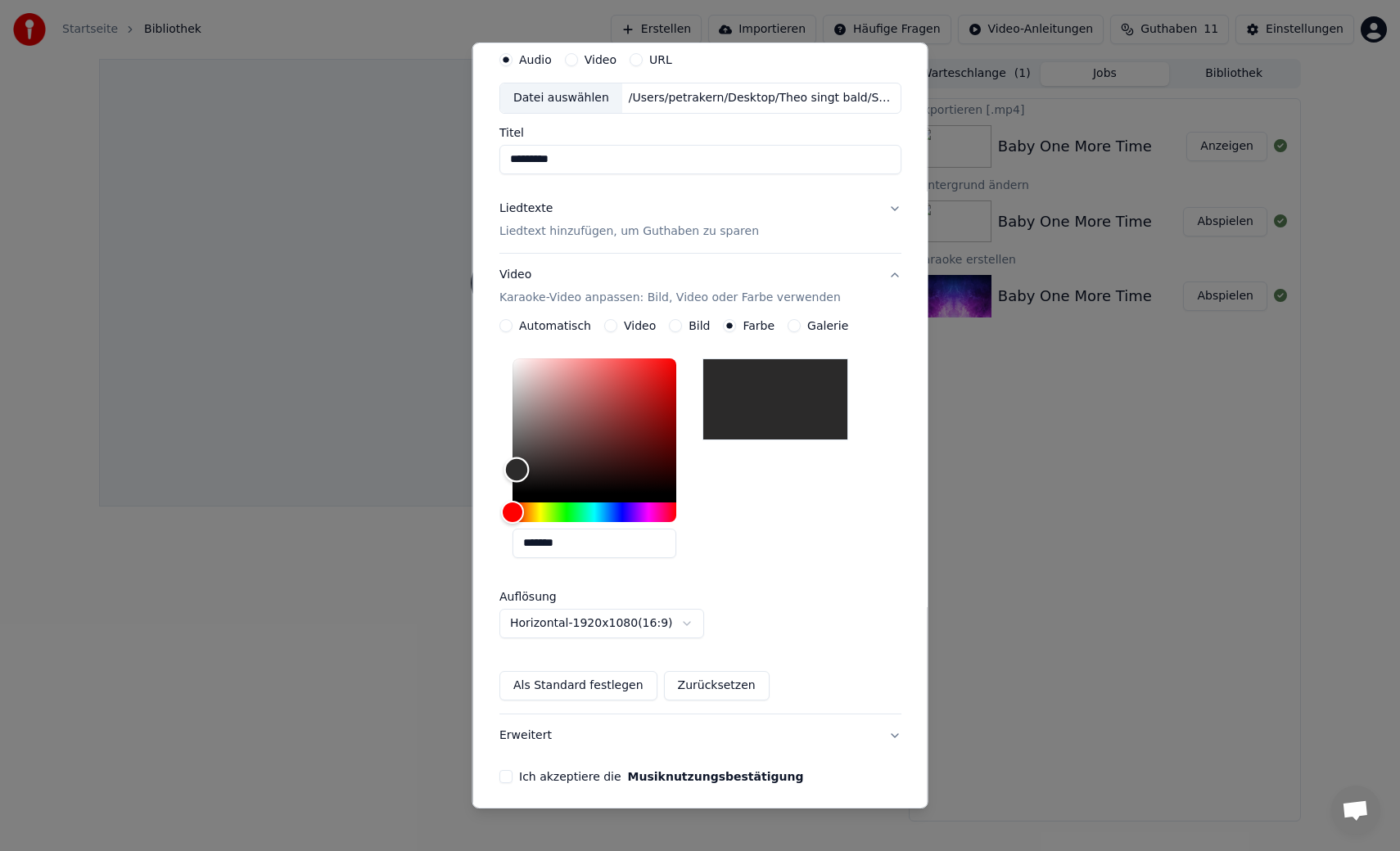
type input "*******"
drag, startPoint x: 614, startPoint y: 395, endPoint x: 526, endPoint y: 505, distance: 140.9
click at [526, 493] on div "Color" at bounding box center [595, 425] width 164 height 134
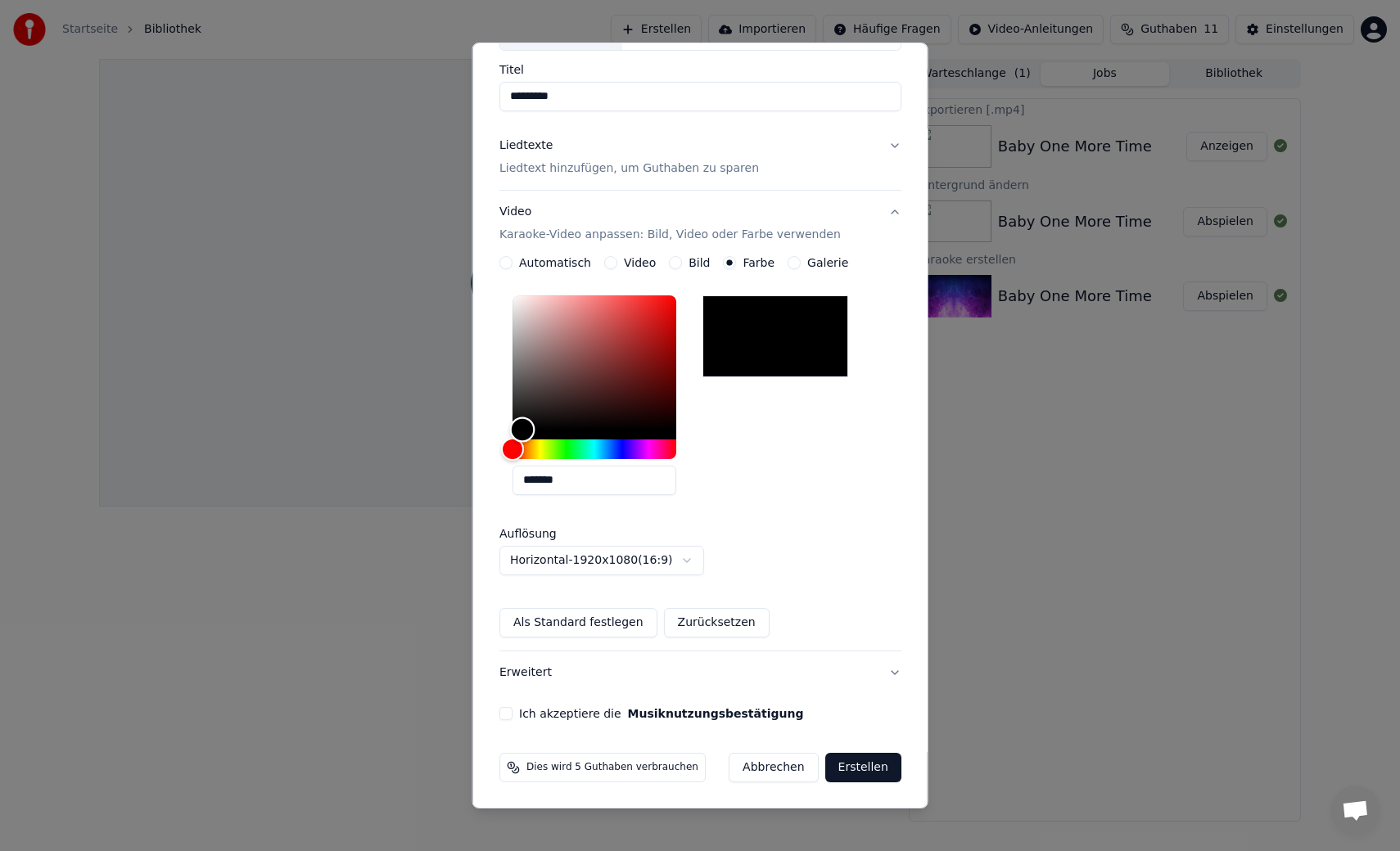
scroll to position [125, 0]
click at [510, 714] on button "Ich akzeptiere die Musiknutzungsbestätigung" at bounding box center [506, 713] width 13 height 13
click at [862, 770] on button "Erstellen" at bounding box center [862, 767] width 76 height 30
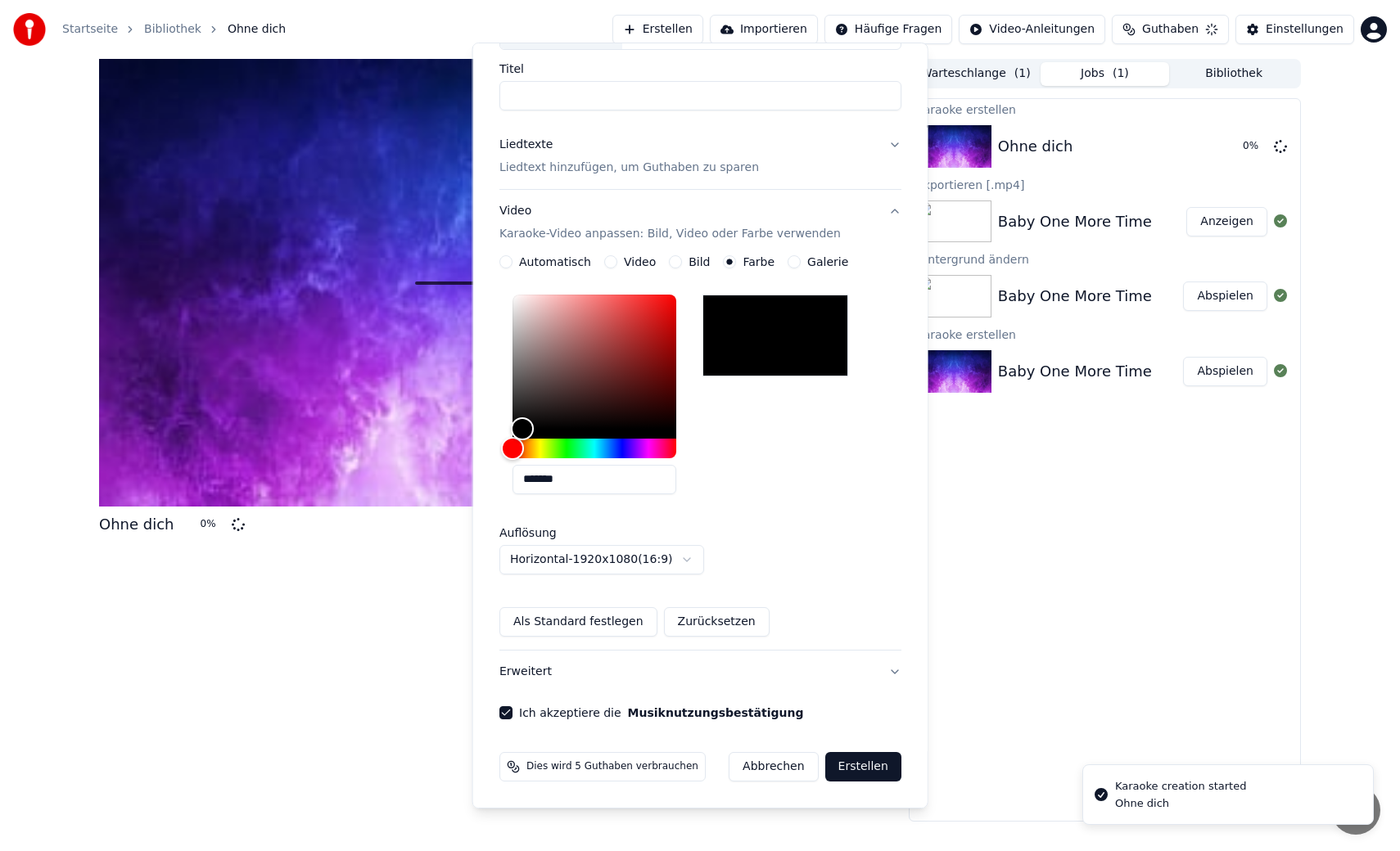
scroll to position [0, 0]
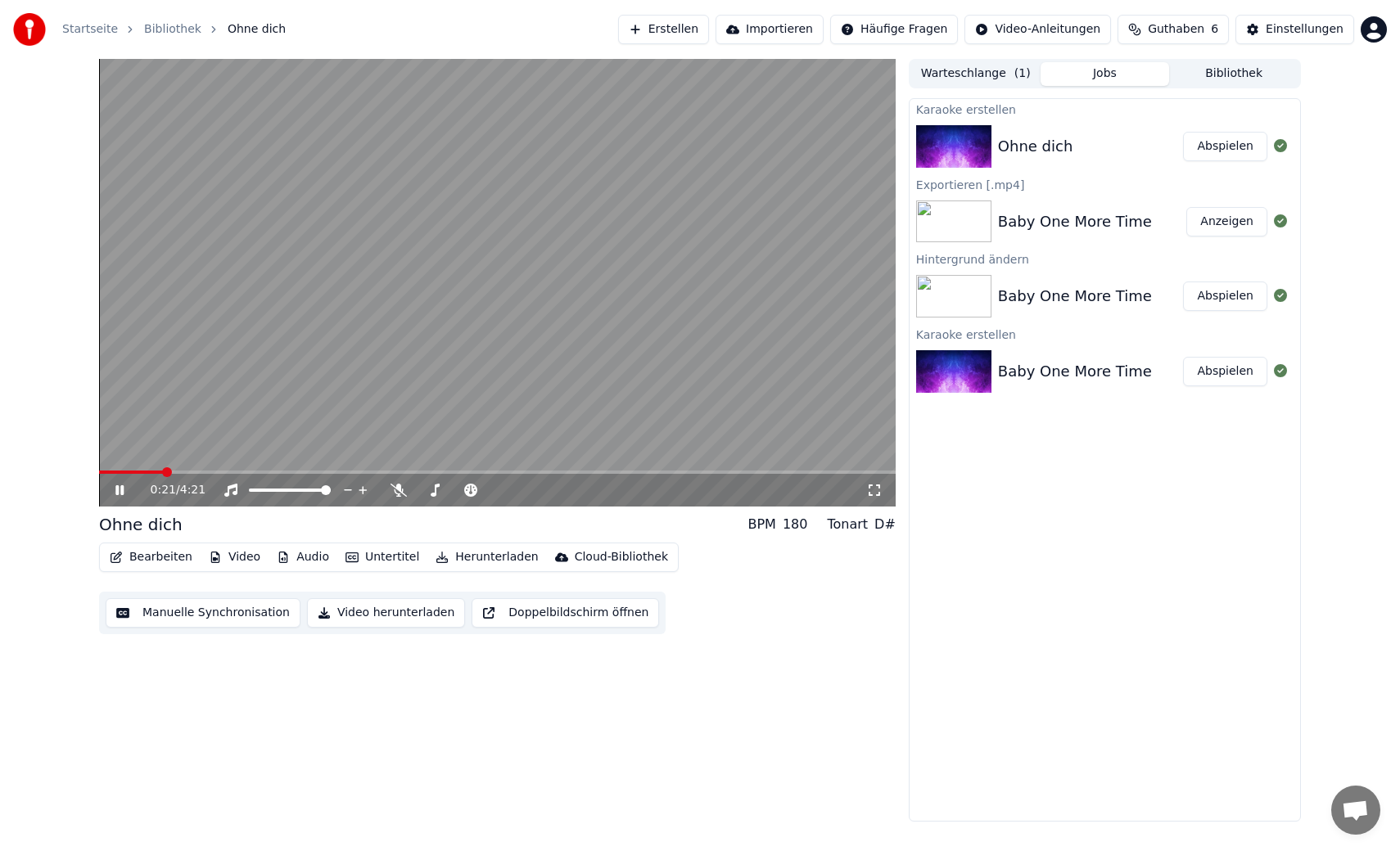
click at [188, 472] on span at bounding box center [497, 472] width 797 height 3
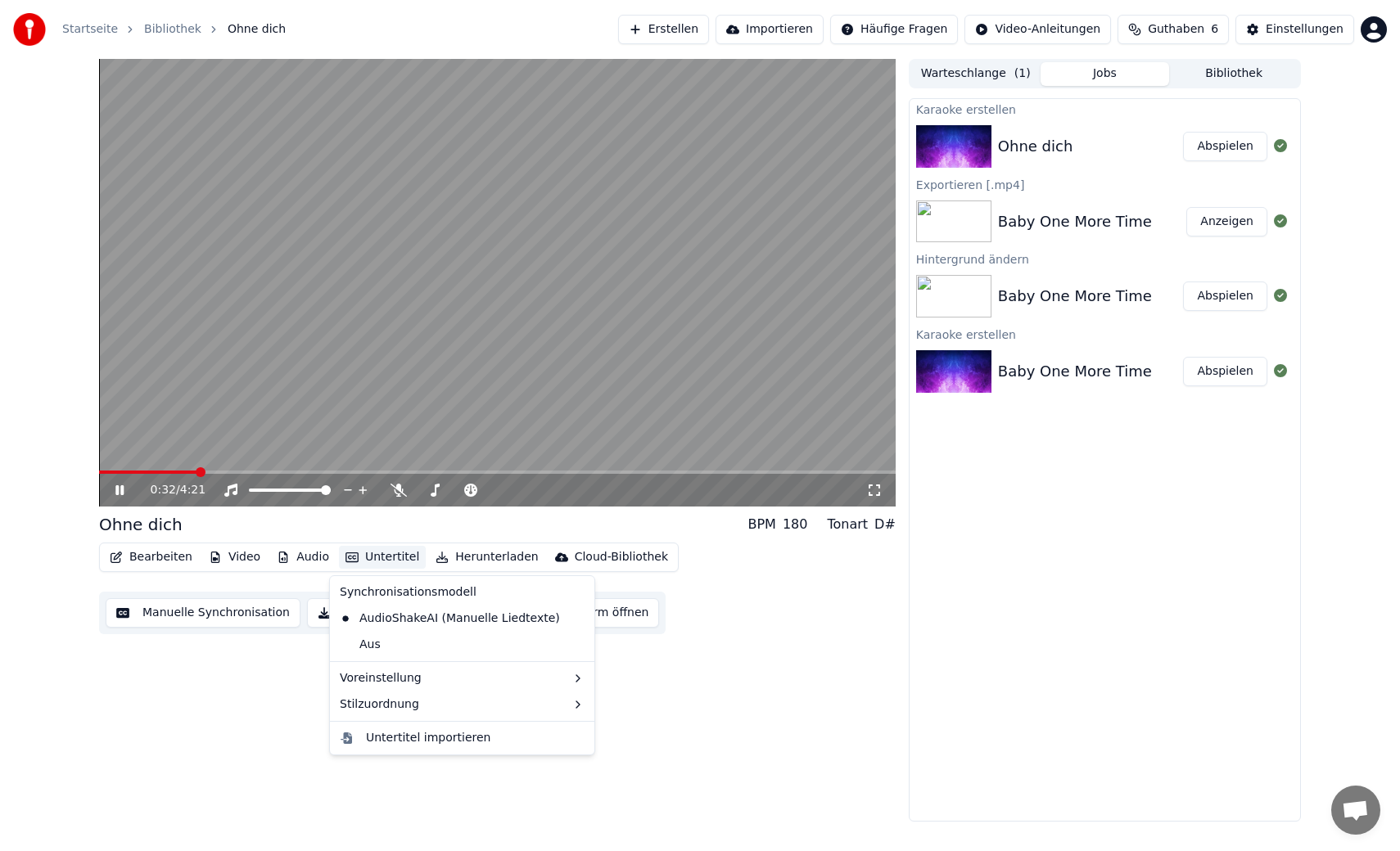
click at [377, 557] on button "Untertitel" at bounding box center [382, 557] width 87 height 23
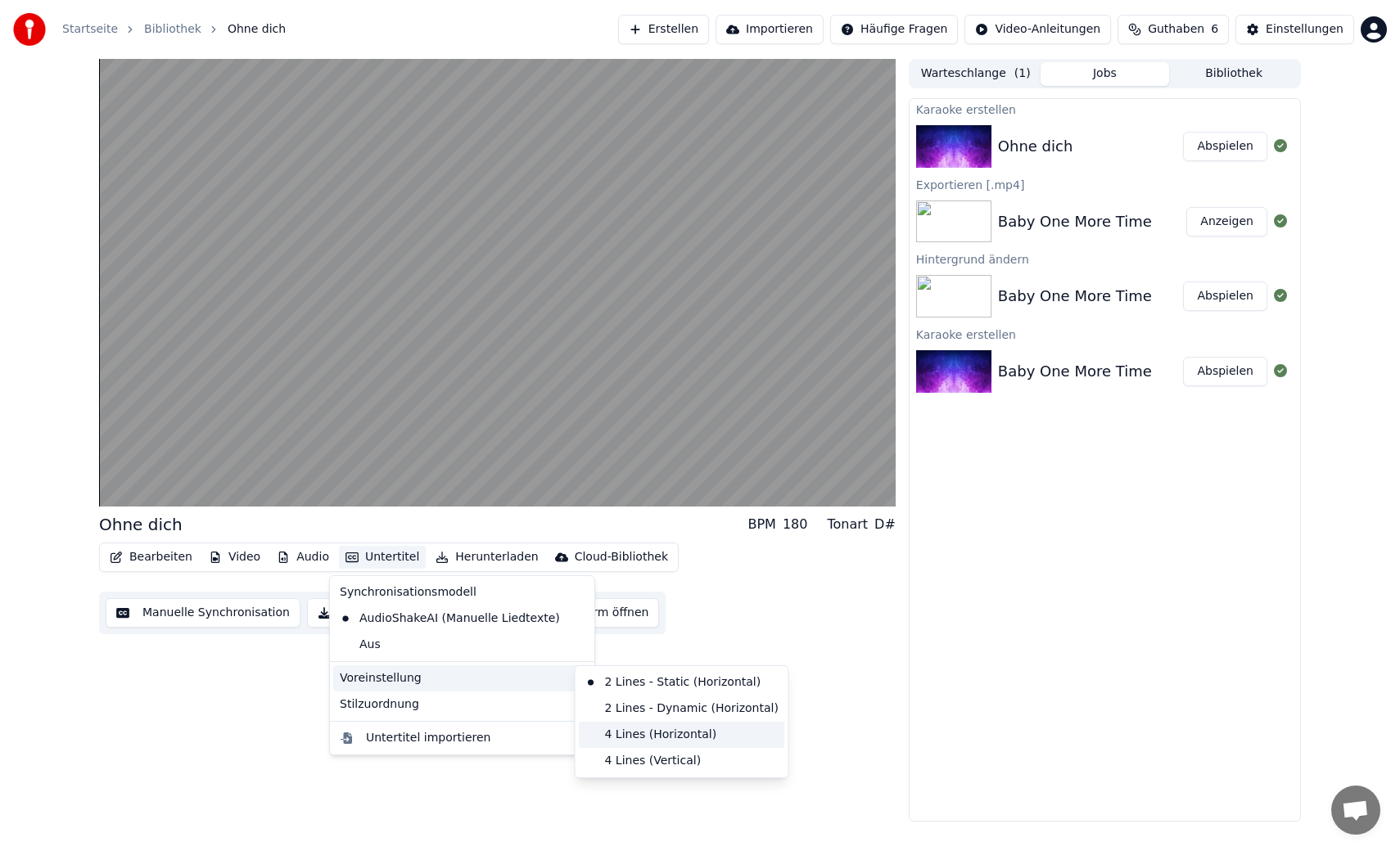
click at [632, 733] on div "4 Lines (Horizontal)" at bounding box center [681, 735] width 207 height 26
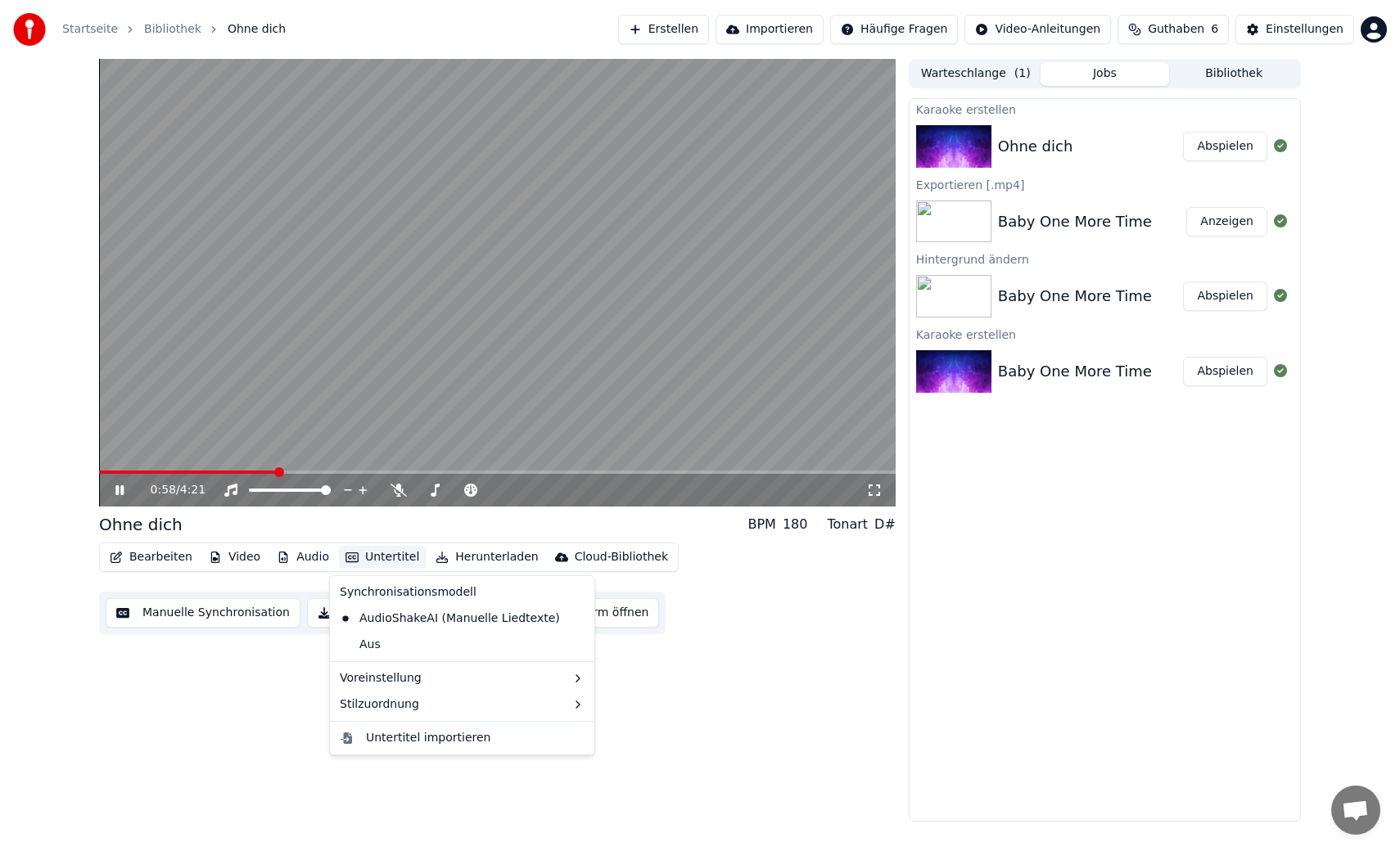
click at [378, 555] on button "Untertitel" at bounding box center [382, 557] width 87 height 23
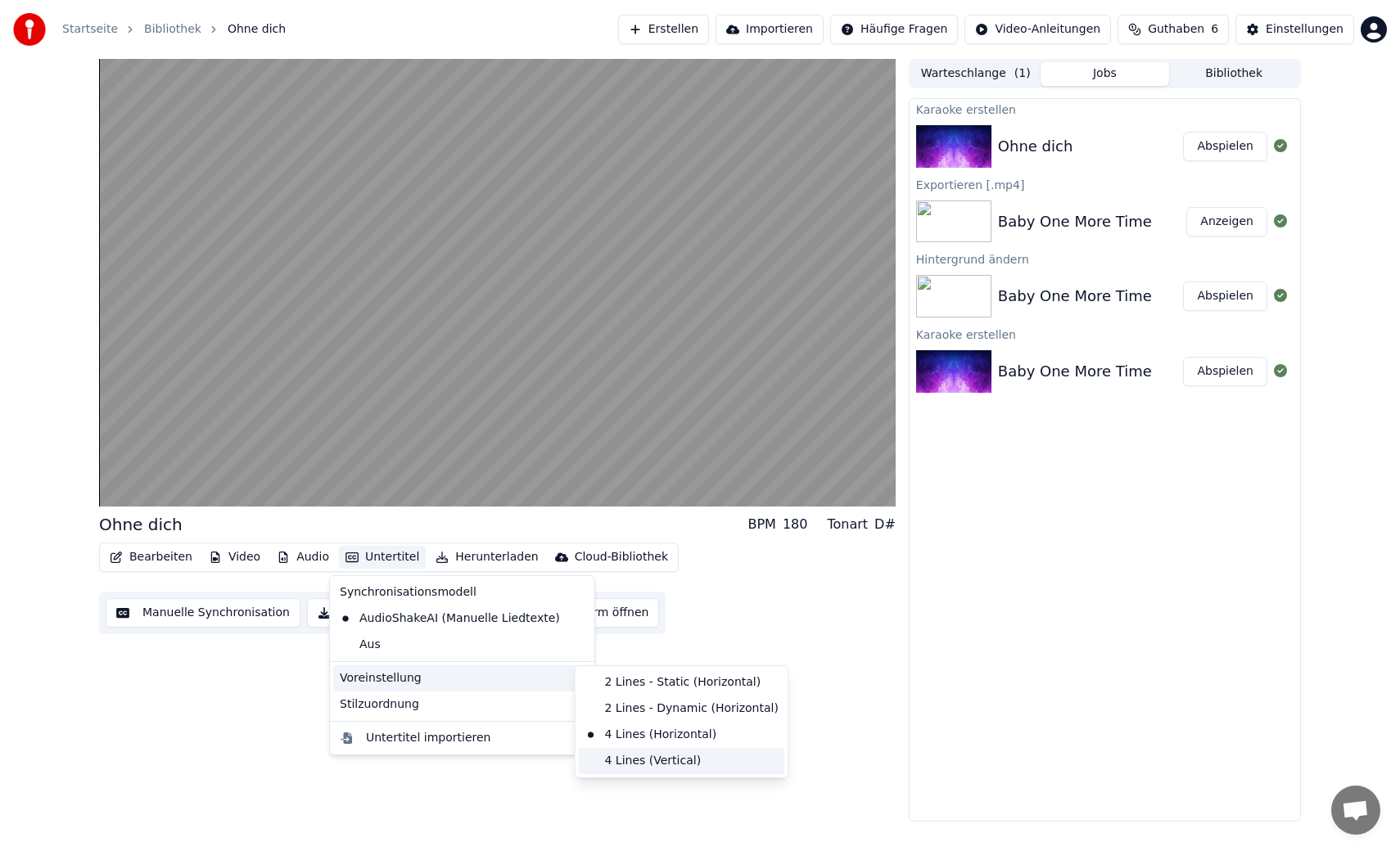
click at [639, 759] on div "4 Lines (Vertical)" at bounding box center [681, 760] width 207 height 26
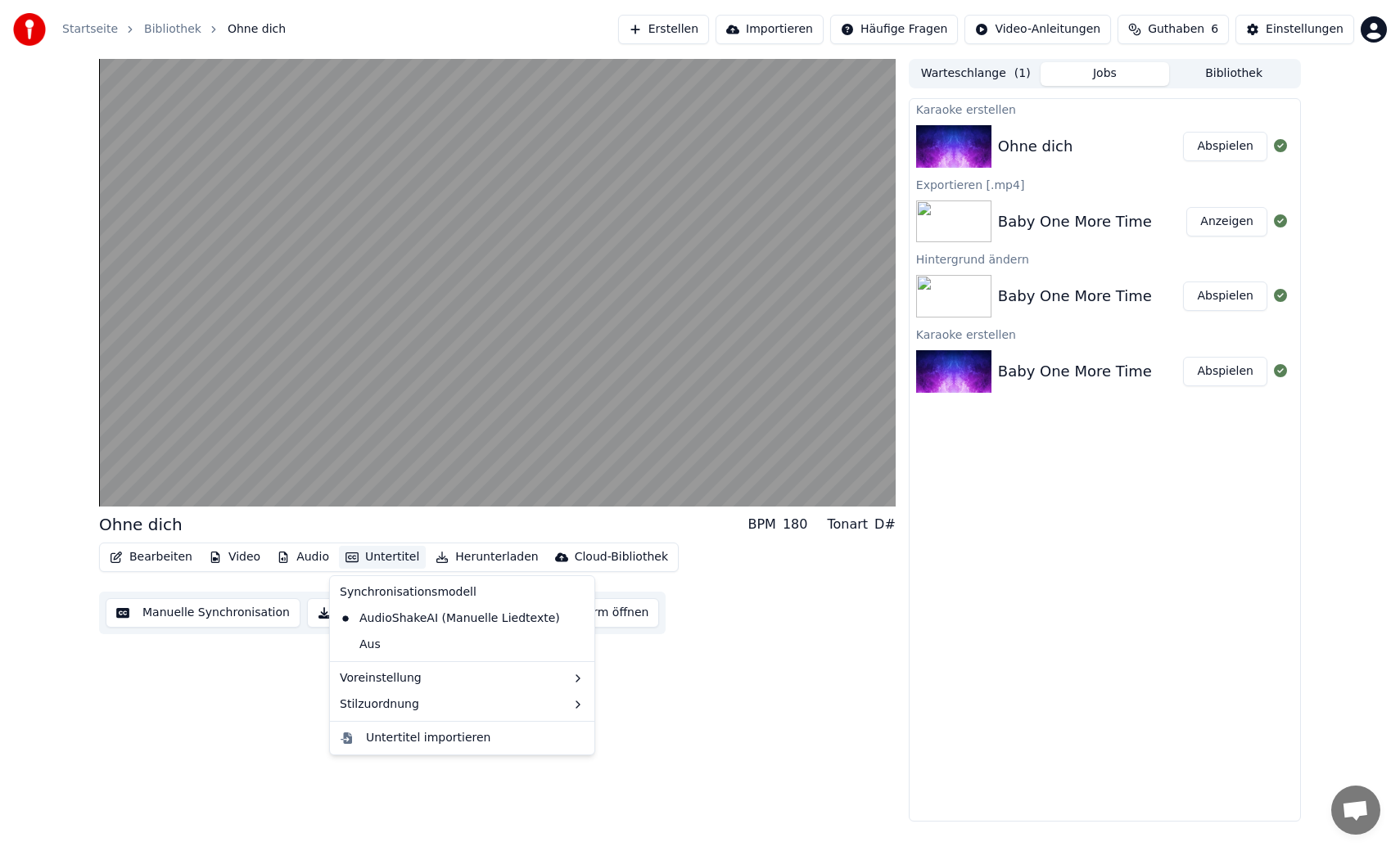
click at [372, 564] on button "Untertitel" at bounding box center [382, 557] width 87 height 23
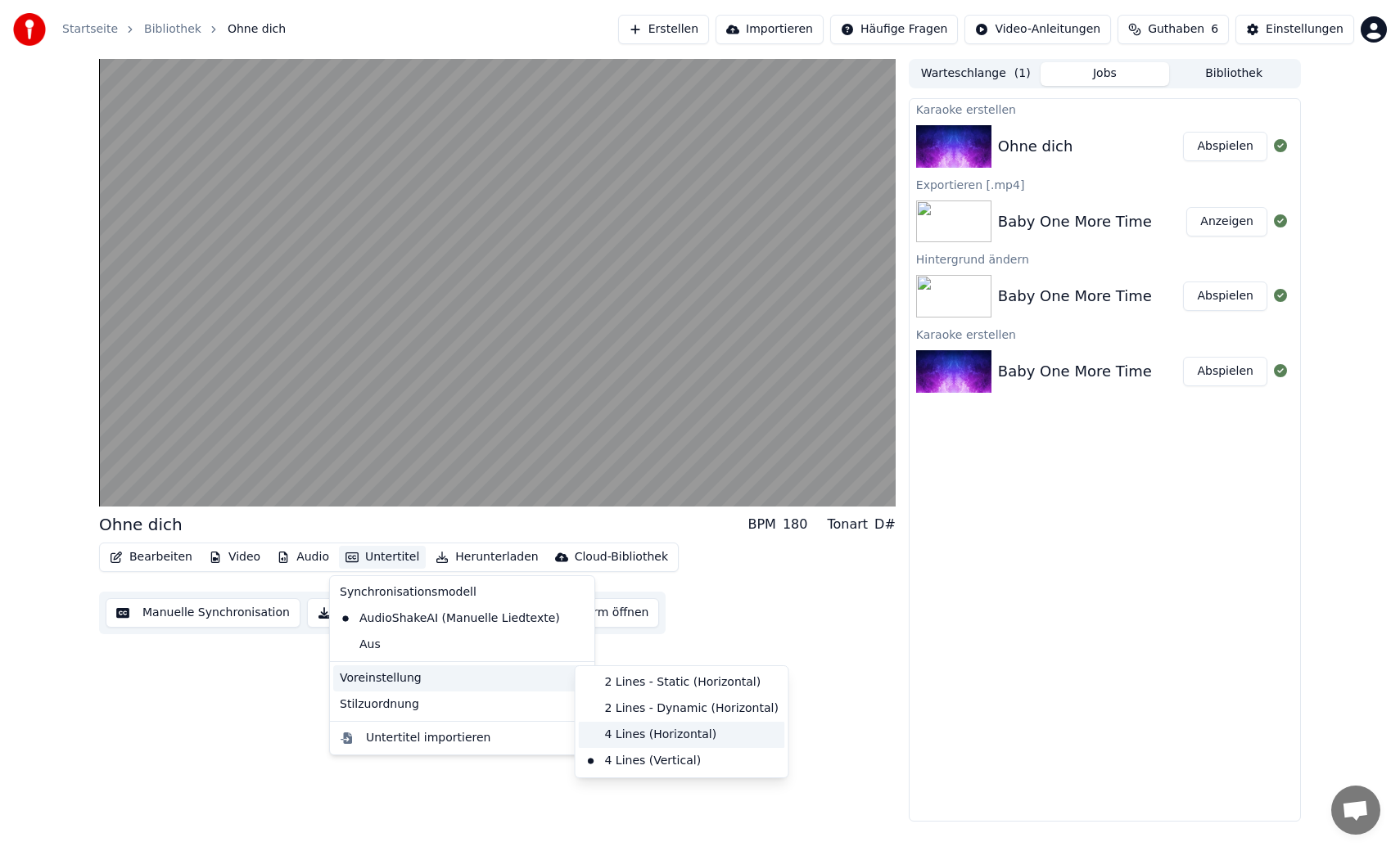
click at [628, 734] on div "4 Lines (Horizontal)" at bounding box center [681, 735] width 207 height 26
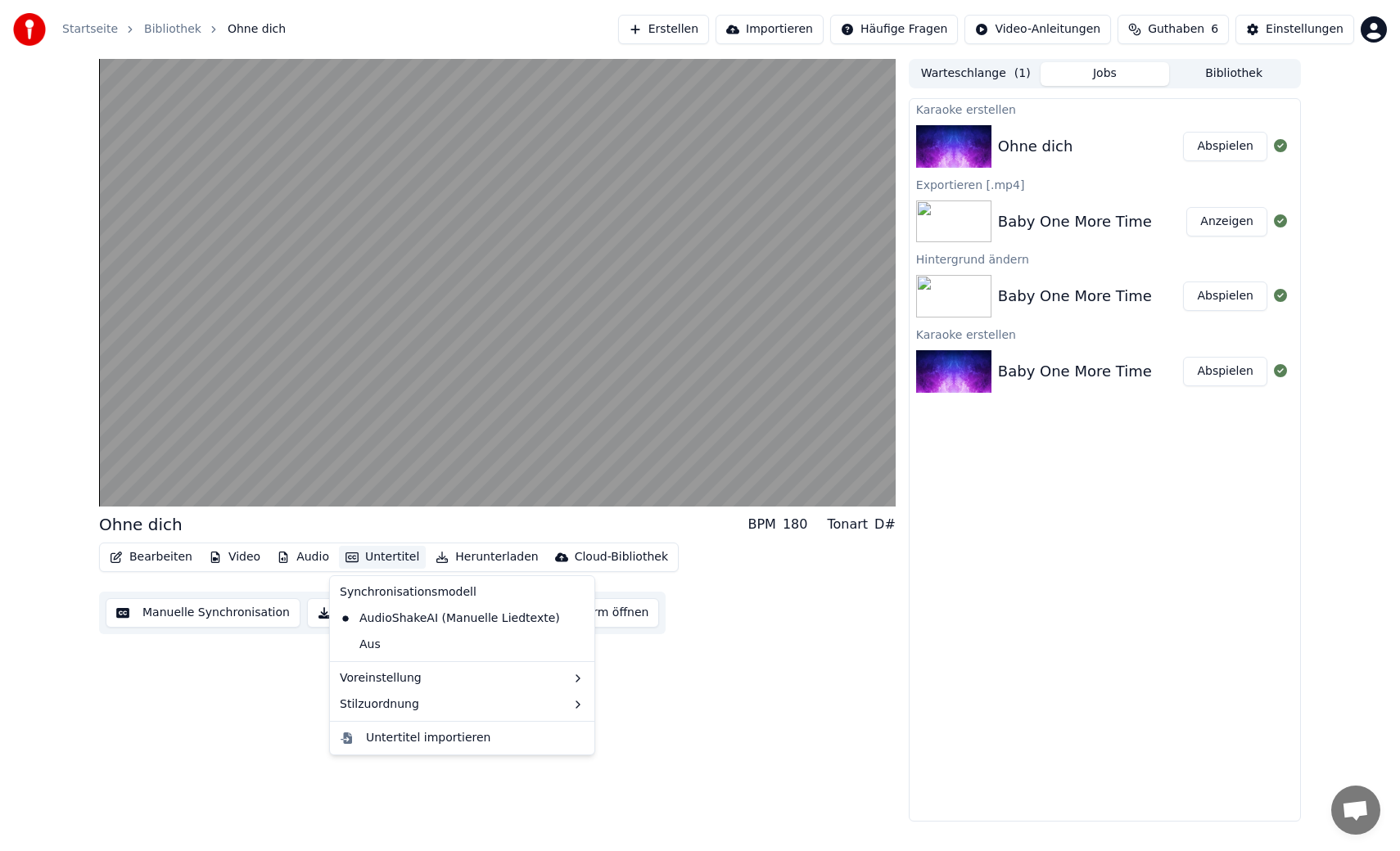
click at [359, 557] on button "Untertitel" at bounding box center [382, 557] width 87 height 23
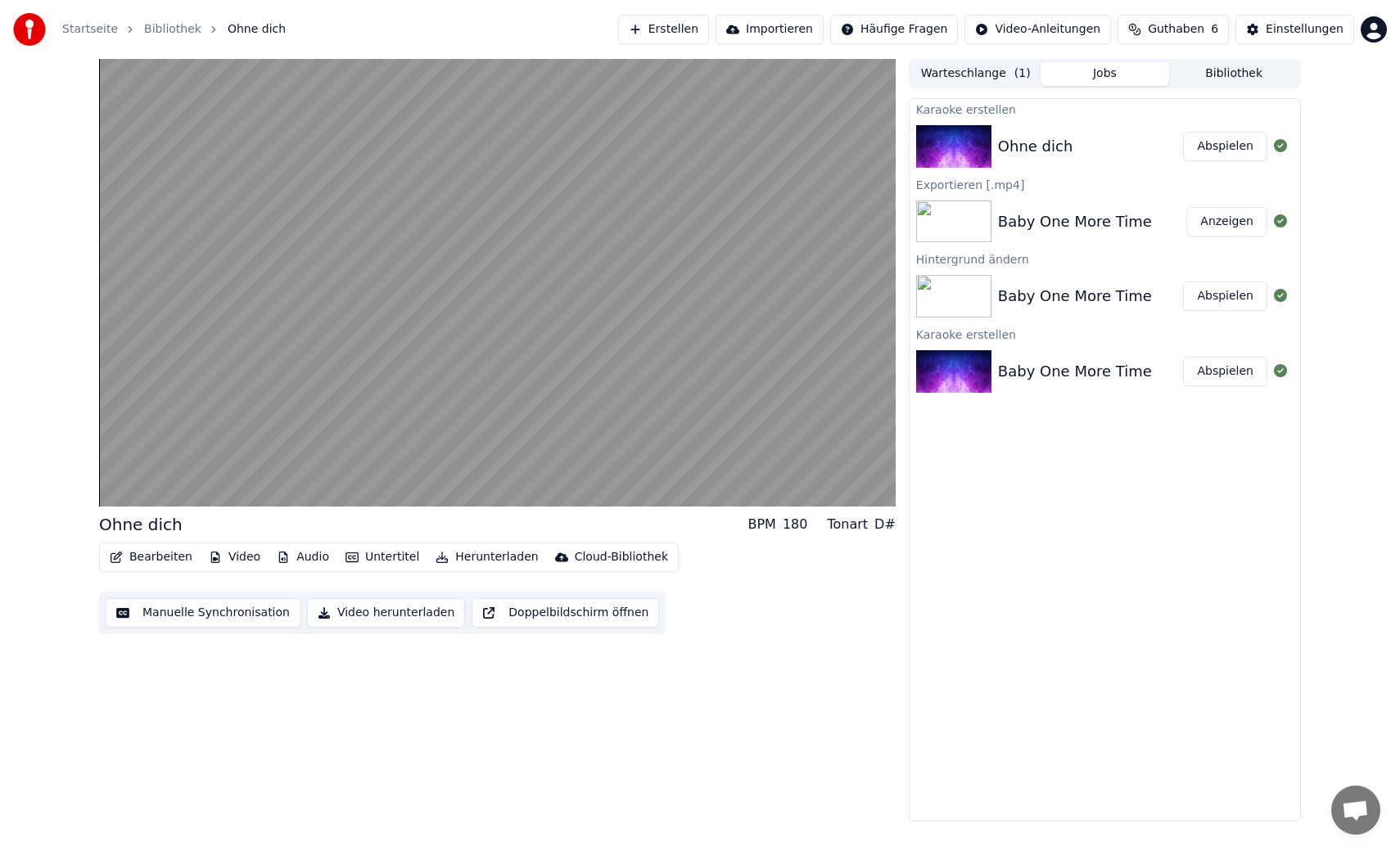
click at [238, 641] on div "Ohne dich BPM 180 Tonart D# Bearbeiten Video Audio Untertitel Herunterladen Clo…" at bounding box center [497, 440] width 797 height 763
click at [158, 555] on button "Bearbeiten" at bounding box center [151, 557] width 96 height 23
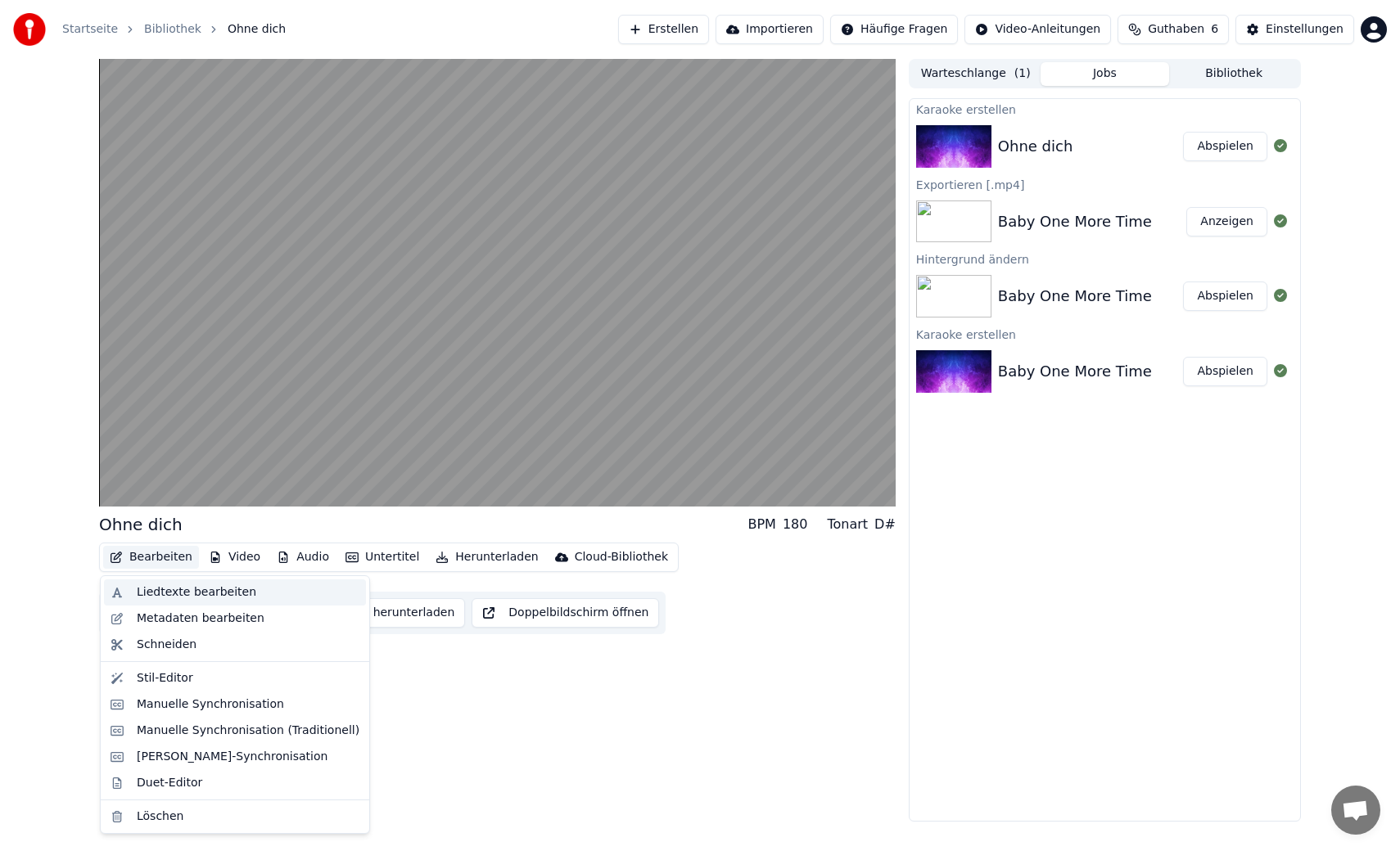
click at [171, 590] on div "Liedtexte bearbeiten" at bounding box center [195, 592] width 119 height 16
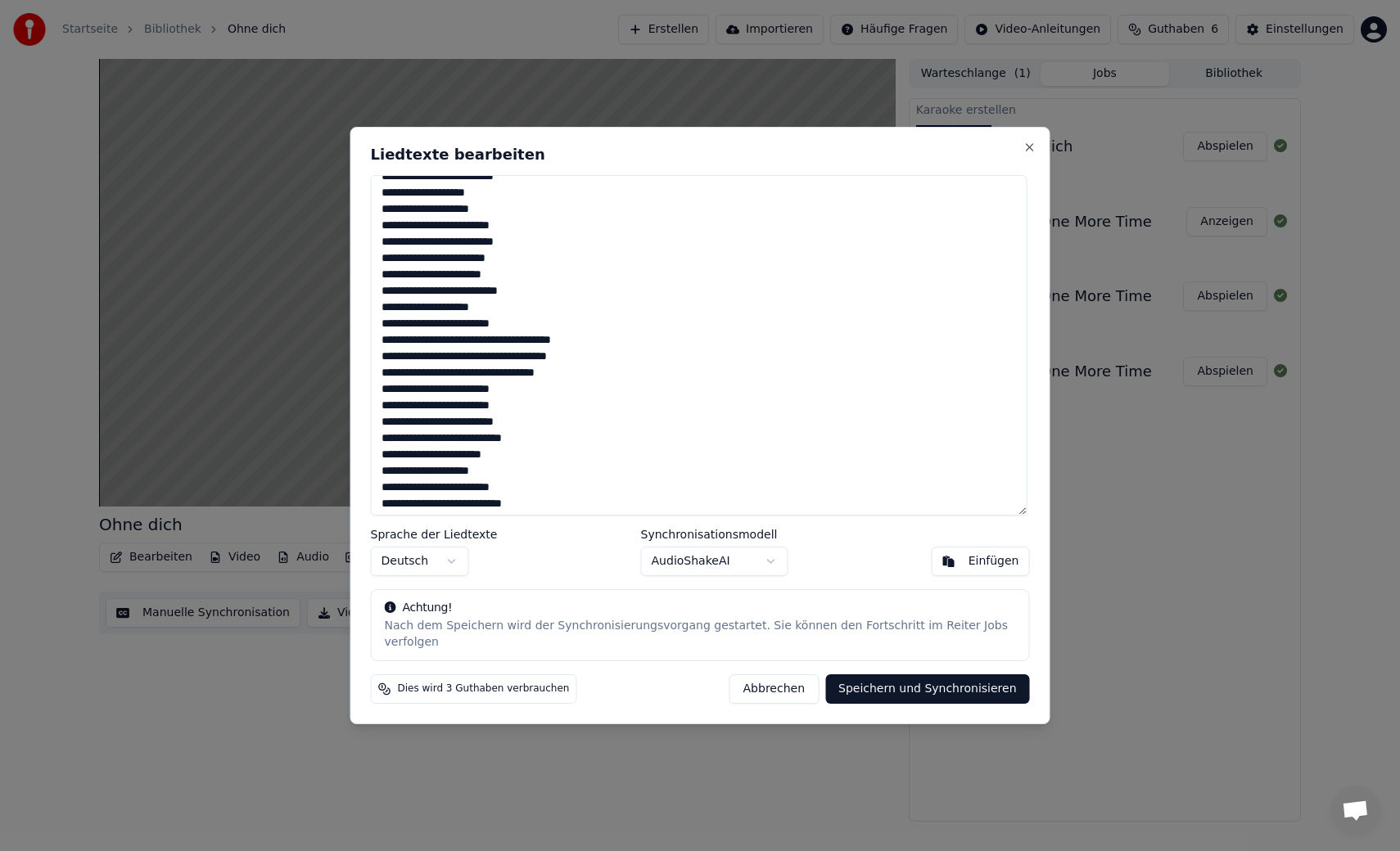
scroll to position [51, 0]
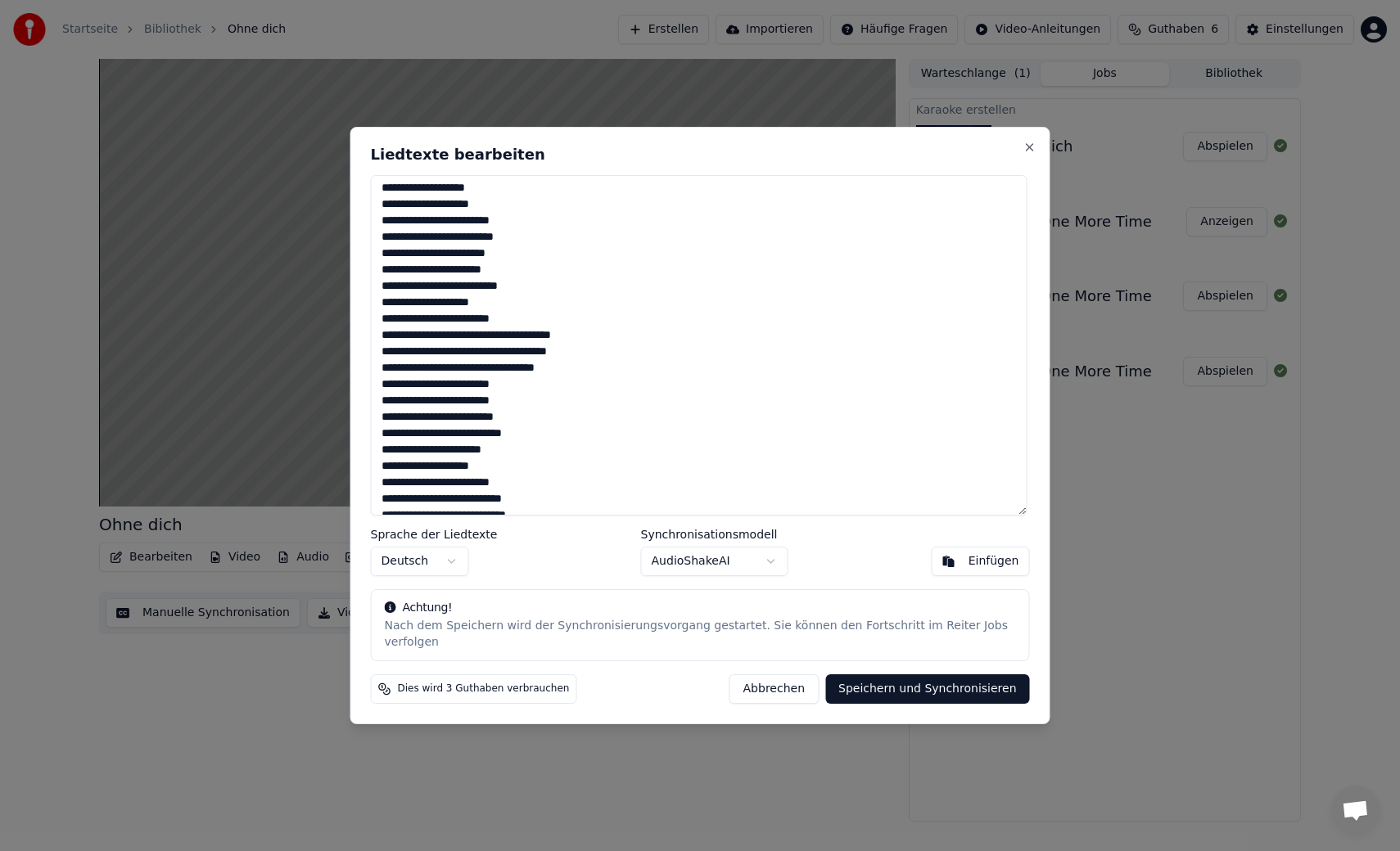
drag, startPoint x: 382, startPoint y: 346, endPoint x: 531, endPoint y: 387, distance: 154.5
click at [531, 387] on textarea at bounding box center [699, 345] width 657 height 340
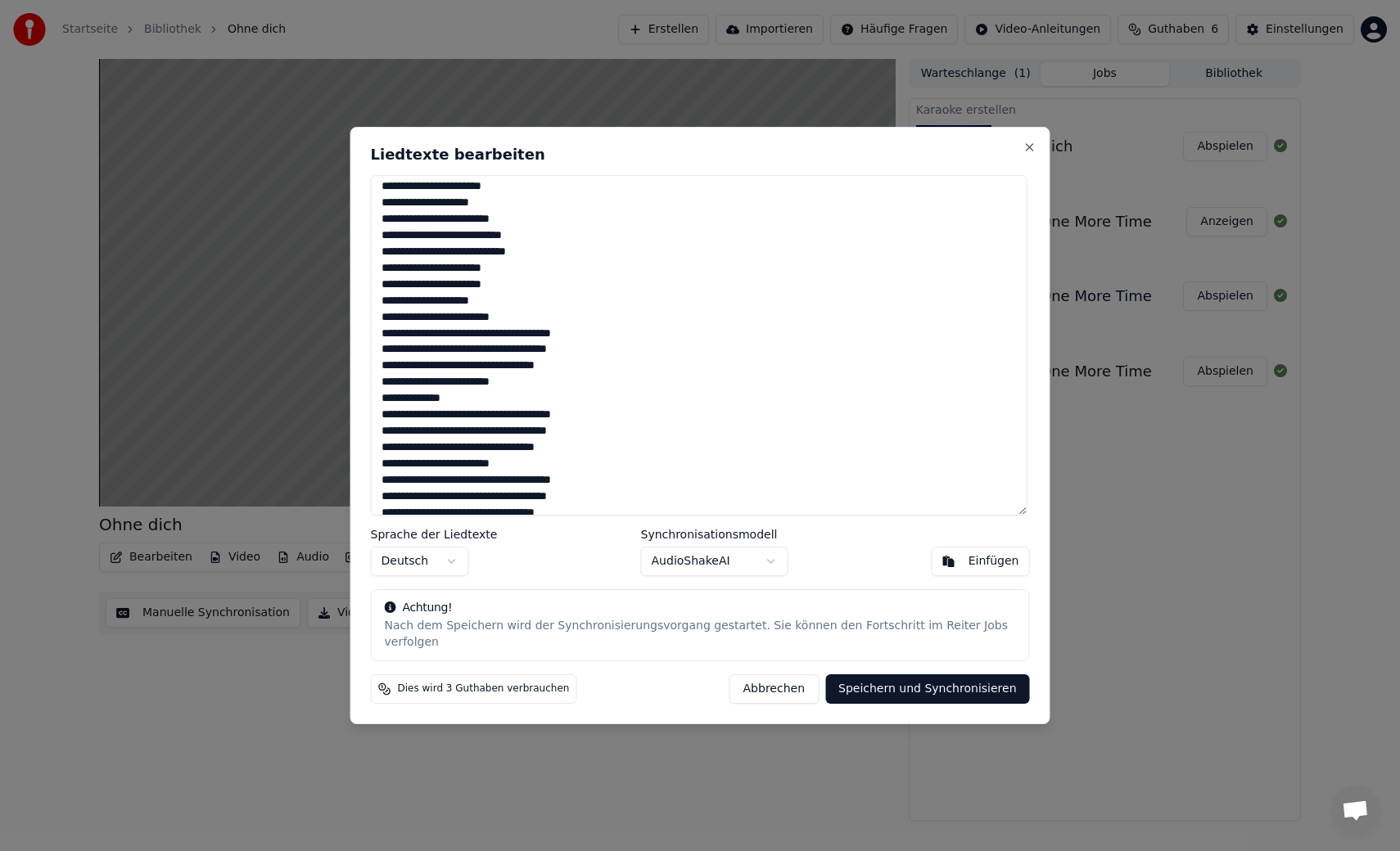
scroll to position [395, 0]
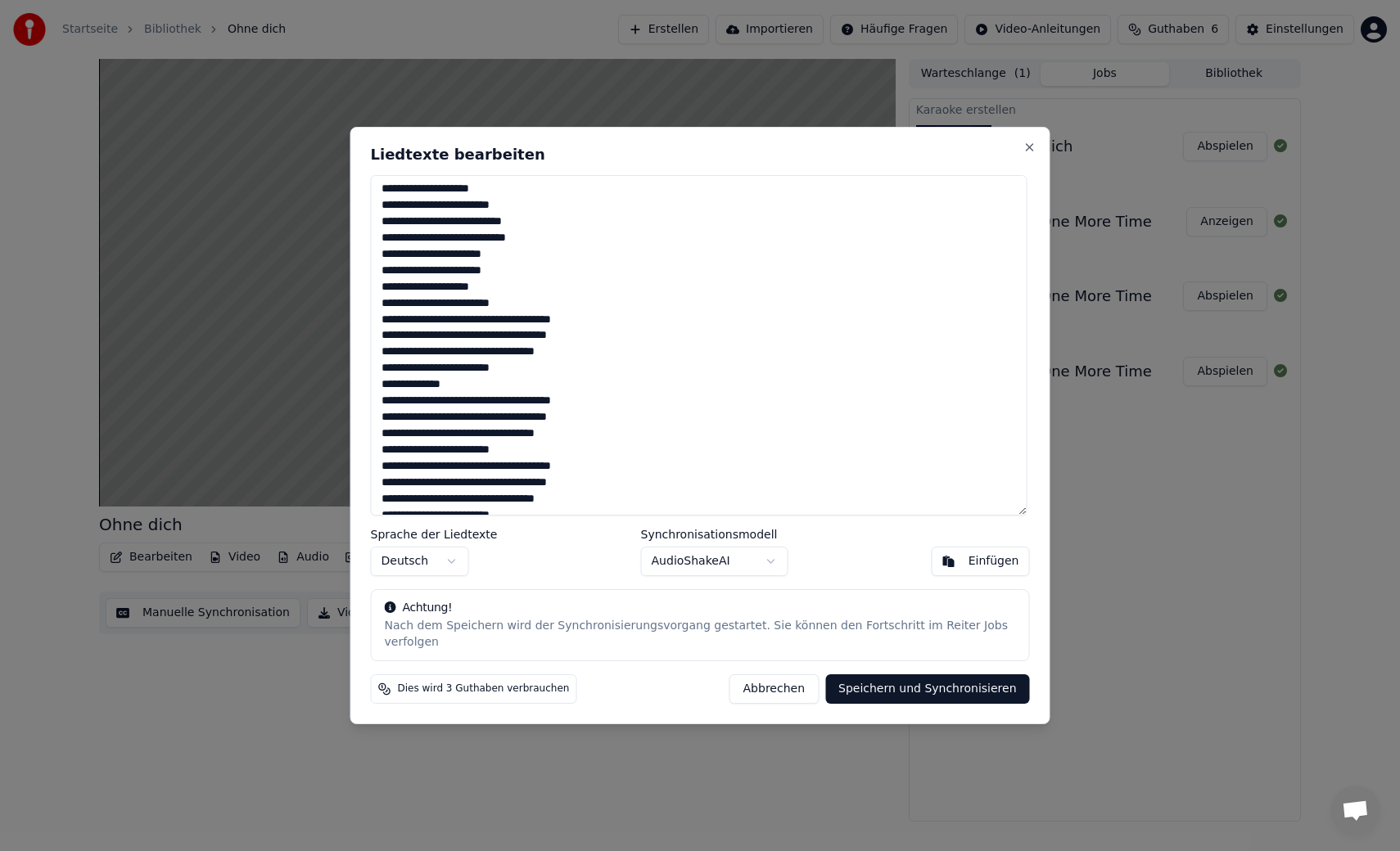
click at [518, 376] on textarea at bounding box center [699, 345] width 657 height 340
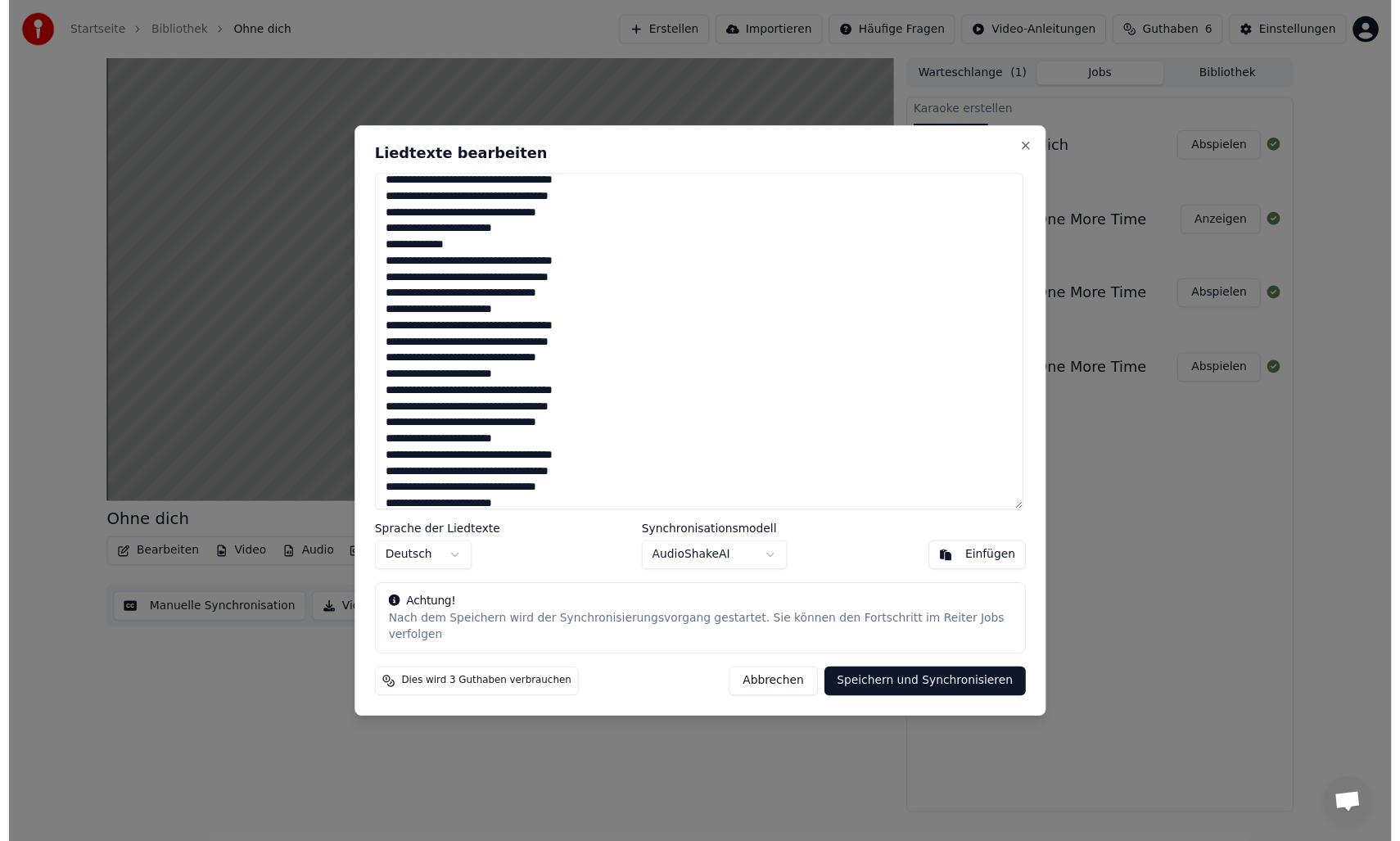
scroll to position [588, 0]
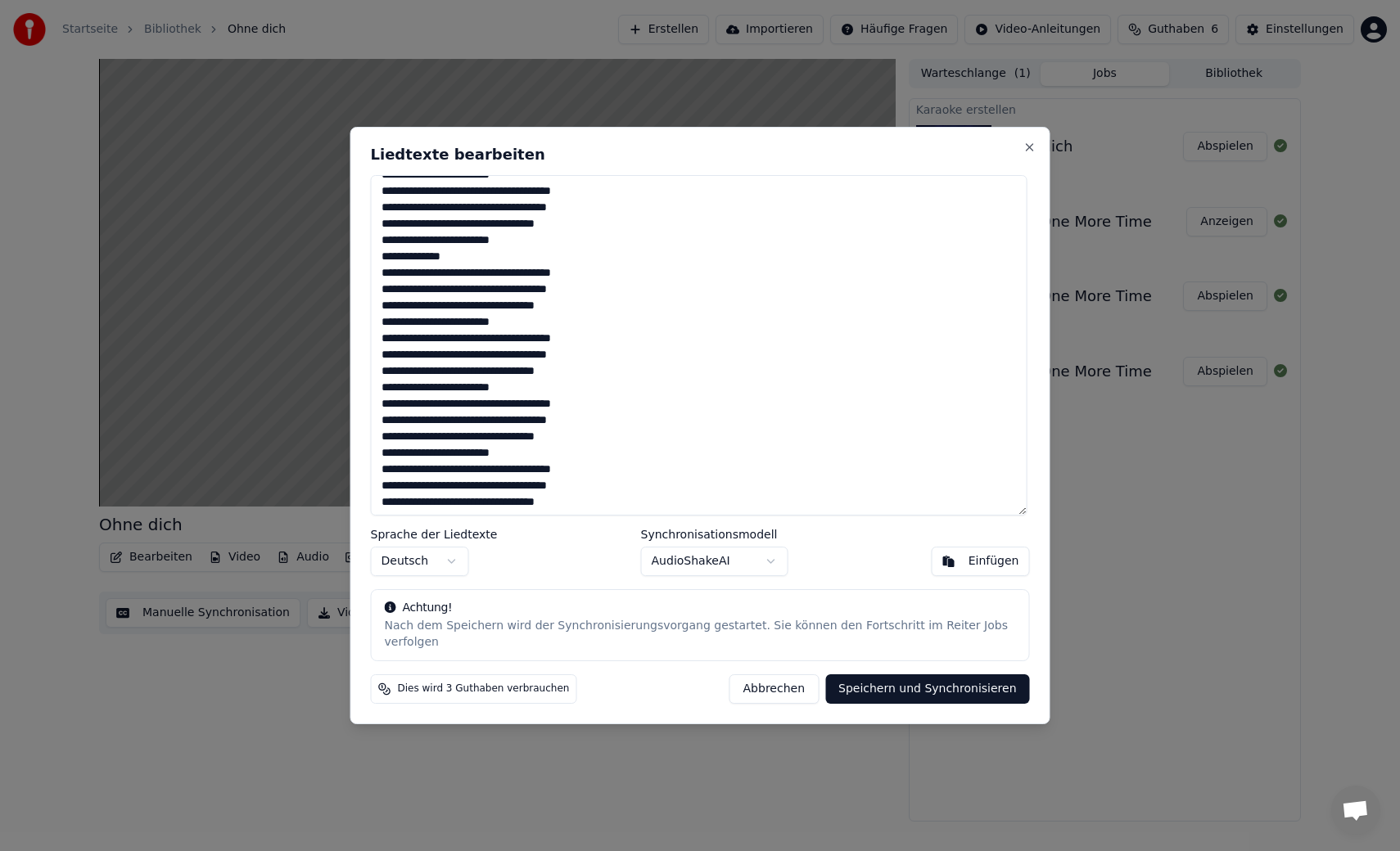
type textarea "**********"
click at [921, 681] on button "Speichern und Synchronisieren" at bounding box center [927, 689] width 205 height 30
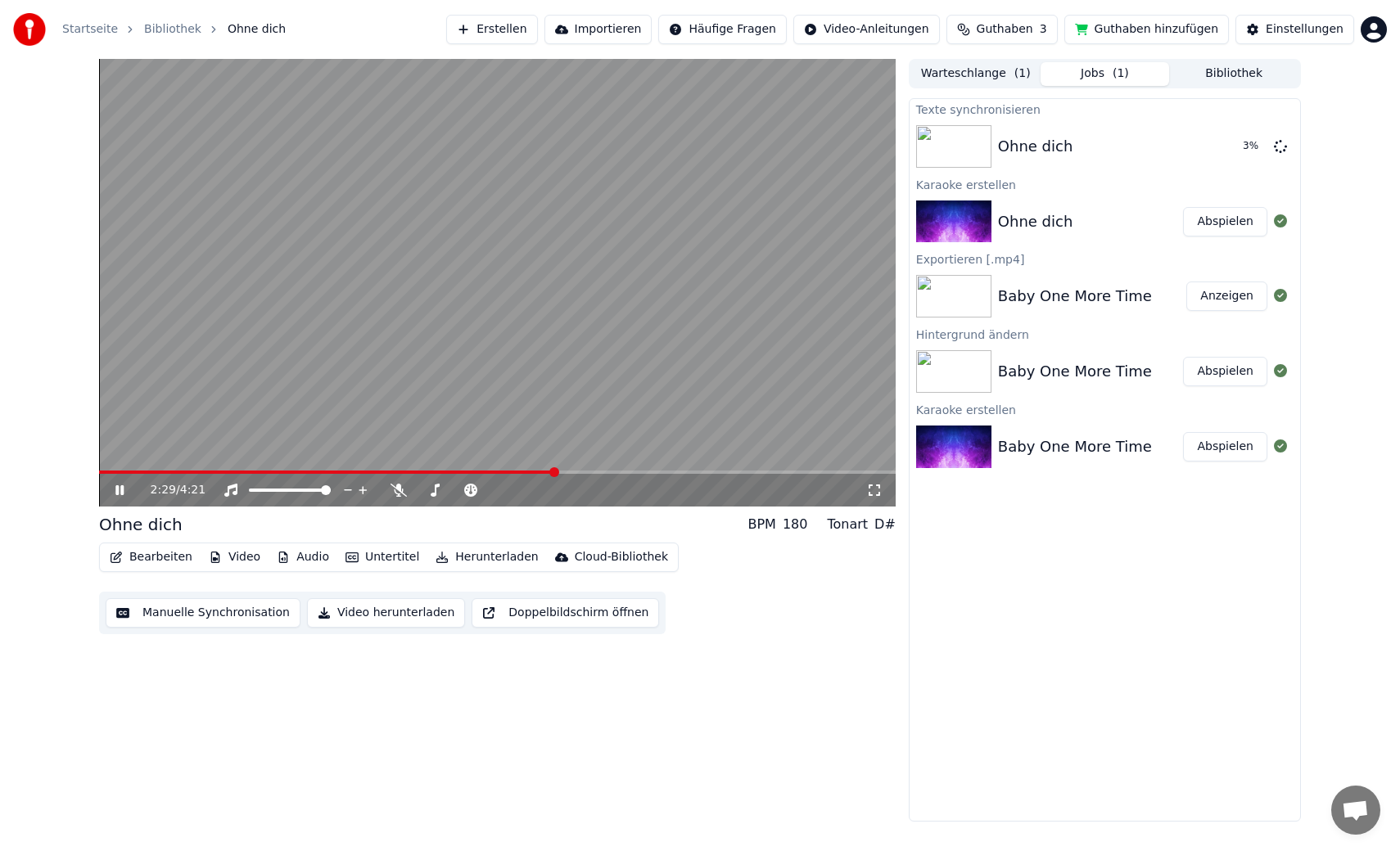
click at [116, 493] on icon at bounding box center [119, 490] width 9 height 10
click at [972, 148] on img at bounding box center [953, 146] width 75 height 43
click at [1214, 149] on button "Abspielen" at bounding box center [1225, 146] width 84 height 30
click at [152, 473] on span at bounding box center [497, 472] width 797 height 3
click at [183, 473] on span at bounding box center [497, 472] width 797 height 3
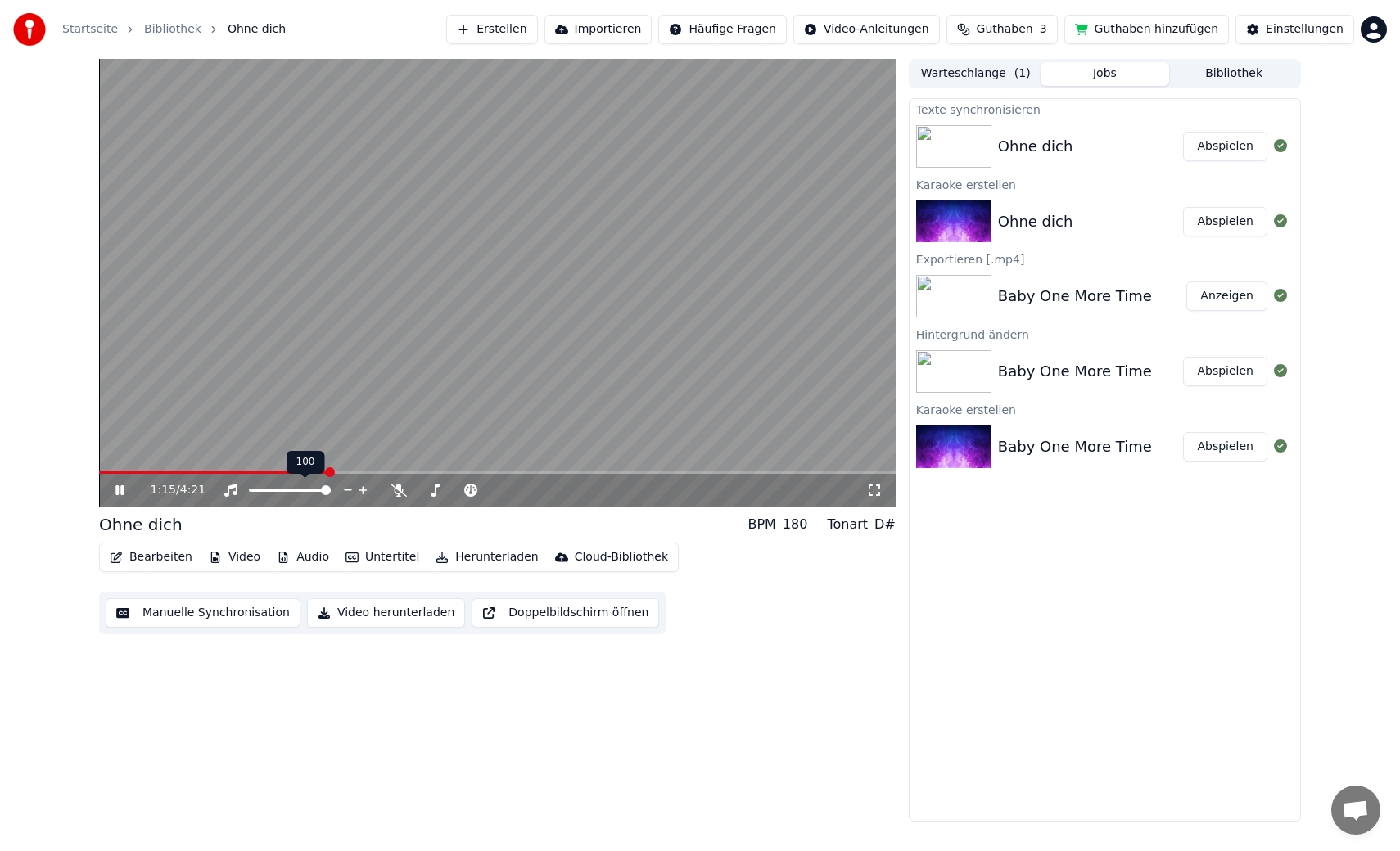
click at [343, 492] on div at bounding box center [305, 490] width 132 height 16
click at [396, 492] on icon at bounding box center [398, 491] width 16 height 13
click at [429, 491] on span at bounding box center [423, 490] width 13 height 3
click at [119, 491] on icon at bounding box center [119, 490] width 9 height 10
click at [416, 492] on span at bounding box center [421, 490] width 10 height 10
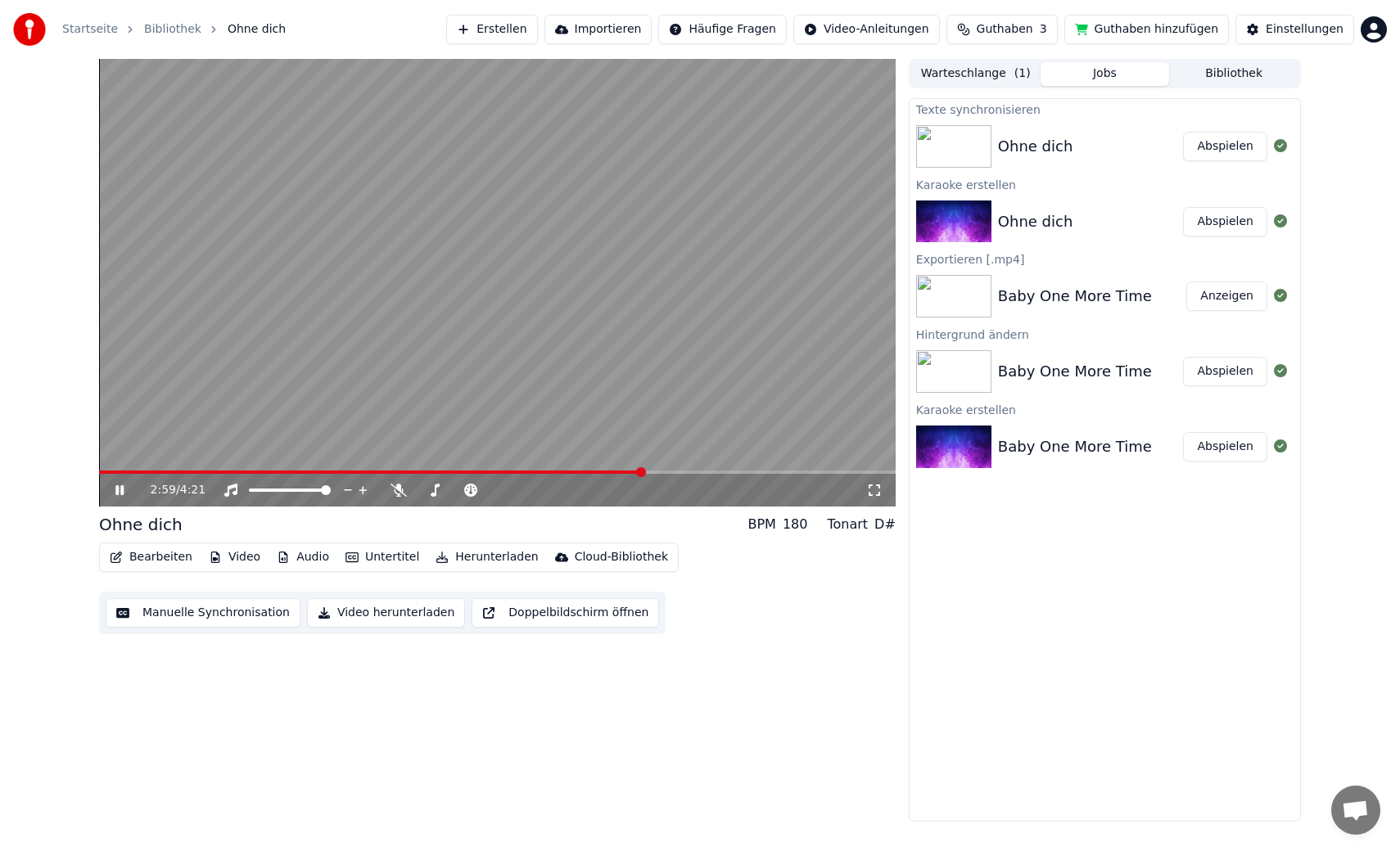
click at [641, 471] on span at bounding box center [497, 472] width 797 height 3
click at [662, 471] on span at bounding box center [497, 472] width 797 height 3
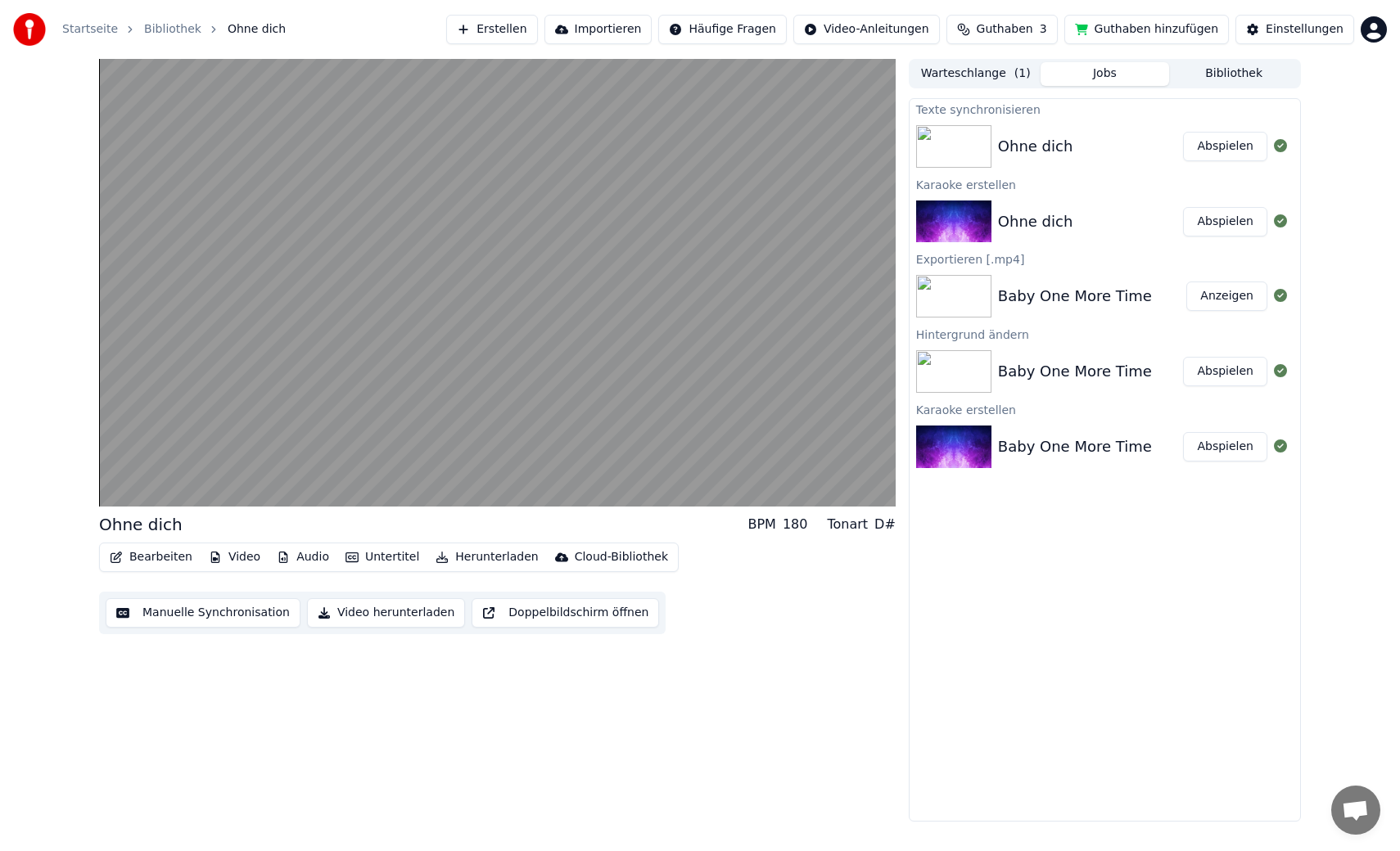
click at [295, 557] on button "Audio" at bounding box center [303, 557] width 66 height 23
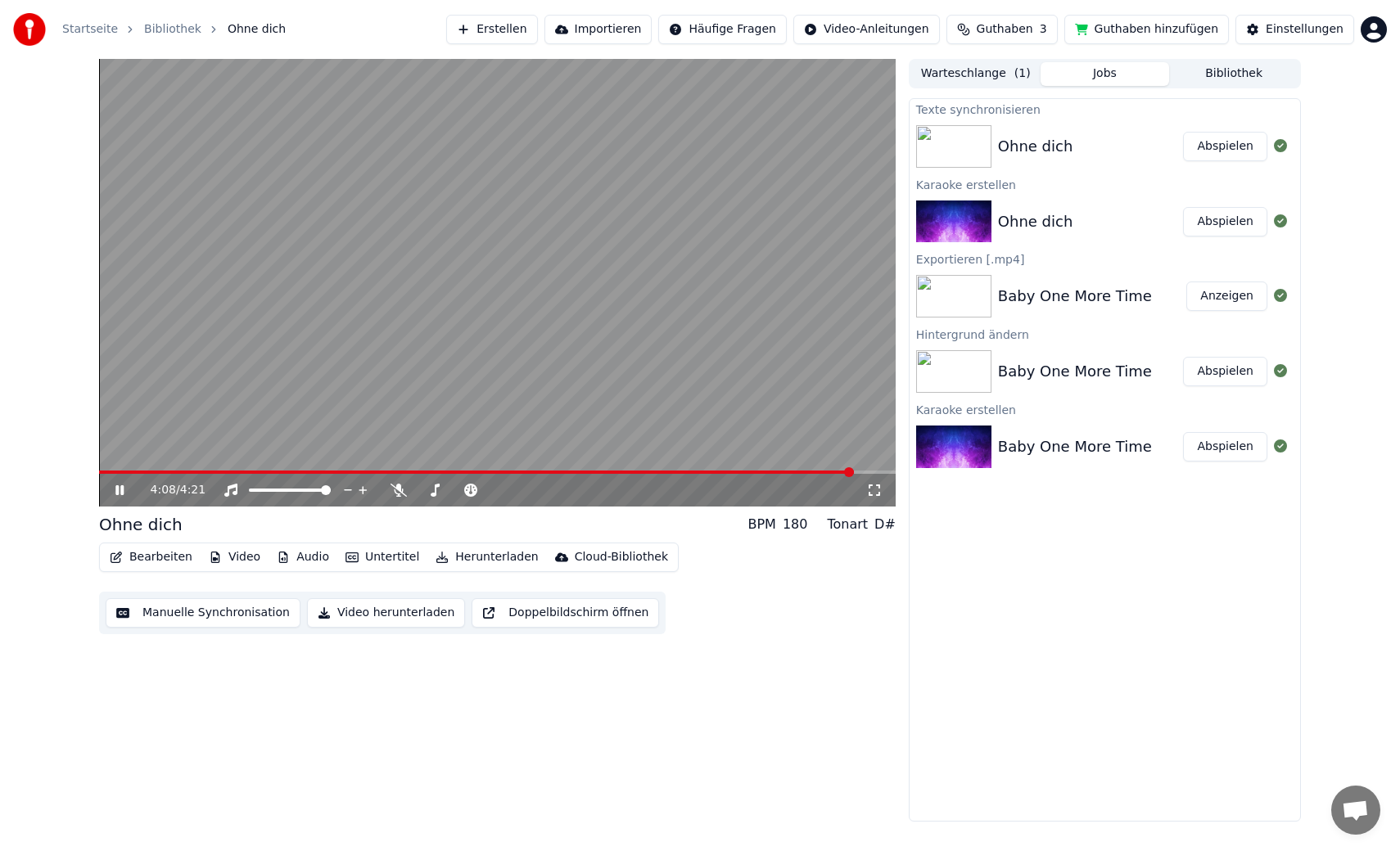
click at [202, 517] on div "Ohne dich BPM 180 Tonart D#" at bounding box center [497, 525] width 797 height 23
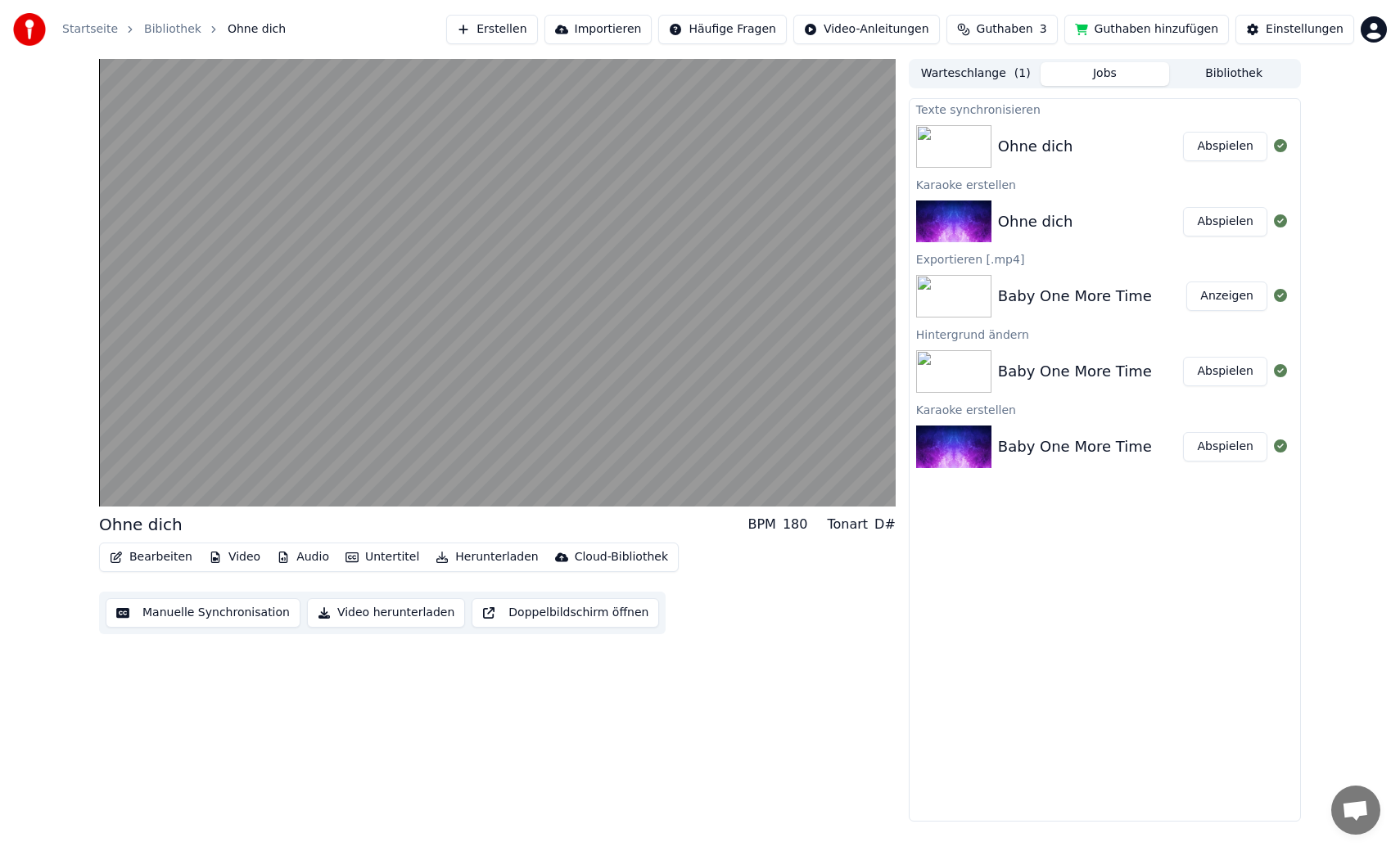
click at [354, 611] on button "Video herunterladen" at bounding box center [386, 613] width 158 height 30
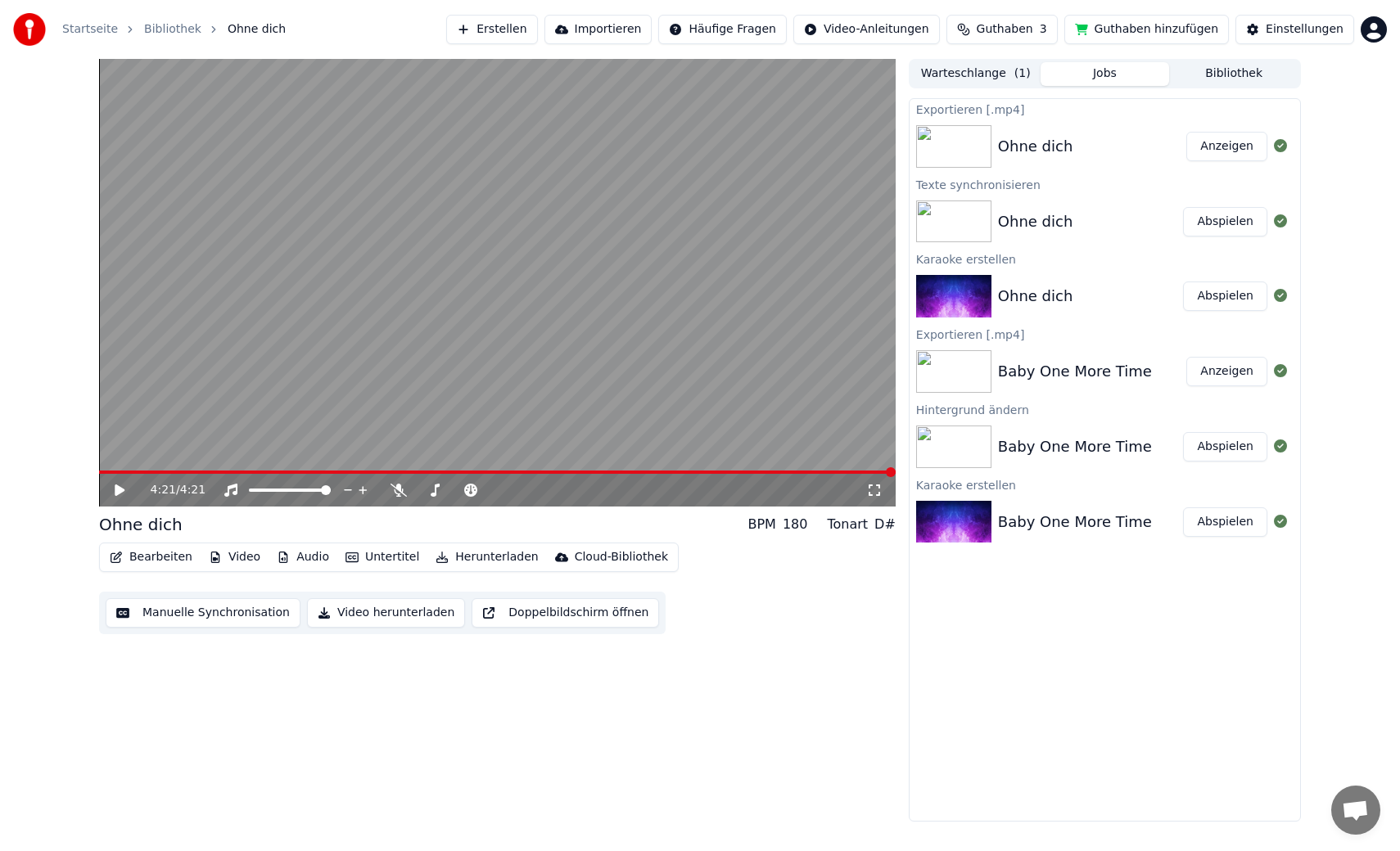
click at [1212, 149] on button "Anzeigen" at bounding box center [1227, 146] width 81 height 30
click at [1138, 29] on button "Guthaben hinzufügen" at bounding box center [1147, 29] width 166 height 30
click at [1004, 31] on span "Guthaben" at bounding box center [1004, 29] width 56 height 16
click at [1015, 154] on button "Aktualisieren" at bounding box center [1015, 151] width 115 height 30
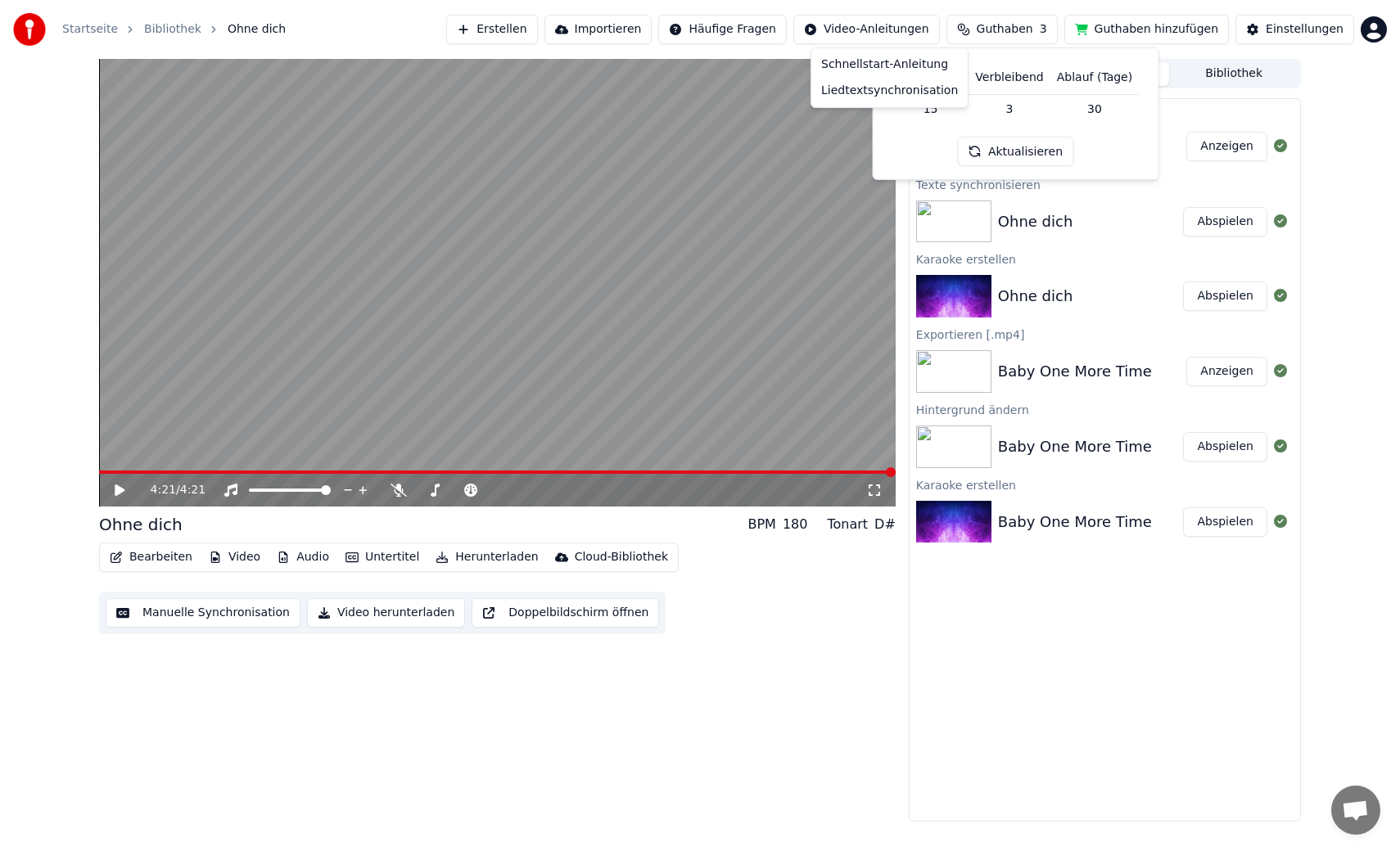
click at [900, 29] on html "Startseite Bibliothek Ohne dich Erstellen Importieren Häufige Fragen Video-Anle…" at bounding box center [700, 425] width 1400 height 851
click at [748, 28] on html "Startseite Bibliothek Ohne dich Erstellen Importieren Häufige Fragen Video-Anle…" at bounding box center [700, 425] width 1400 height 851
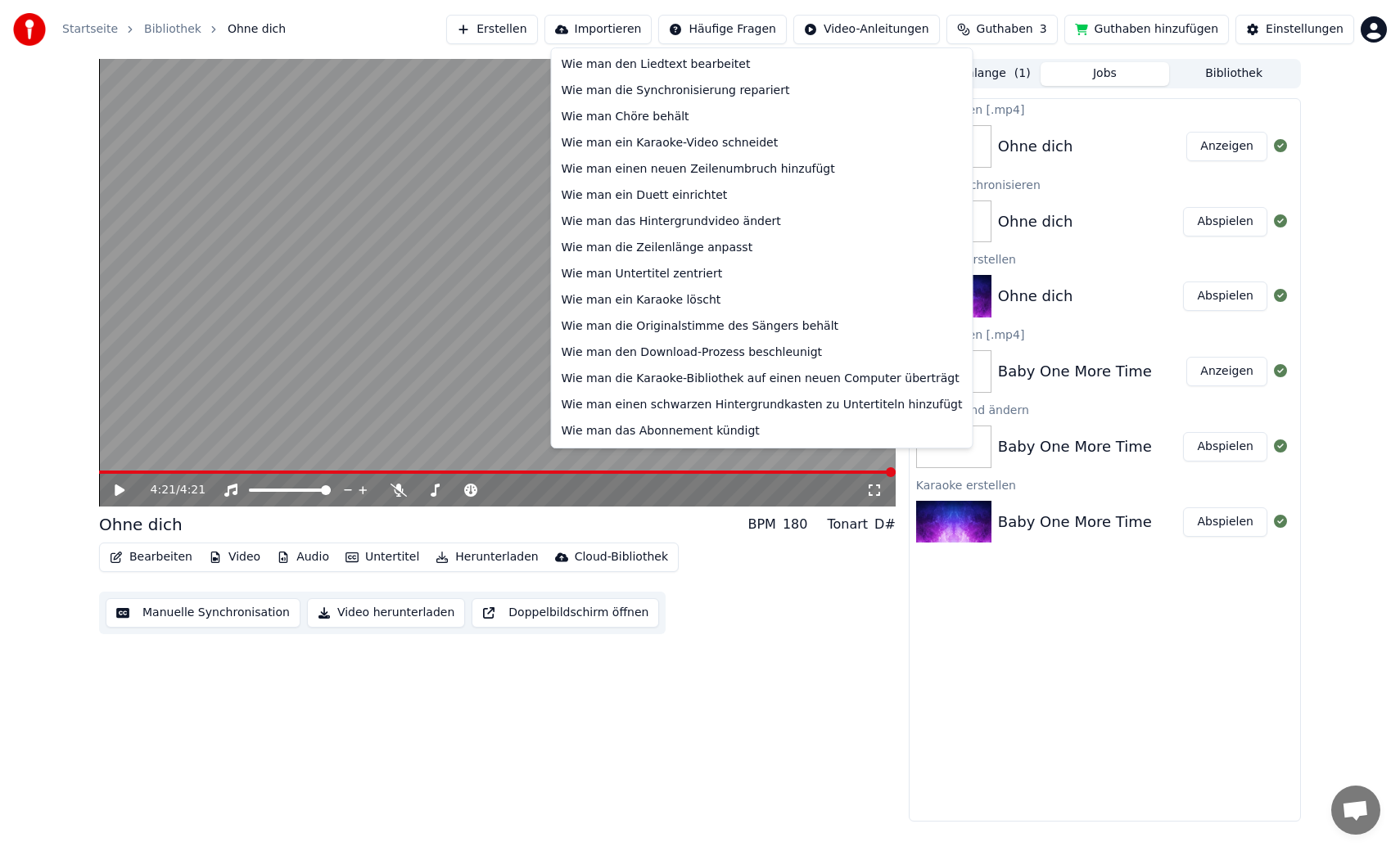
click at [748, 28] on html "Startseite Bibliothek Ohne dich Erstellen Importieren Häufige Fragen Video-Anle…" at bounding box center [700, 425] width 1400 height 851
click at [80, 30] on html "Startseite Bibliothek Ohne dich Erstellen Importieren Häufige Fragen Video-Anle…" at bounding box center [700, 425] width 1400 height 851
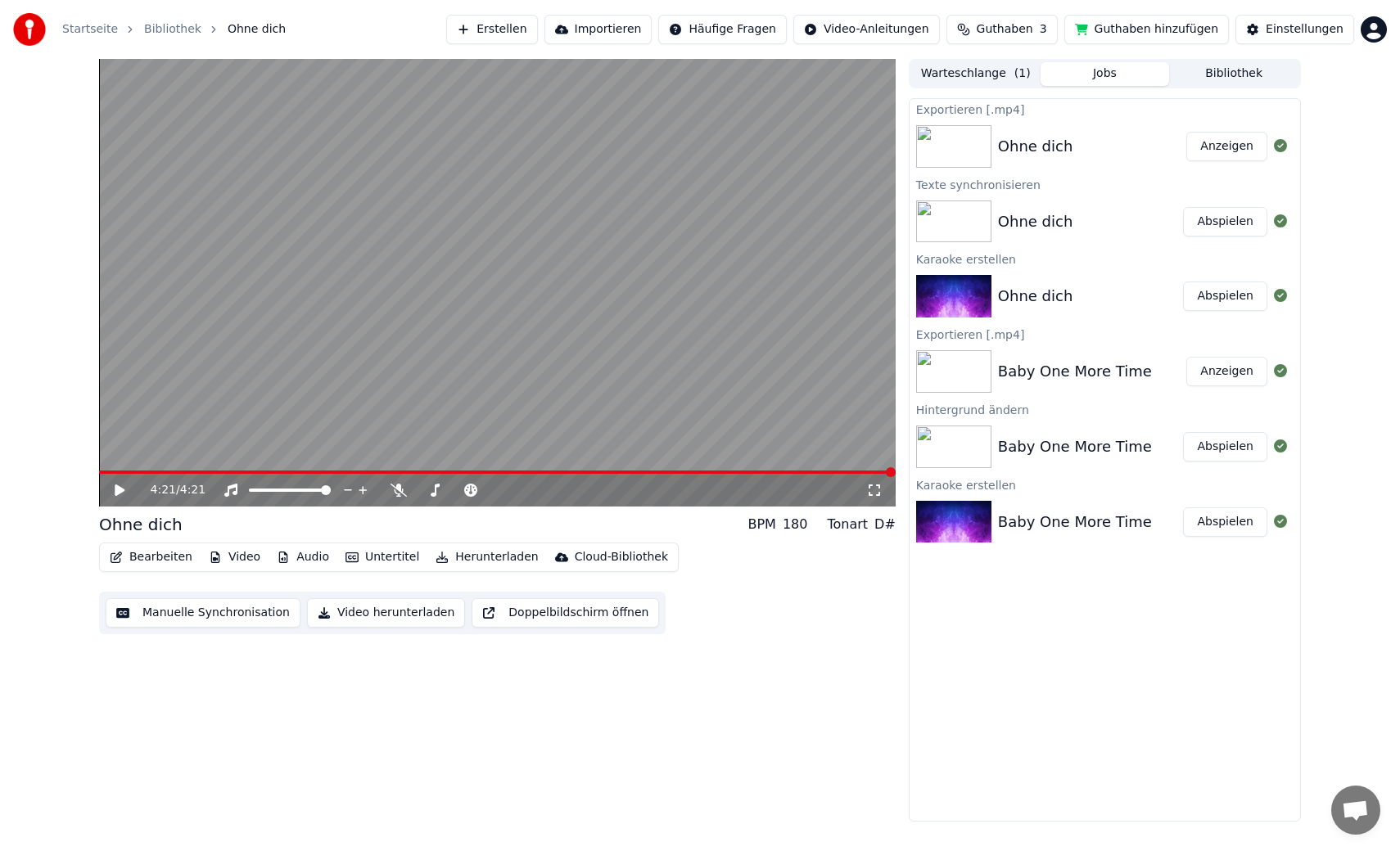
click at [86, 29] on link "Startseite" at bounding box center [90, 29] width 55 height 16
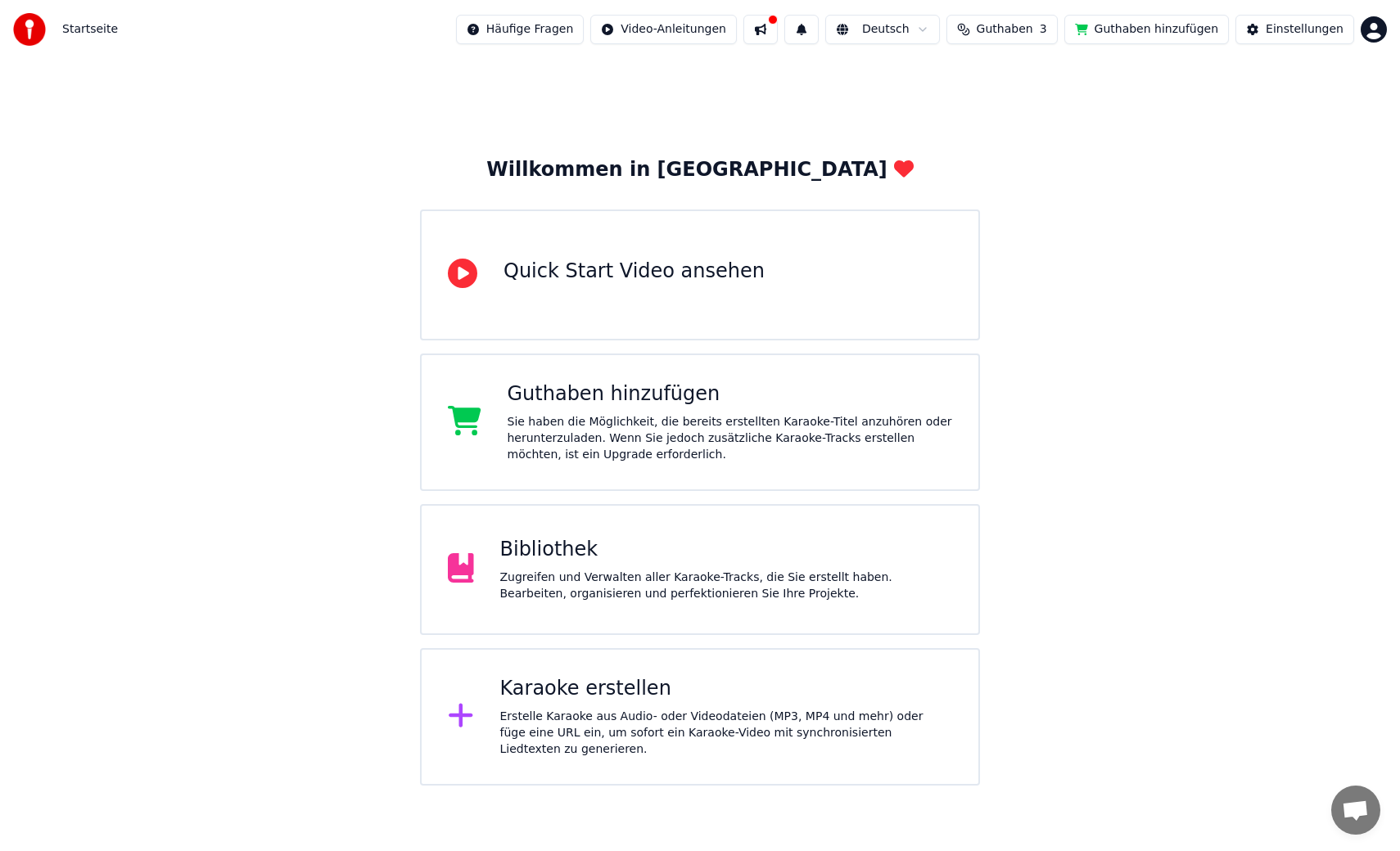
click at [533, 431] on div "Sie haben die Möglichkeit, die bereits erstellten Karaoke-Titel anzuhören oder …" at bounding box center [730, 439] width 445 height 50
click at [778, 28] on button at bounding box center [761, 29] width 34 height 30
click at [648, 113] on div "Willkommen in Youka Quick Start Video ansehen Guthaben hinzufügen Sie haben die…" at bounding box center [700, 422] width 1400 height 727
